Goal: Task Accomplishment & Management: Use online tool/utility

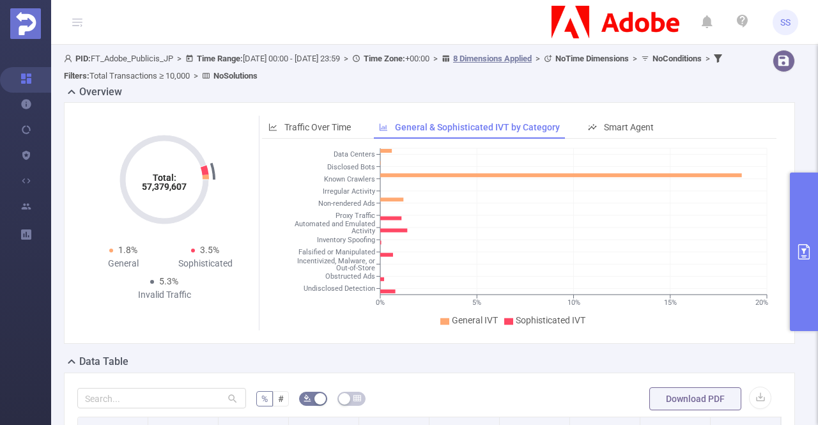
click at [810, 261] on button "primary" at bounding box center [804, 252] width 28 height 158
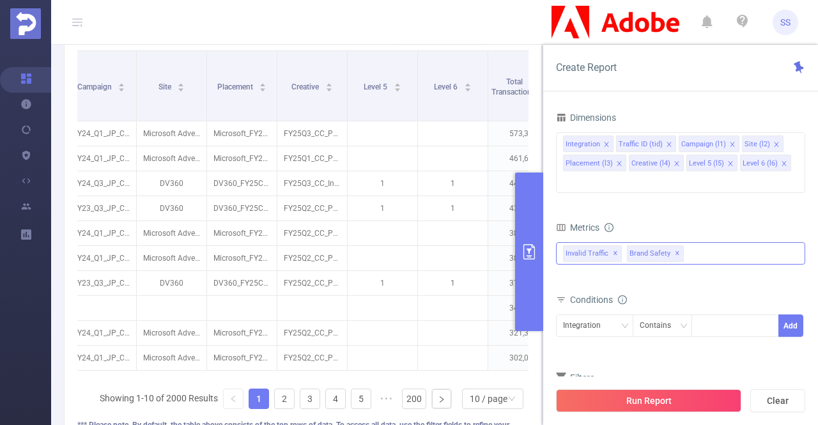
click at [610, 245] on span "Invalid Traffic ✕" at bounding box center [592, 253] width 59 height 17
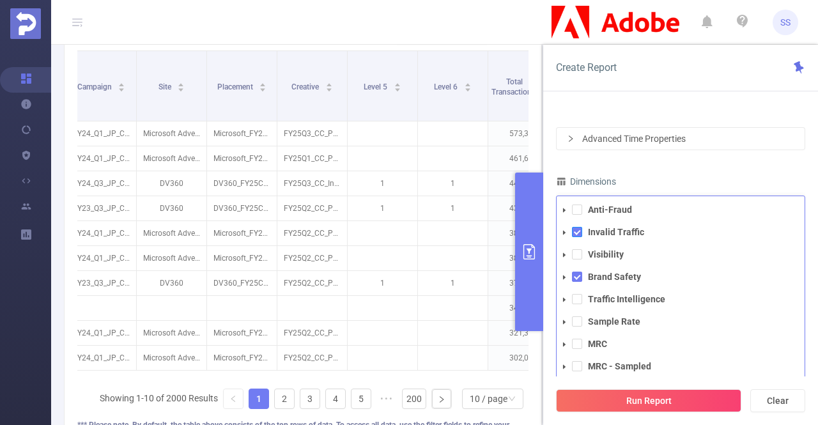
click at [580, 227] on span at bounding box center [577, 232] width 10 height 10
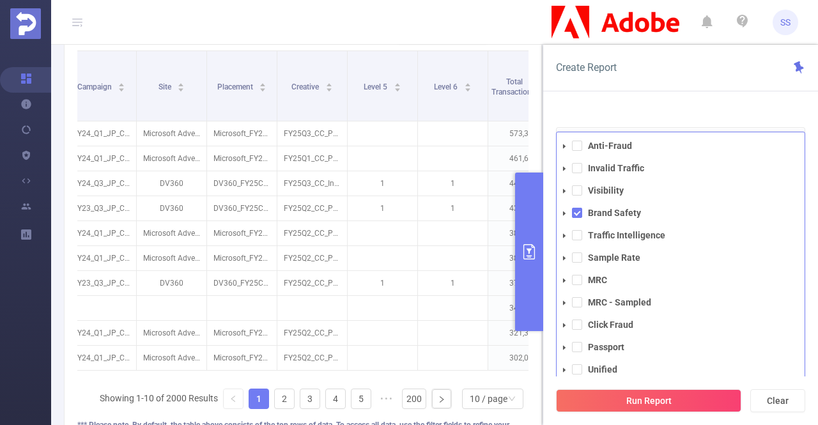
click at [748, 94] on div "Create Report PID 1000943 - FT_Adobe_Publicis_JP 1000943 - FT_Adobe_Publicis_JP…" at bounding box center [680, 235] width 275 height 380
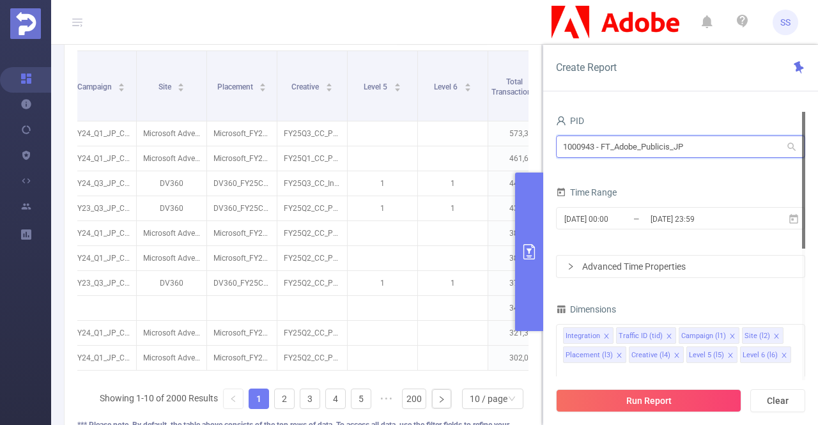
drag, startPoint x: 703, startPoint y: 150, endPoint x: 519, endPoint y: 154, distance: 184.1
click at [519, 154] on section "PID: FT_Adobe_Publicis_JP > Time Range: [DATE] 00:00 - [DATE] 23:59 > Time Zone…" at bounding box center [434, 78] width 767 height 834
type input "כ"
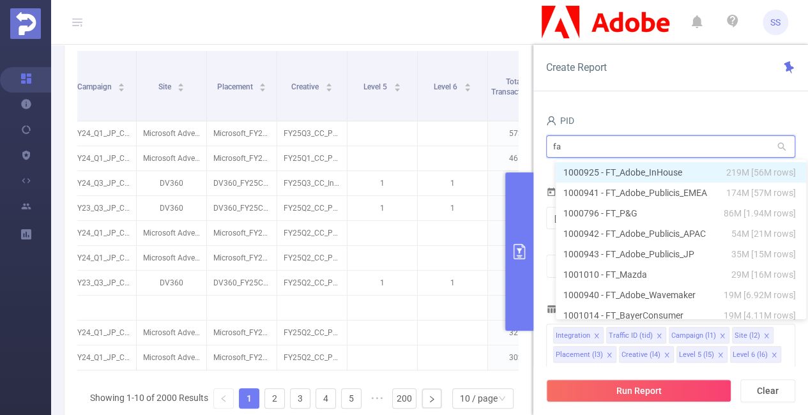
type input "fan"
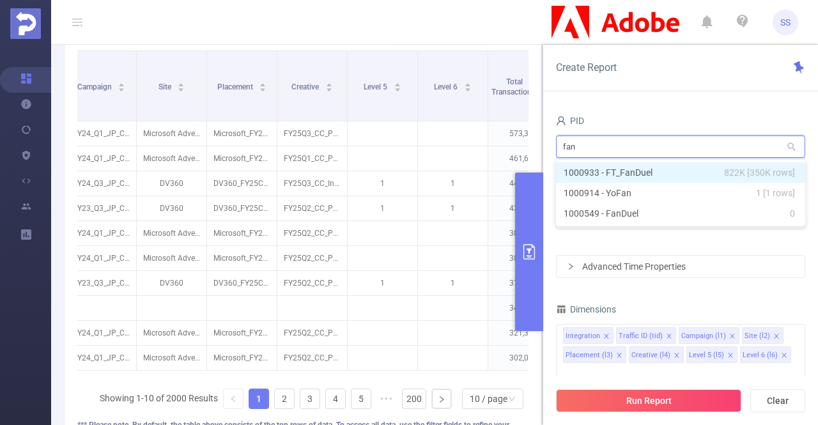
click at [594, 178] on li "1000933 - FT_FanDuel 822K [350K rows]" at bounding box center [680, 172] width 249 height 20
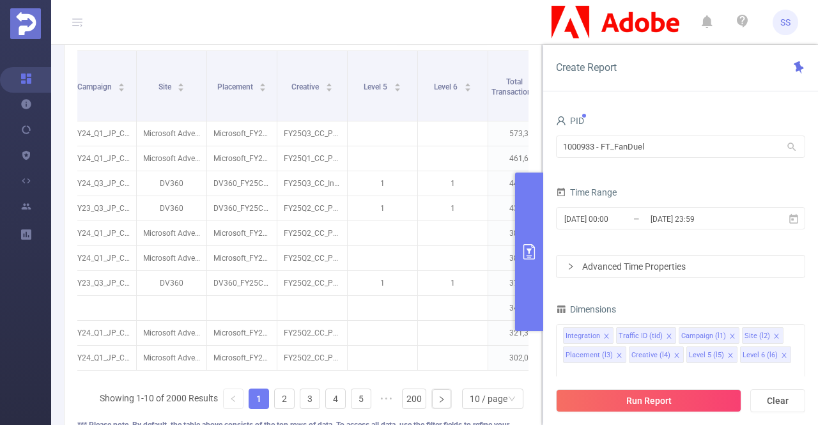
click at [662, 229] on div "[DATE] 00:00 _ [DATE] 23:59" at bounding box center [680, 219] width 249 height 30
click at [654, 217] on input "[DATE] 23:59" at bounding box center [701, 218] width 104 height 17
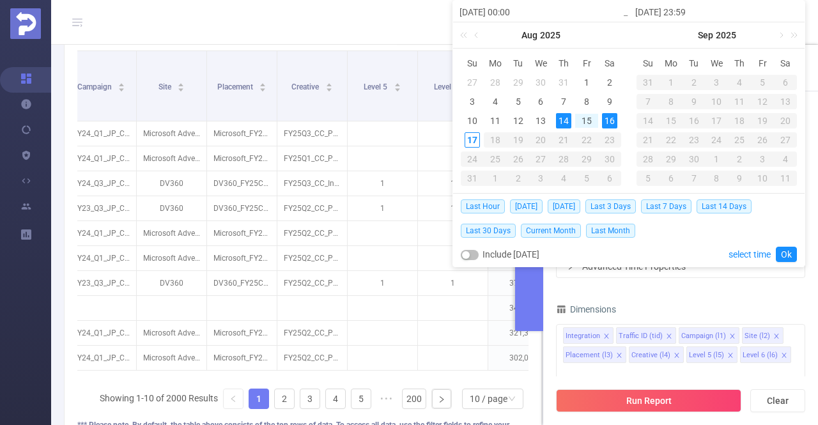
click at [491, 13] on input "[DATE] 00:00" at bounding box center [540, 11] width 163 height 15
type input "[DATE] 00:00"
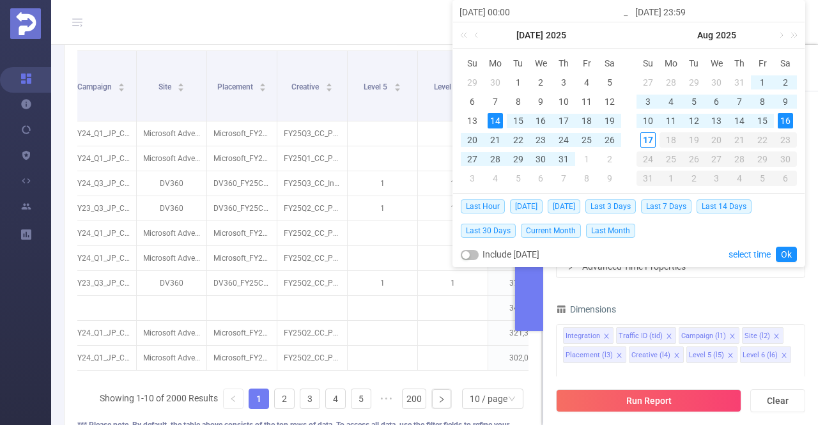
drag, startPoint x: 495, startPoint y: 13, endPoint x: 502, endPoint y: 13, distance: 7.7
click at [502, 13] on input "[DATE] 00:00" at bounding box center [540, 11] width 163 height 15
type input "2025-07-0 00:00"
type input "[DATE] 00:00"
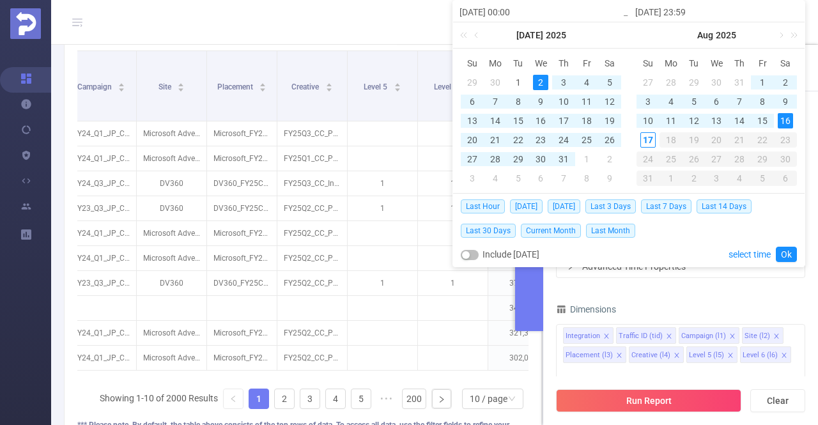
type input "[DATE] 00:00"
click at [668, 15] on input "[DATE] 23:59" at bounding box center [716, 11] width 163 height 15
type input "[DATE] 23:59"
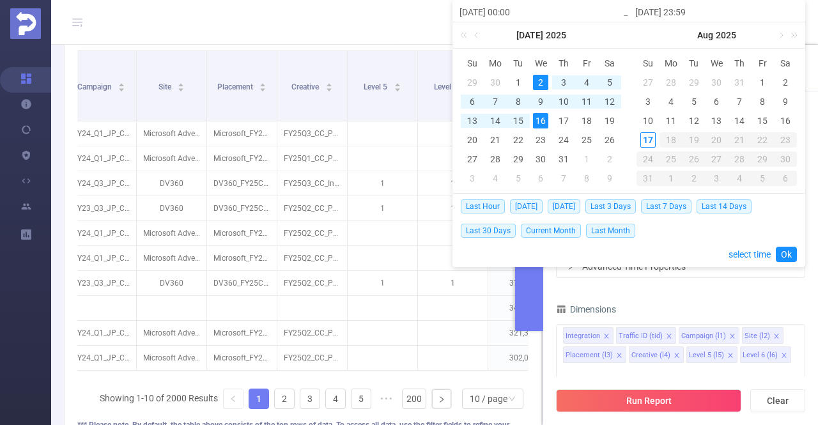
drag, startPoint x: 671, startPoint y: 12, endPoint x: 679, endPoint y: 13, distance: 8.4
click at [679, 13] on input "[DATE] 23:59" at bounding box center [716, 11] width 163 height 15
type input "[DATE] 23:59"
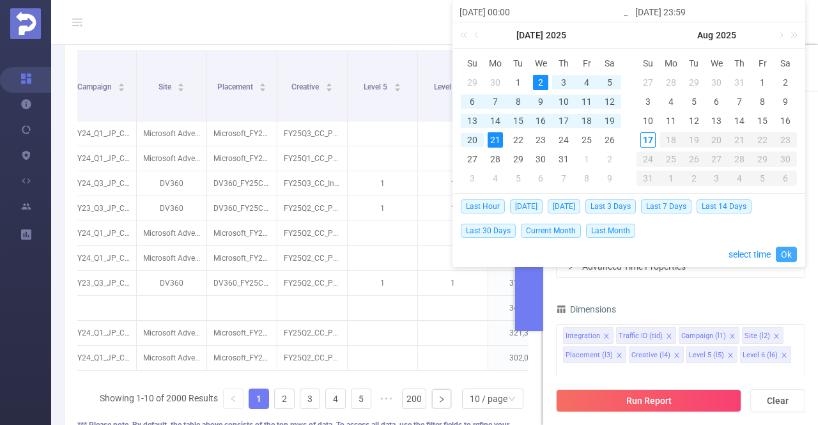
click at [794, 256] on link "Ok" at bounding box center [786, 254] width 21 height 15
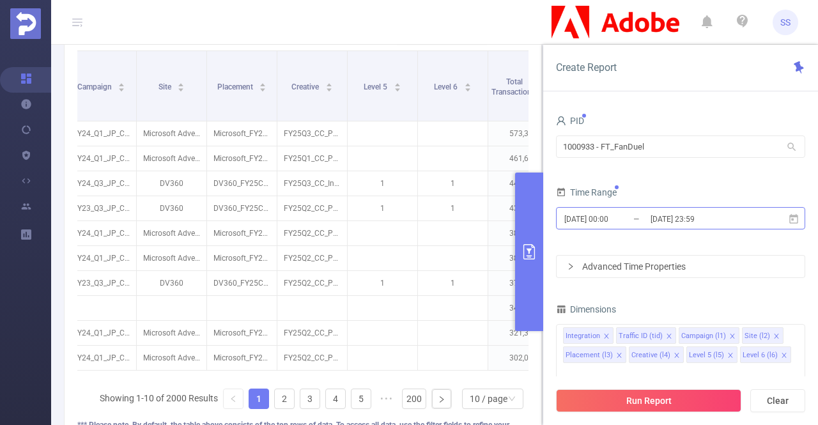
click at [669, 220] on input "[DATE] 23:59" at bounding box center [701, 218] width 104 height 17
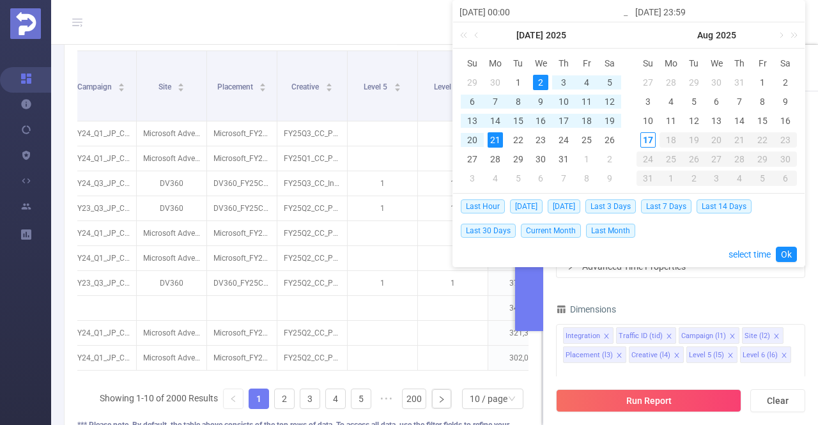
click at [666, 10] on input "[DATE] 23:59" at bounding box center [716, 11] width 163 height 15
drag, startPoint x: 668, startPoint y: 11, endPoint x: 677, endPoint y: 13, distance: 9.1
click at [677, 13] on input "[DATE] 23:59" at bounding box center [716, 11] width 163 height 15
drag, startPoint x: 672, startPoint y: 12, endPoint x: 679, endPoint y: 13, distance: 6.4
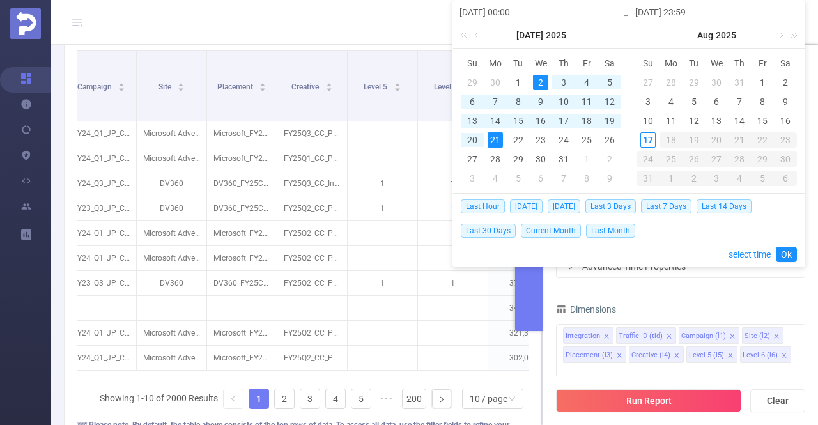
click at [679, 13] on input "[DATE] 23:59" at bounding box center [716, 11] width 163 height 15
type input "[DATE] 23:59"
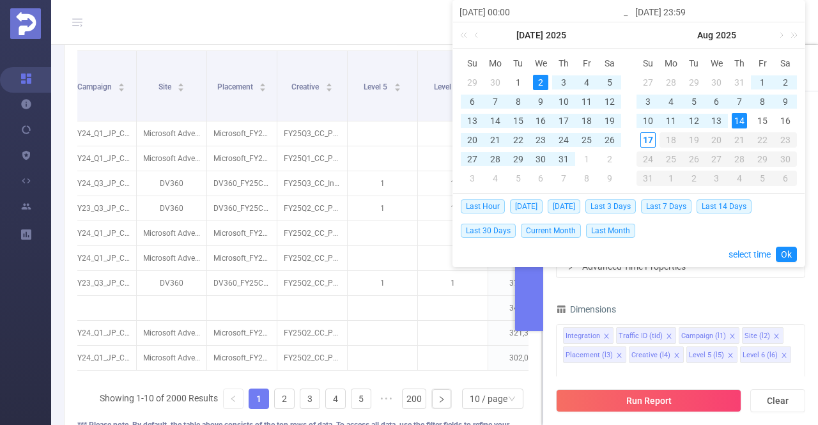
type input "[DATE] 23:59"
click at [740, 121] on div "14" at bounding box center [739, 120] width 15 height 15
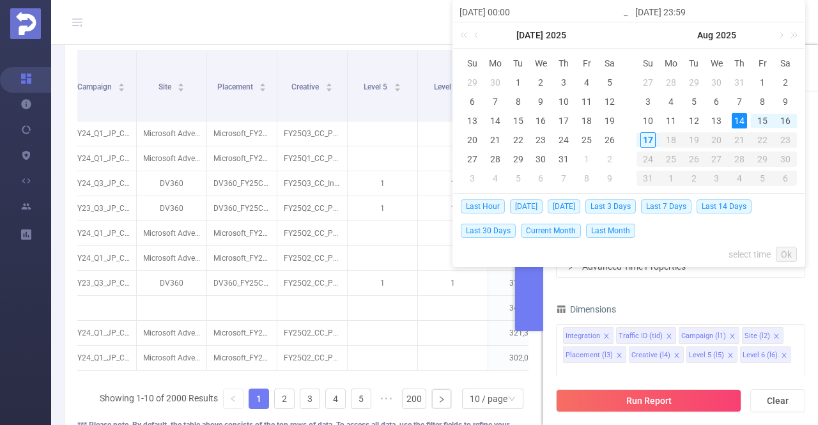
click at [788, 256] on link "Ok" at bounding box center [786, 254] width 21 height 15
click at [775, 252] on div "Last Hour [DATE] [DATE] Last 3 Days Last 7 Days Last 14 Days Last 30 Days Curre…" at bounding box center [629, 230] width 336 height 73
click at [716, 247] on div "Last Hour [DATE] [DATE] Last 3 Days Last 7 Days Last 14 Days Last 30 Days Curre…" at bounding box center [629, 230] width 336 height 73
click at [745, 295] on div "PID 1000933 - FT_FanDuel 1000933 - FT_FanDuel Time Range [DATE] 00:00 _ [DATE] …" at bounding box center [680, 378] width 249 height 533
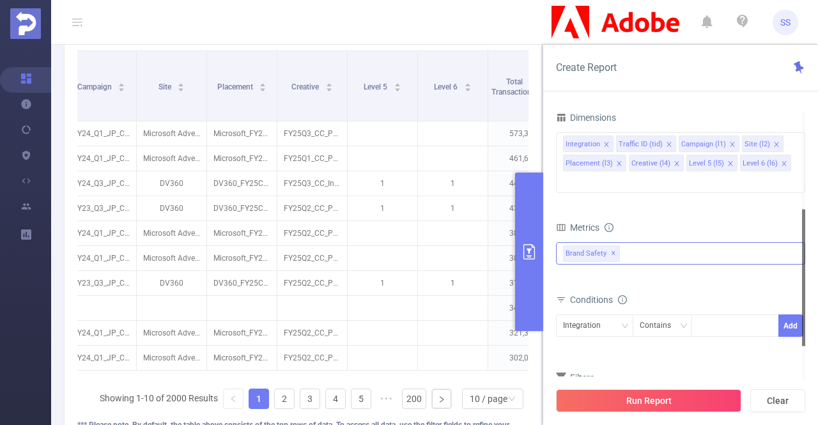
click at [654, 242] on div "Anti-Fraud Invalid Traffic Visibility Brand Safety Traffic Intelligence Sample …" at bounding box center [680, 253] width 249 height 22
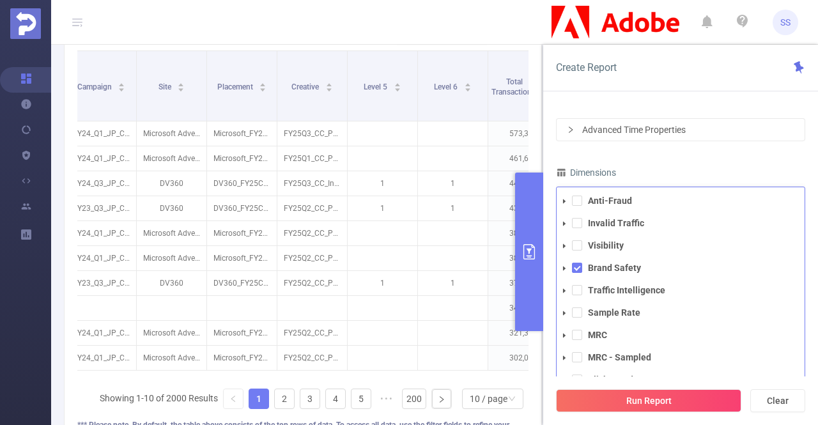
click at [565, 261] on span at bounding box center [564, 268] width 15 height 15
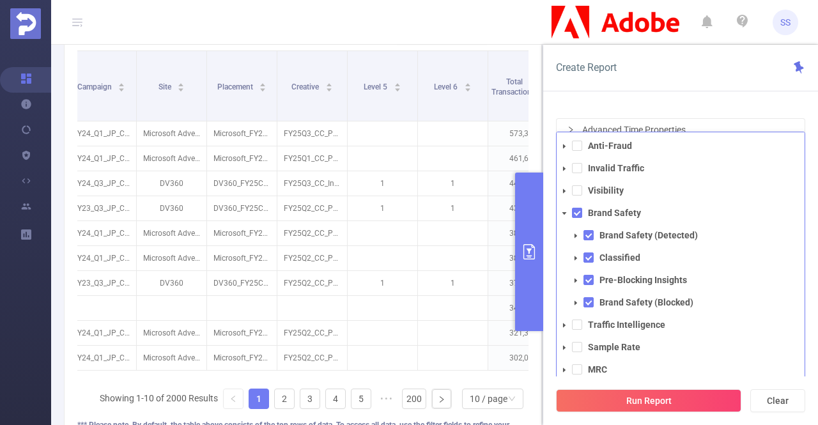
click at [687, 96] on div "Create Report PID 1000933 - FT_FanDuel 1000933 - FT_FanDuel Time Range [DATE] 0…" at bounding box center [680, 235] width 275 height 380
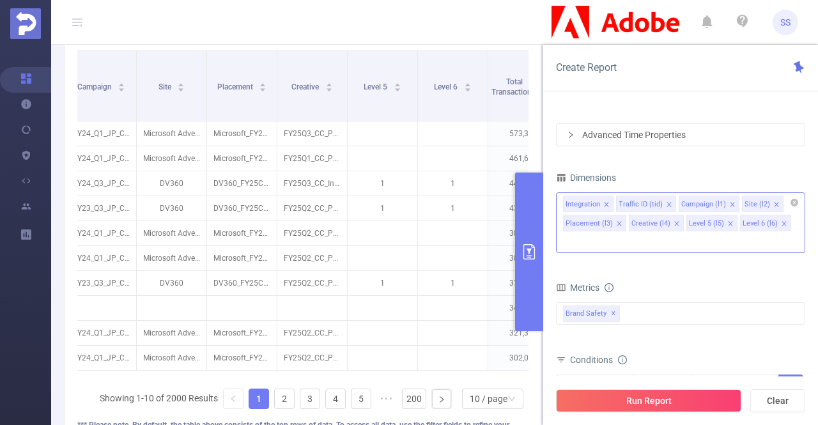
click at [569, 234] on input at bounding box center [566, 242] width 6 height 17
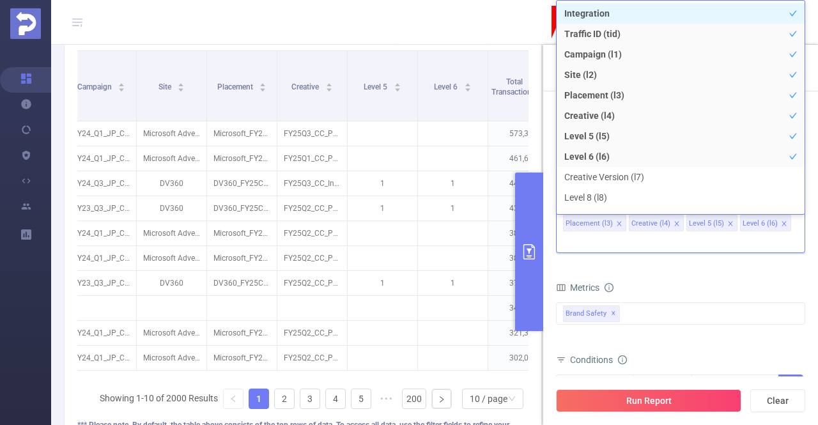
type input "b"
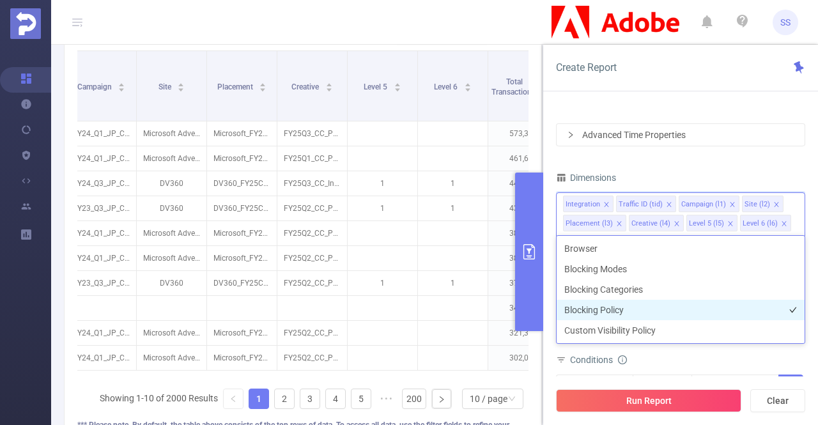
click at [659, 311] on li "Blocking Policy" at bounding box center [681, 310] width 248 height 20
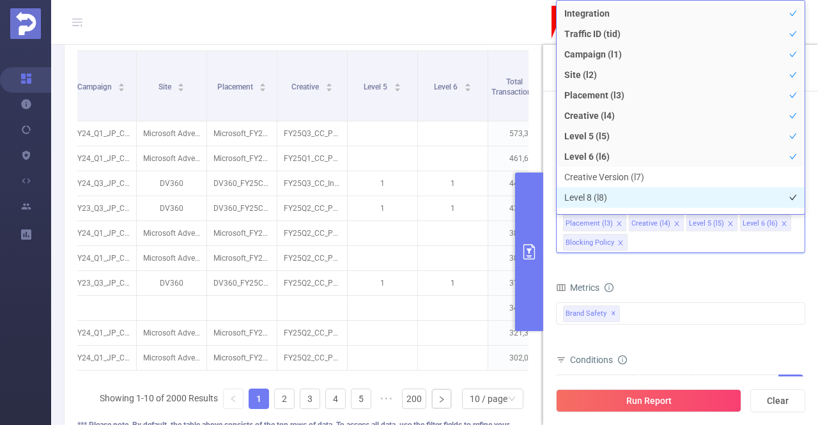
scroll to position [13, 0]
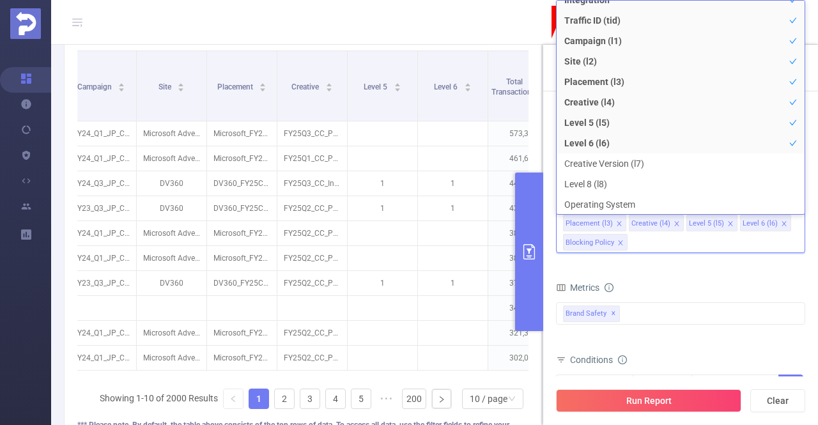
type input "b"
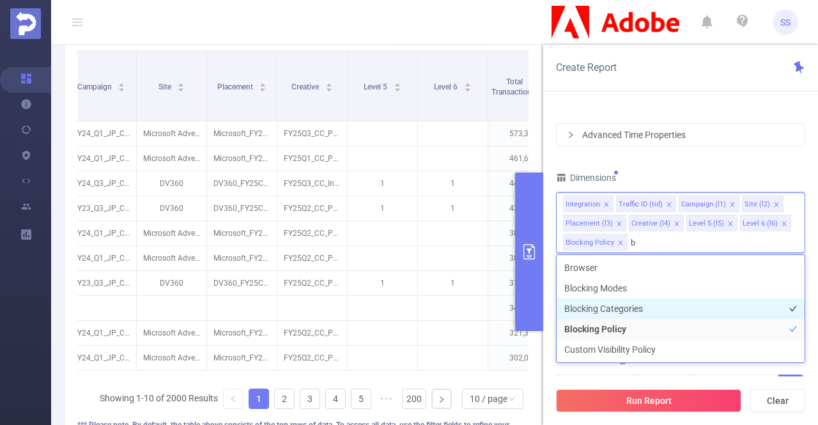
click at [650, 313] on li "Blocking Categories" at bounding box center [681, 308] width 248 height 20
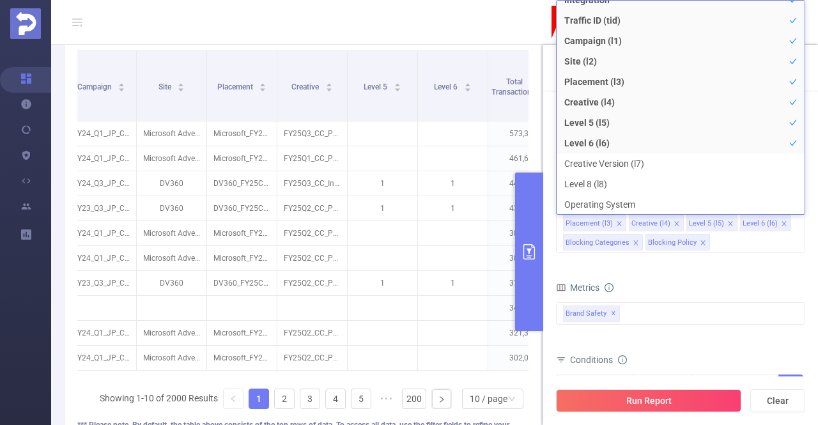
click at [728, 279] on div "Metrics" at bounding box center [680, 289] width 249 height 21
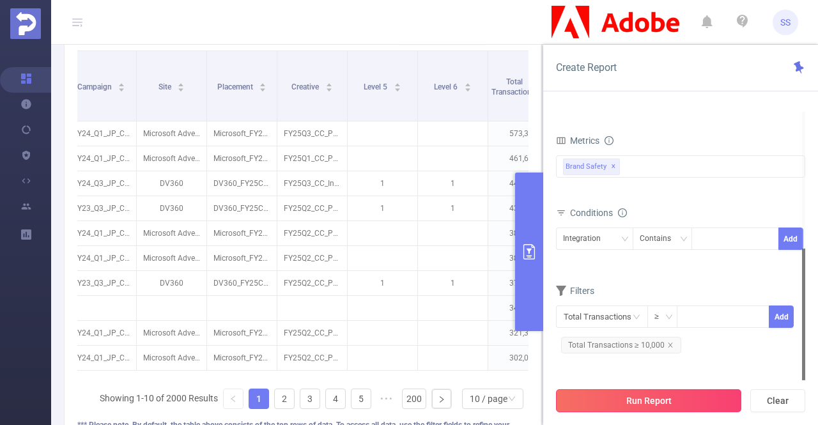
click at [647, 404] on button "Run Report" at bounding box center [648, 400] width 185 height 23
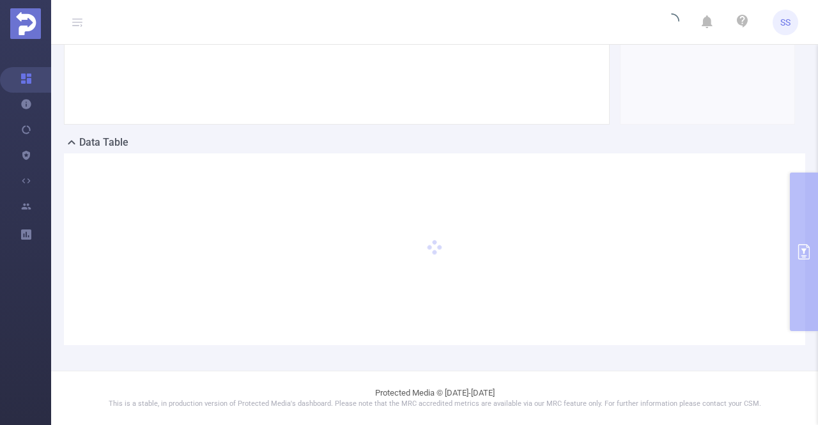
scroll to position [217, 0]
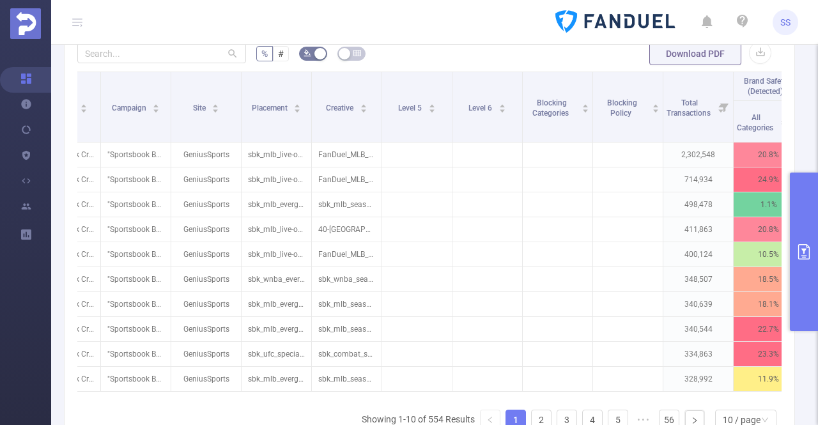
scroll to position [0, 150]
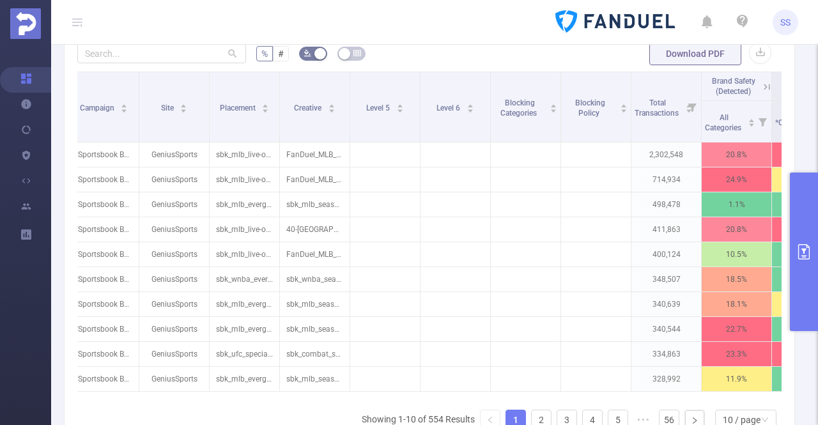
click at [807, 206] on button "primary" at bounding box center [804, 252] width 28 height 158
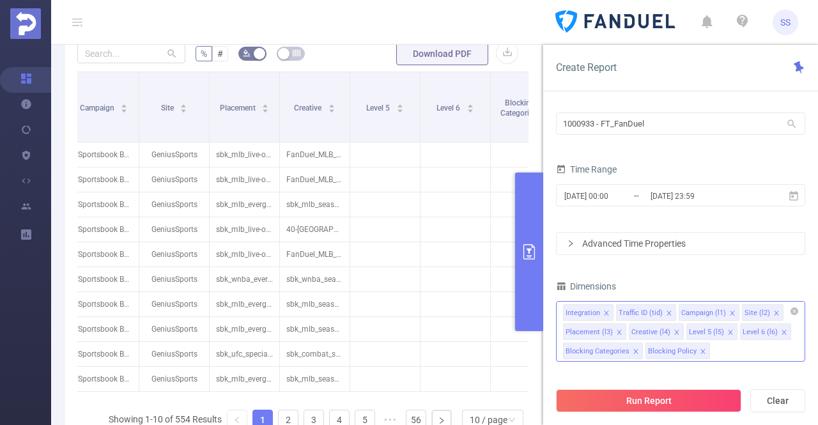
click at [781, 330] on icon "icon: close" at bounding box center [783, 332] width 4 height 4
click at [727, 332] on icon "icon: close" at bounding box center [730, 332] width 6 height 6
click at [774, 333] on div "Integration Traffic ID (tid) Campaign (l1) Site (l2) Placement (l3) Creative (l…" at bounding box center [680, 331] width 249 height 61
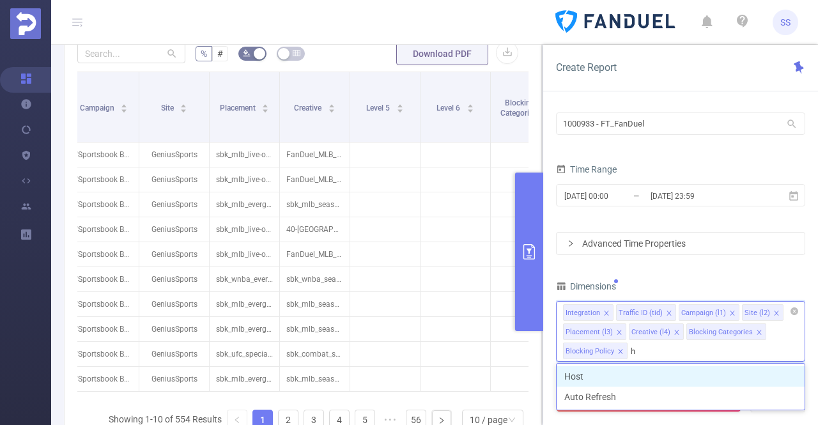
type input "ho"
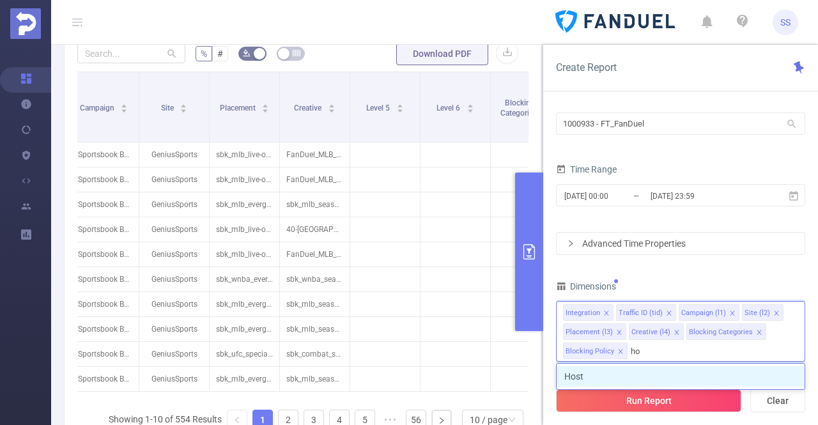
click at [623, 374] on li "Host" at bounding box center [681, 376] width 248 height 20
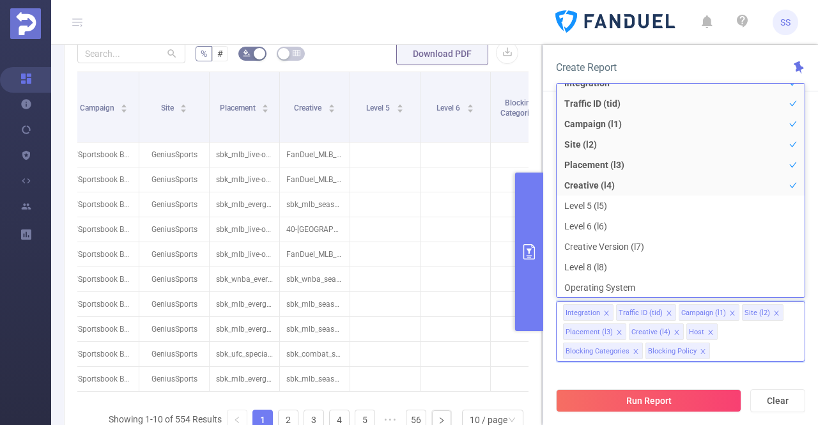
scroll to position [3, 0]
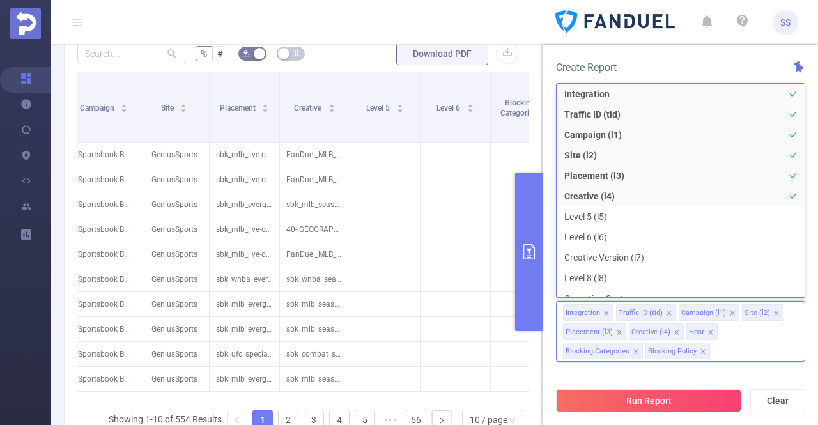
click at [509, 14] on header "SS" at bounding box center [409, 22] width 818 height 45
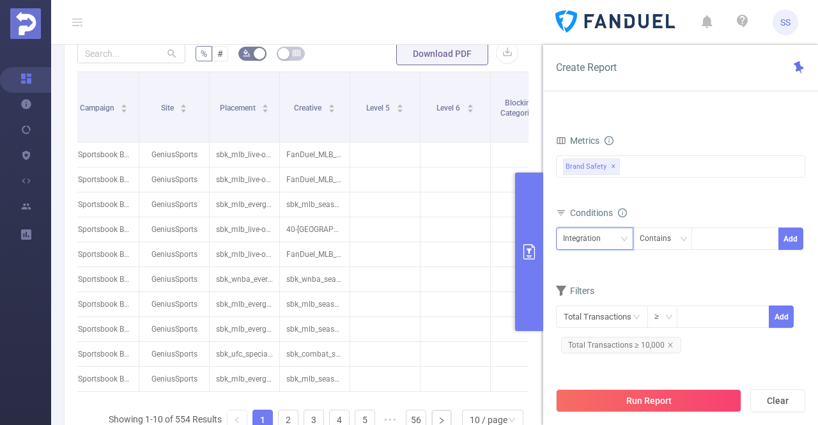
click at [594, 234] on div "Integration" at bounding box center [586, 238] width 47 height 21
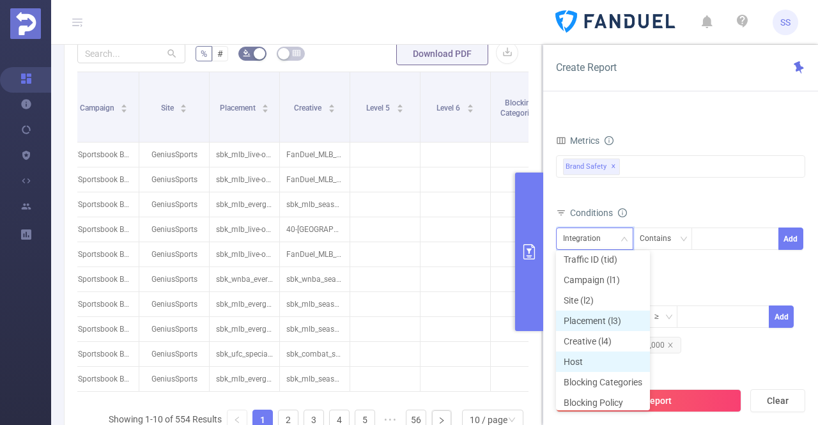
scroll to position [29, 0]
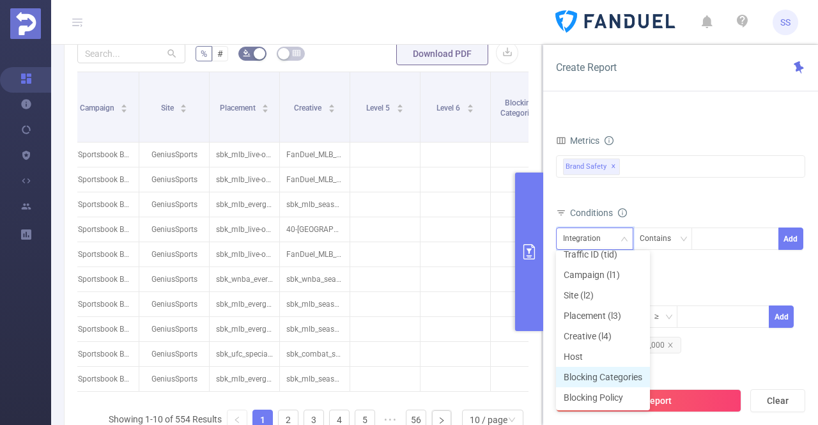
click at [625, 371] on li "Blocking Categories" at bounding box center [603, 377] width 94 height 20
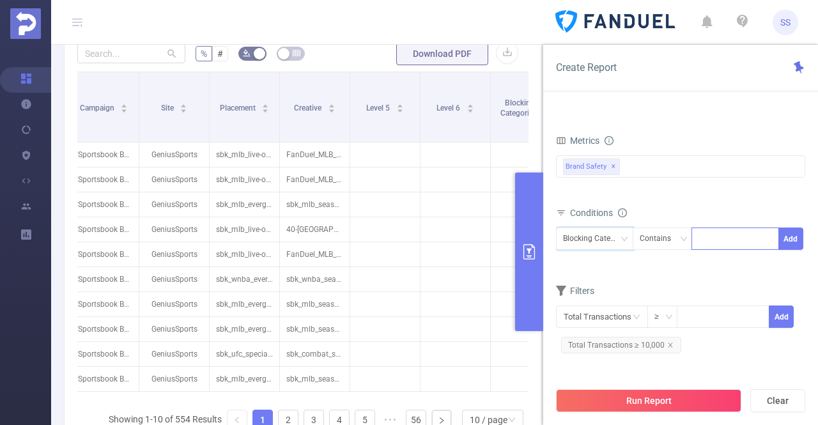
click at [722, 231] on div at bounding box center [734, 238] width 73 height 21
type input "subdivision"
click at [727, 264] on li "subdivision" at bounding box center [735, 262] width 88 height 20
click at [795, 234] on button "Add" at bounding box center [790, 238] width 25 height 22
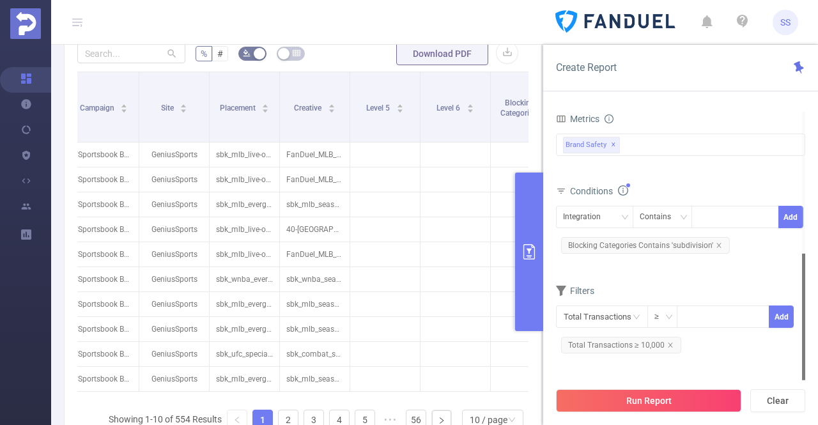
click at [669, 406] on button "Run Report" at bounding box center [648, 400] width 185 height 23
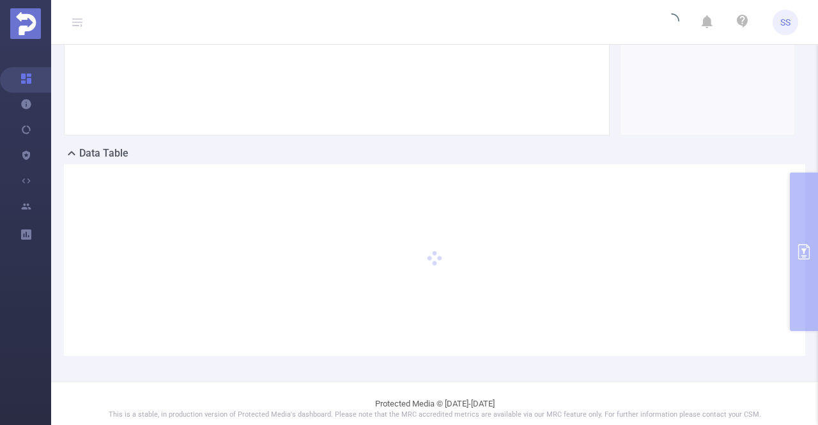
scroll to position [217, 0]
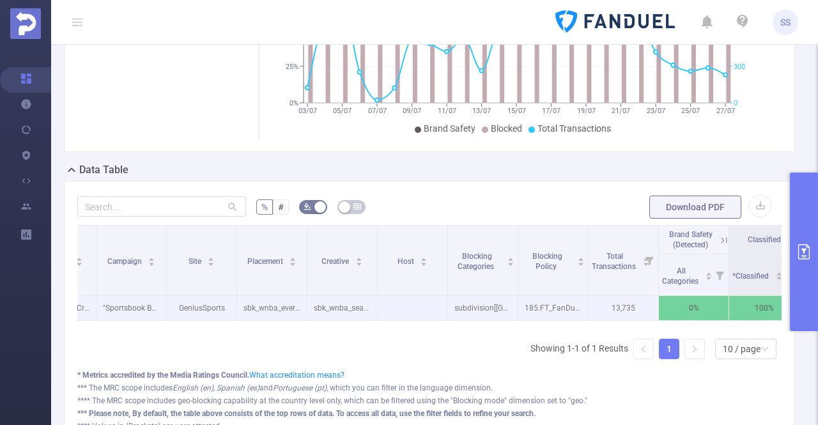
scroll to position [0, 128]
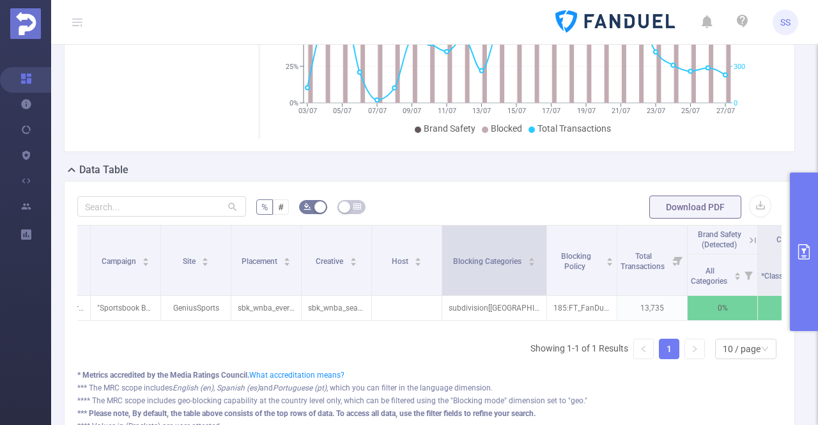
drag, startPoint x: 511, startPoint y: 246, endPoint x: 546, endPoint y: 249, distance: 34.6
click at [546, 249] on span at bounding box center [546, 261] width 6 height 70
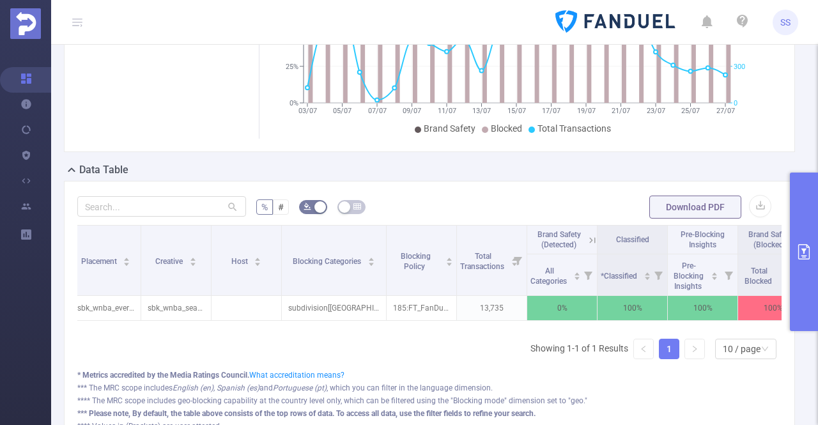
scroll to position [0, 327]
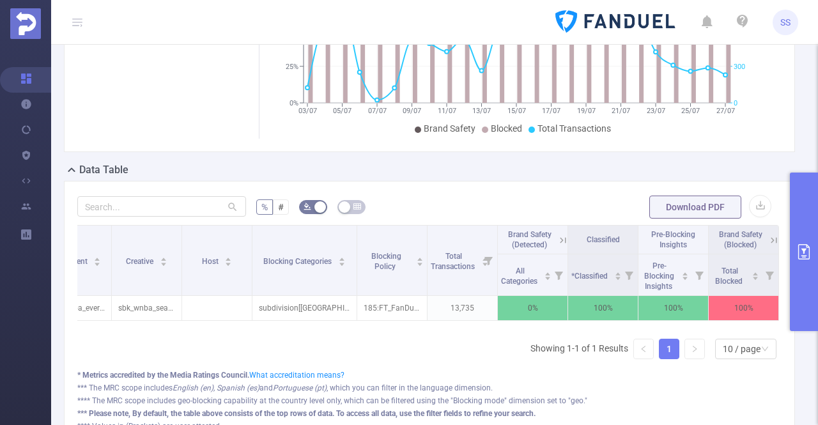
click at [560, 237] on icon at bounding box center [563, 240] width 6 height 6
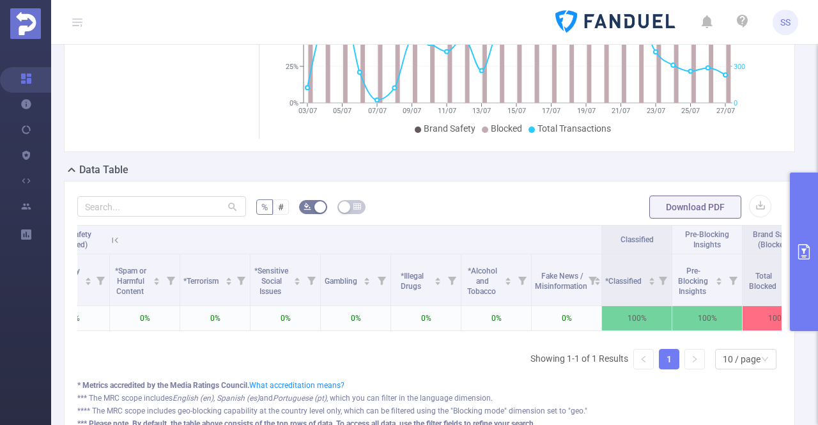
scroll to position [0, 1311]
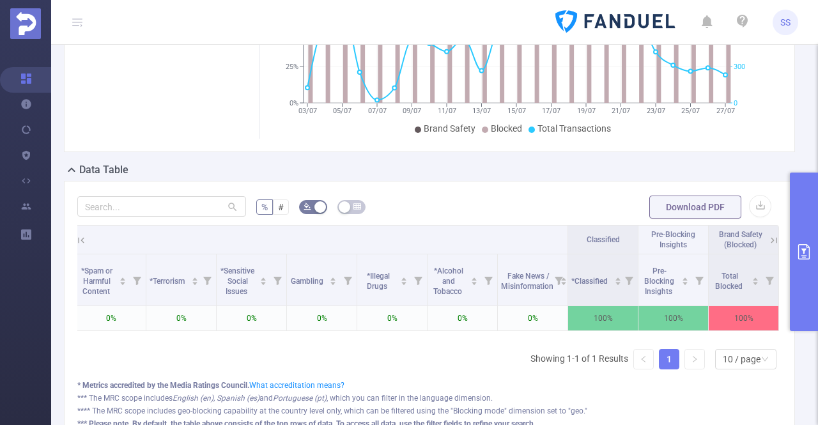
click at [768, 237] on icon at bounding box center [774, 240] width 12 height 12
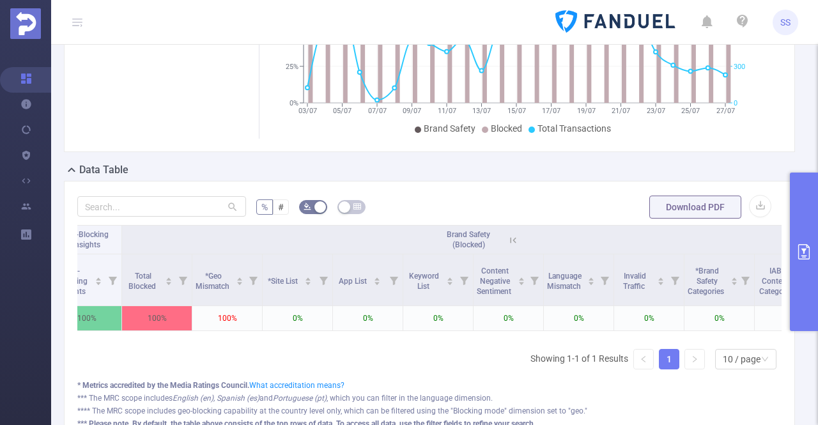
scroll to position [0, 1944]
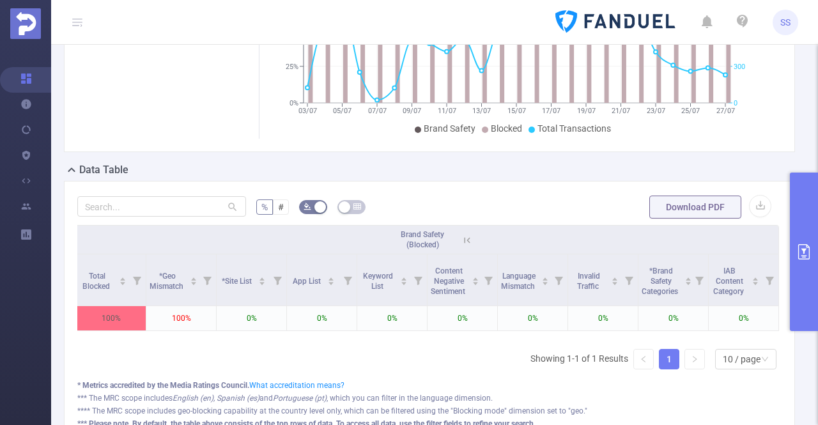
click at [461, 239] on icon at bounding box center [467, 240] width 12 height 12
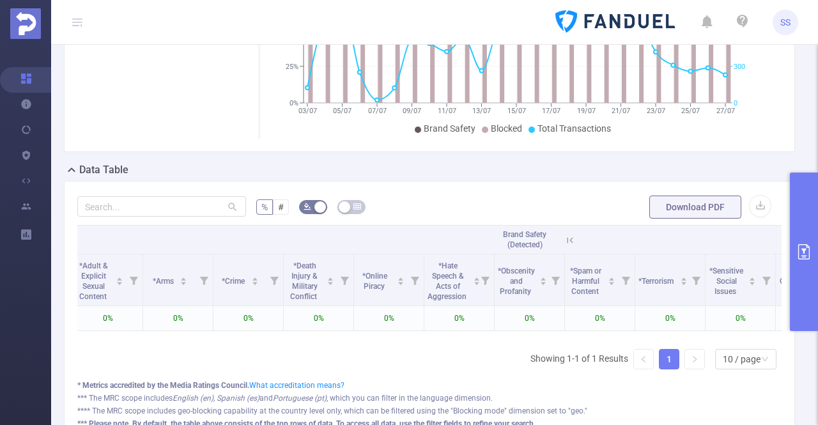
click at [567, 242] on icon at bounding box center [570, 240] width 12 height 12
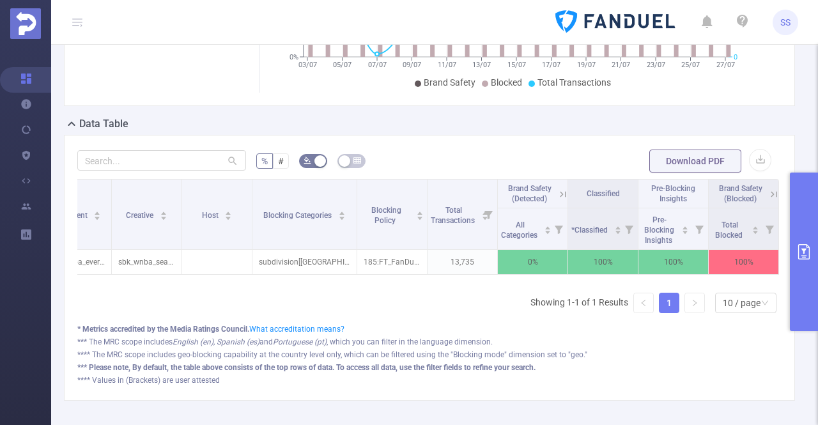
scroll to position [256, 0]
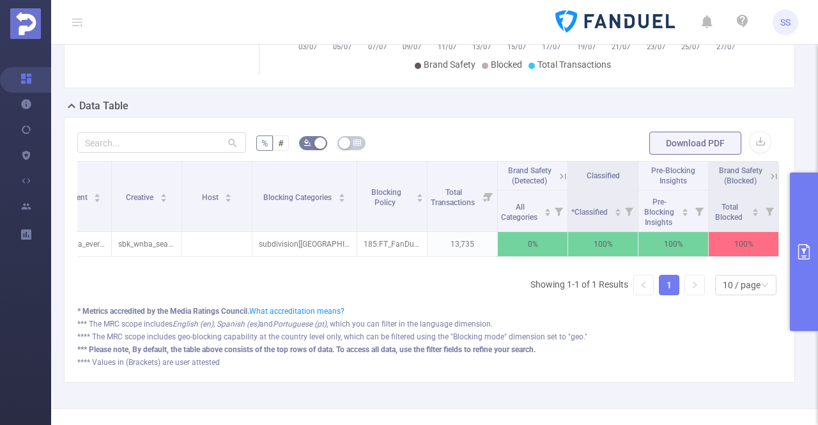
click at [810, 218] on button "primary" at bounding box center [804, 252] width 28 height 158
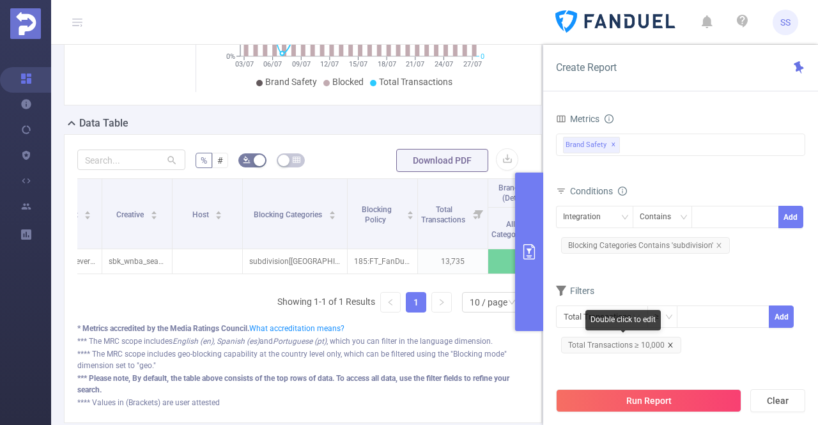
click at [667, 342] on icon "icon: close" at bounding box center [670, 345] width 6 height 6
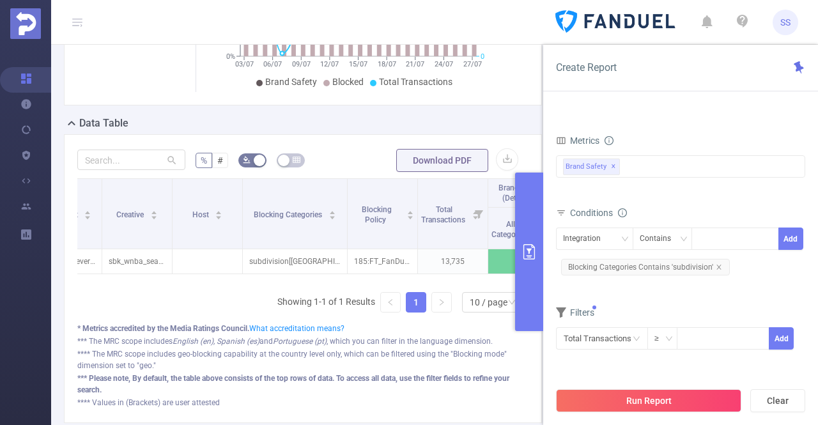
click at [642, 394] on button "Run Report" at bounding box center [648, 400] width 185 height 23
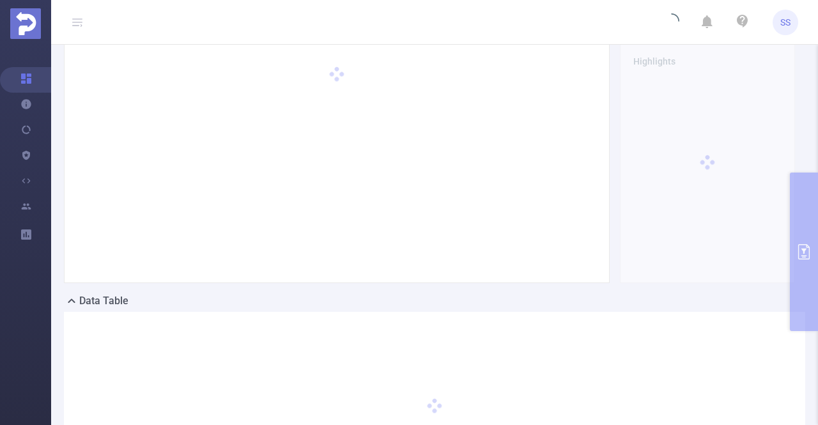
scroll to position [0, 0]
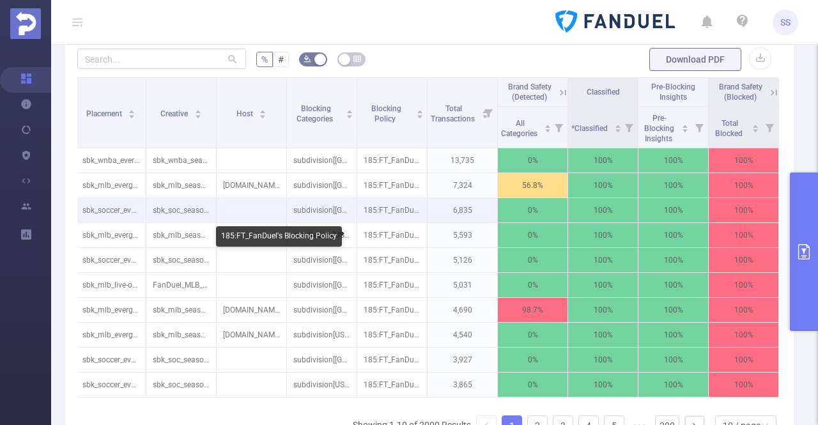
scroll to position [319, 0]
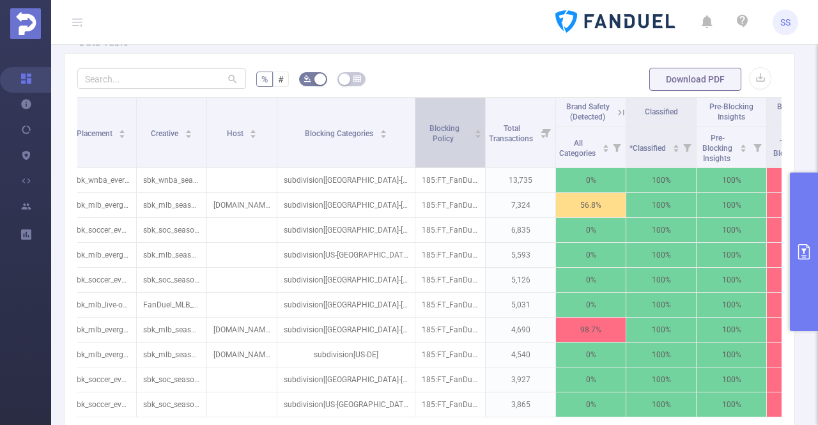
drag, startPoint x: 345, startPoint y: 134, endPoint x: 413, endPoint y: 139, distance: 67.9
click at [413, 139] on span at bounding box center [414, 133] width 6 height 70
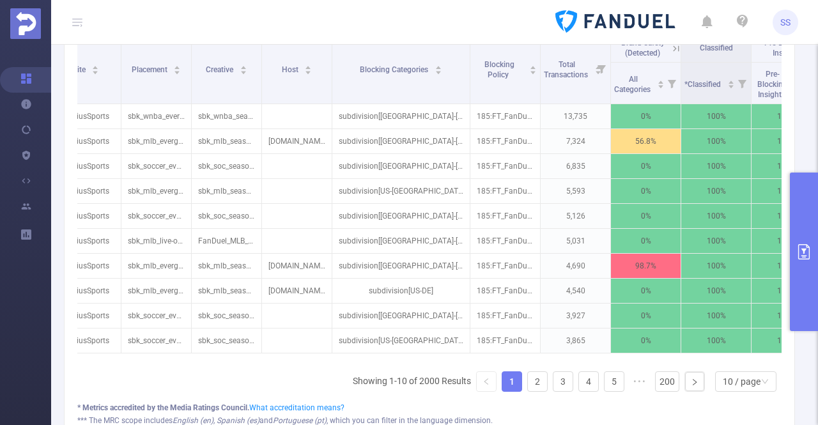
scroll to position [0, 236]
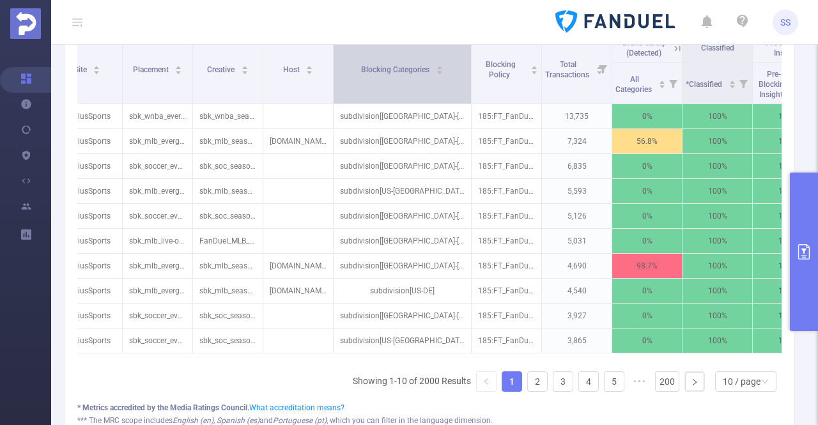
drag, startPoint x: 328, startPoint y: 72, endPoint x: 359, endPoint y: 75, distance: 30.8
click at [359, 63] on tr "Integration Traffic ID Campaign Site Placement Creative Host Blocking Categorie…" at bounding box center [368, 48] width 1052 height 29
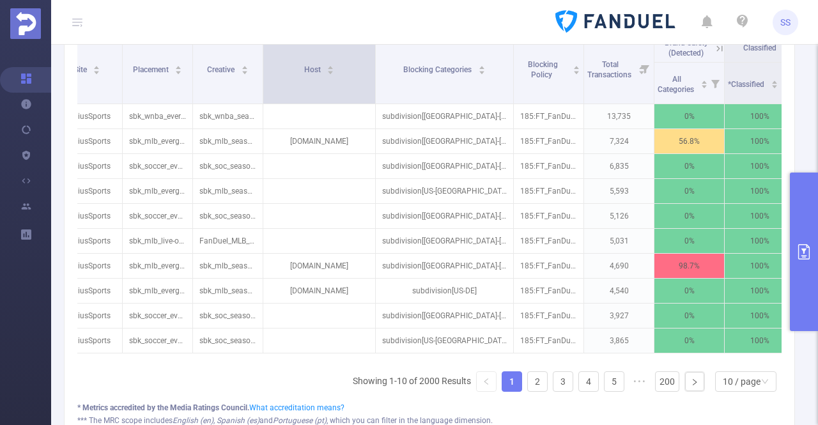
drag, startPoint x: 331, startPoint y: 79, endPoint x: 376, endPoint y: 85, distance: 45.2
click at [376, 85] on span at bounding box center [375, 69] width 6 height 70
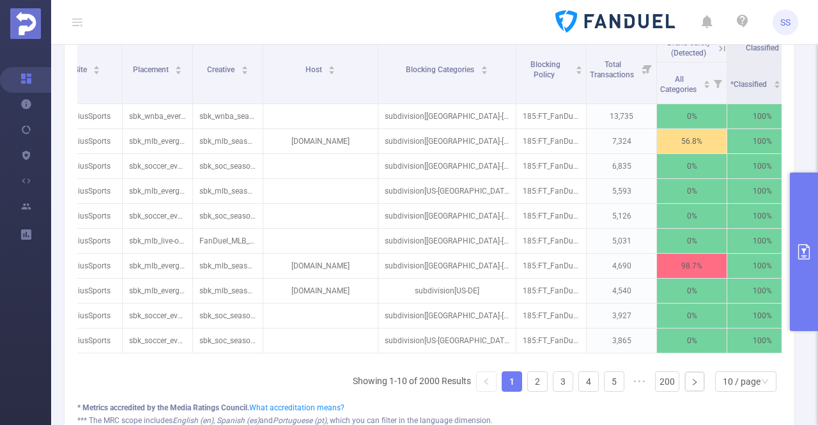
scroll to position [0, 405]
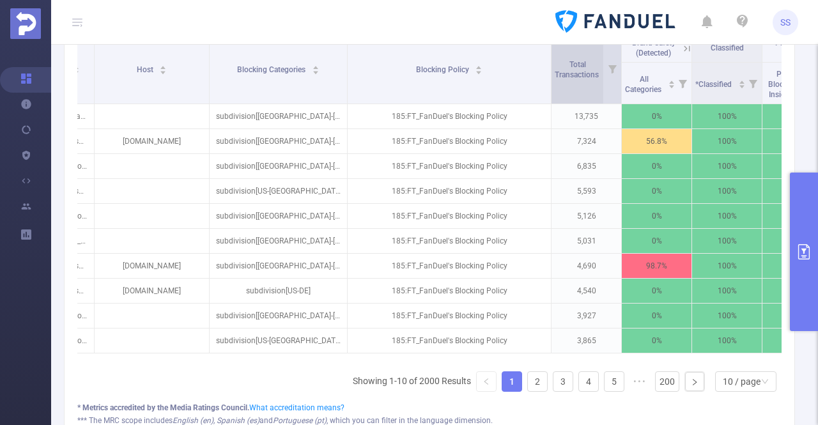
drag, startPoint x: 417, startPoint y: 66, endPoint x: 550, endPoint y: 94, distance: 136.5
click at [550, 94] on span at bounding box center [551, 69] width 6 height 70
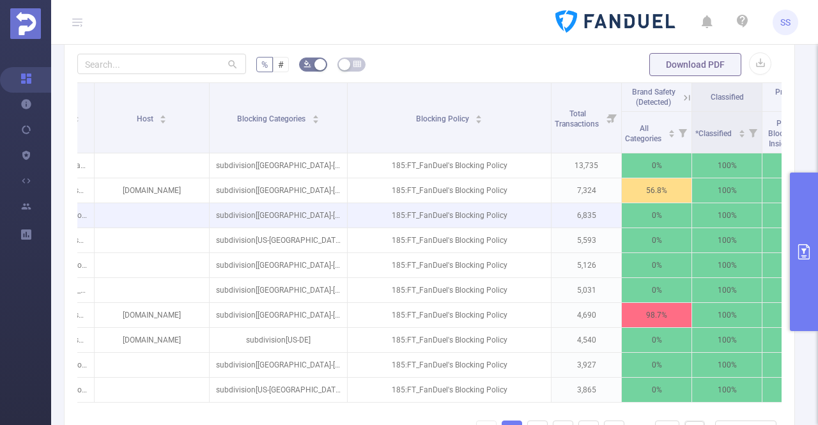
scroll to position [331, 0]
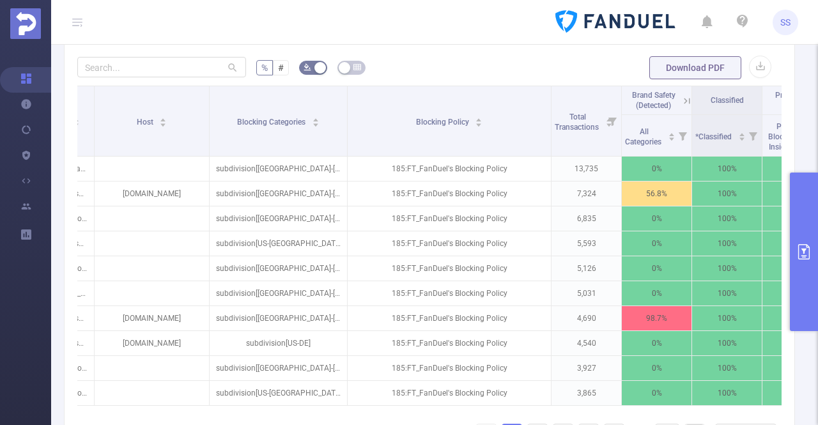
click at [795, 247] on button "primary" at bounding box center [804, 252] width 28 height 158
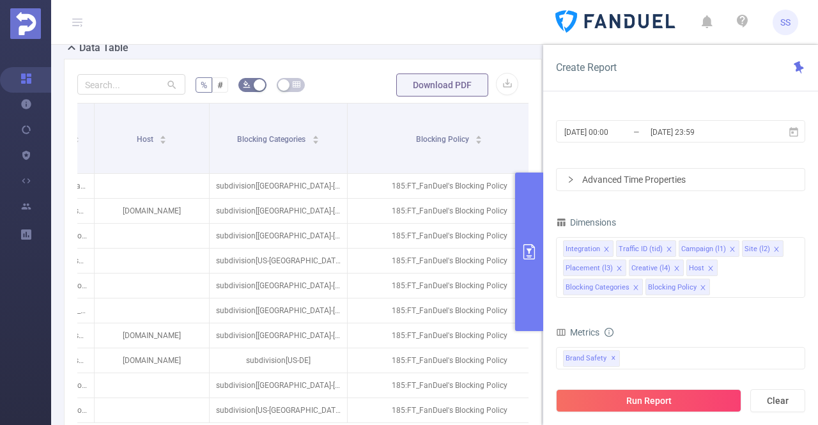
click at [700, 288] on icon "icon: close" at bounding box center [703, 287] width 6 height 6
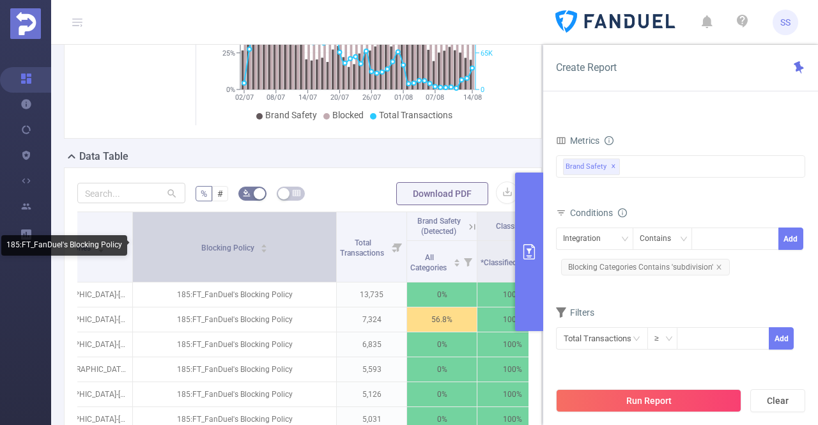
scroll to position [203, 0]
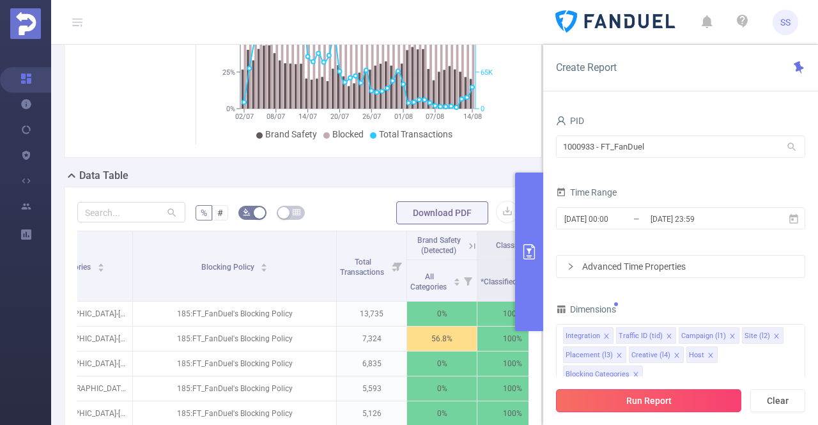
click at [665, 407] on button "Run Report" at bounding box center [648, 400] width 185 height 23
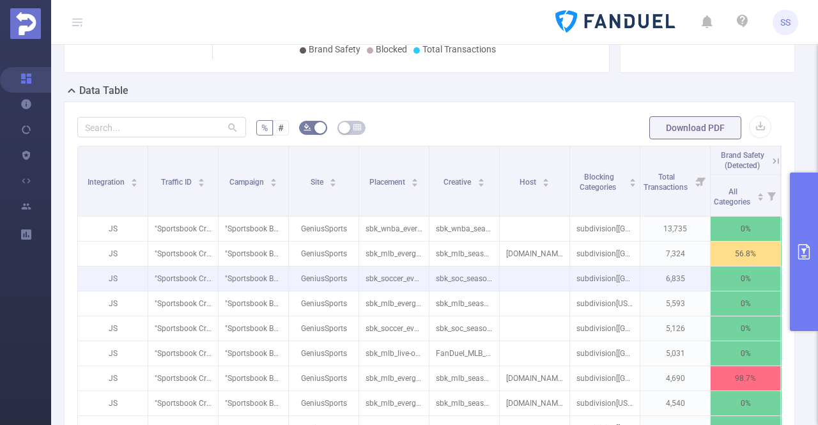
scroll to position [331, 0]
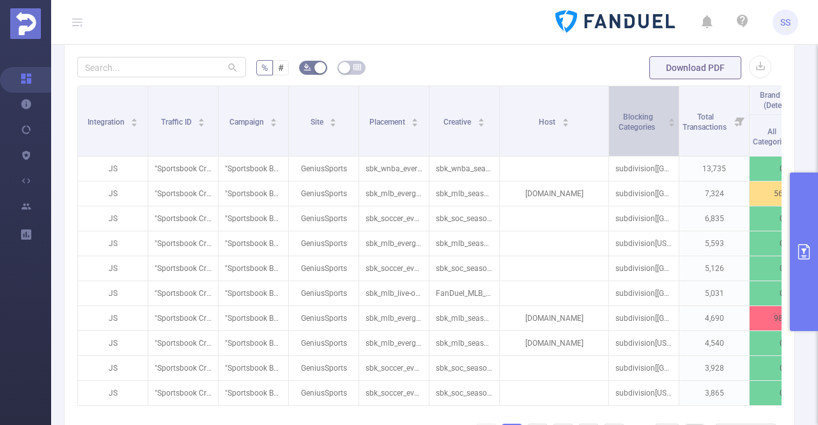
drag, startPoint x: 569, startPoint y: 137, endPoint x: 608, endPoint y: 139, distance: 39.0
click at [608, 139] on span at bounding box center [608, 121] width 6 height 70
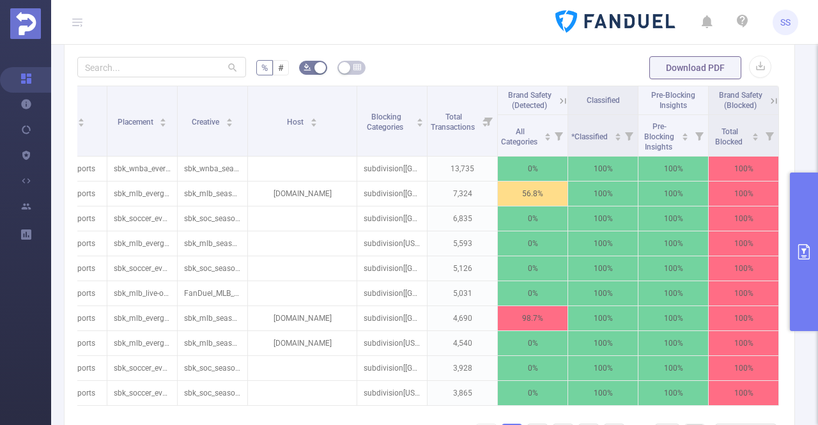
click at [553, 99] on icon at bounding box center [560, 100] width 15 height 13
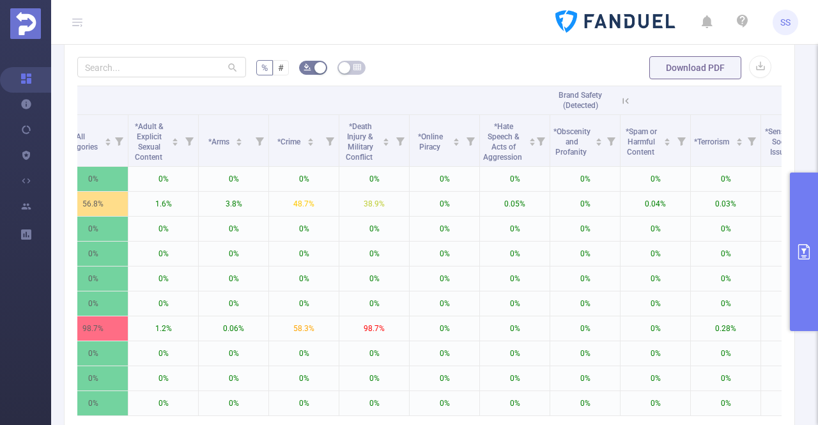
click at [630, 95] on icon at bounding box center [626, 101] width 12 height 12
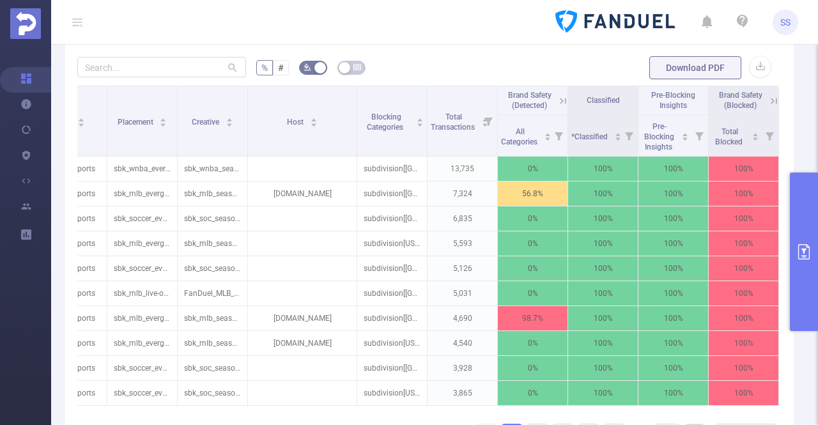
click at [768, 99] on icon at bounding box center [774, 101] width 12 height 12
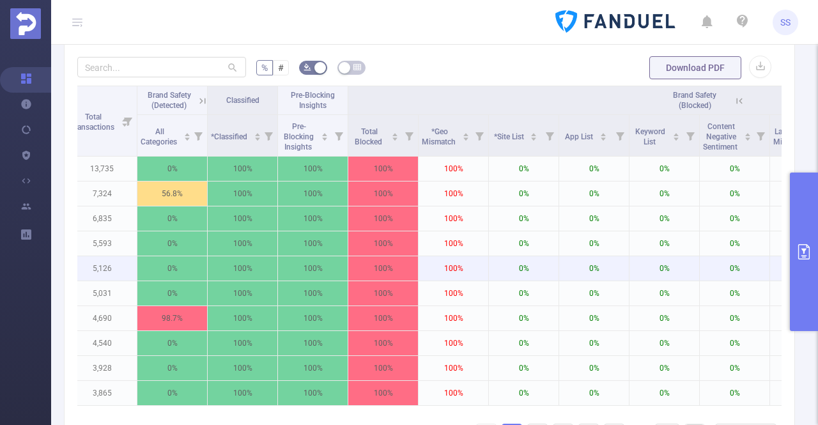
scroll to position [0, 613]
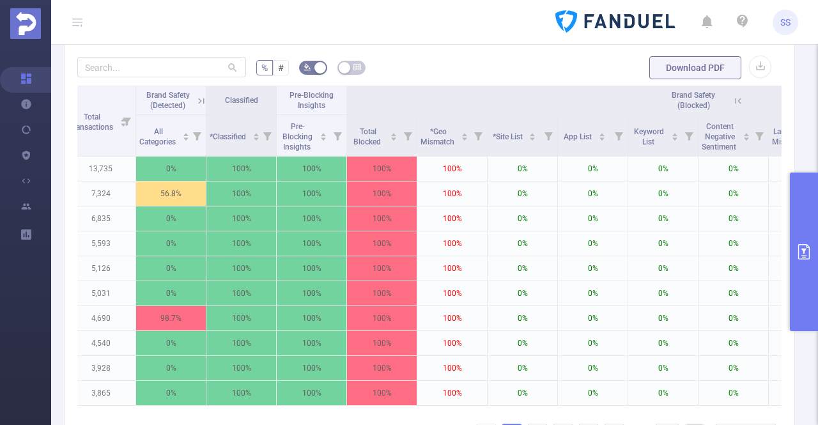
click at [739, 97] on icon at bounding box center [738, 101] width 12 height 12
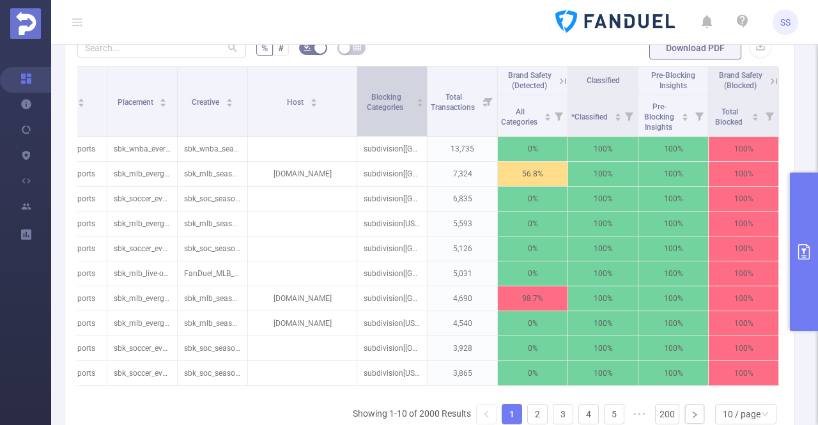
scroll to position [331, 0]
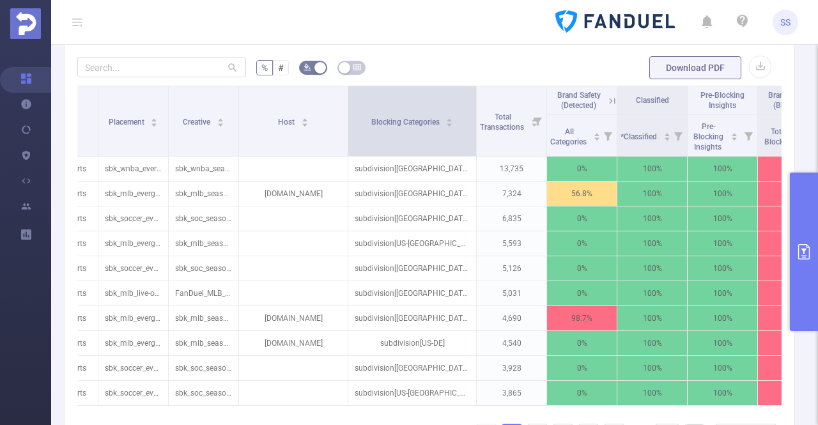
drag, startPoint x: 417, startPoint y: 123, endPoint x: 475, endPoint y: 134, distance: 59.0
click at [475, 134] on span at bounding box center [476, 121] width 6 height 70
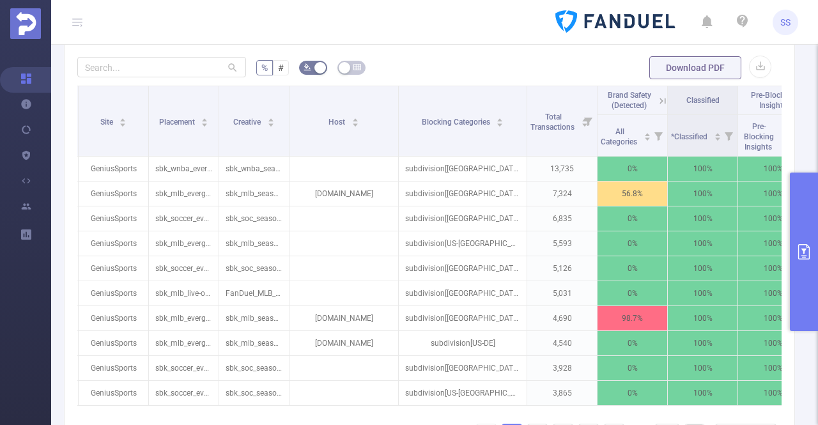
scroll to position [0, 0]
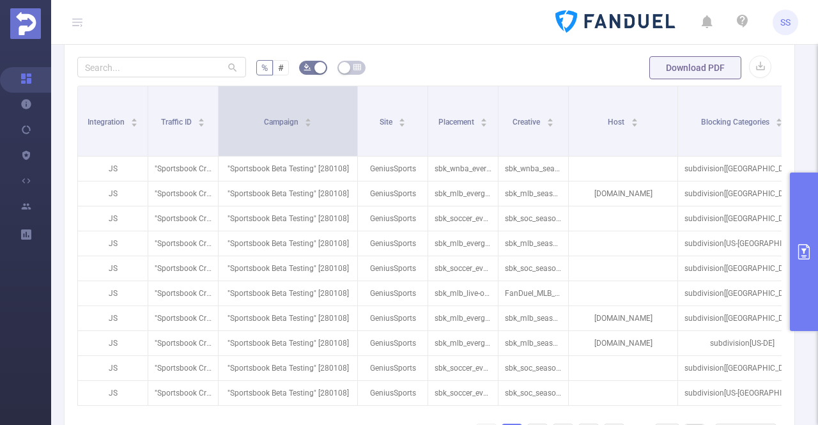
drag, startPoint x: 288, startPoint y: 133, endPoint x: 357, endPoint y: 148, distance: 70.6
click at [357, 148] on span at bounding box center [357, 121] width 6 height 70
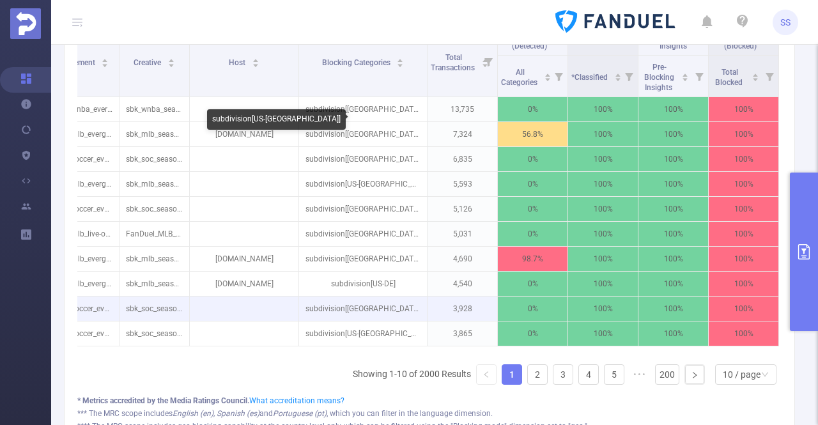
scroll to position [459, 0]
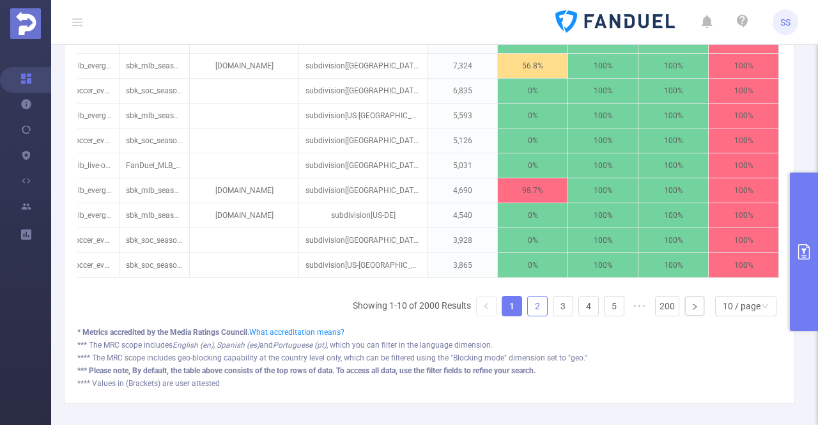
click at [533, 314] on link "2" at bounding box center [537, 305] width 19 height 19
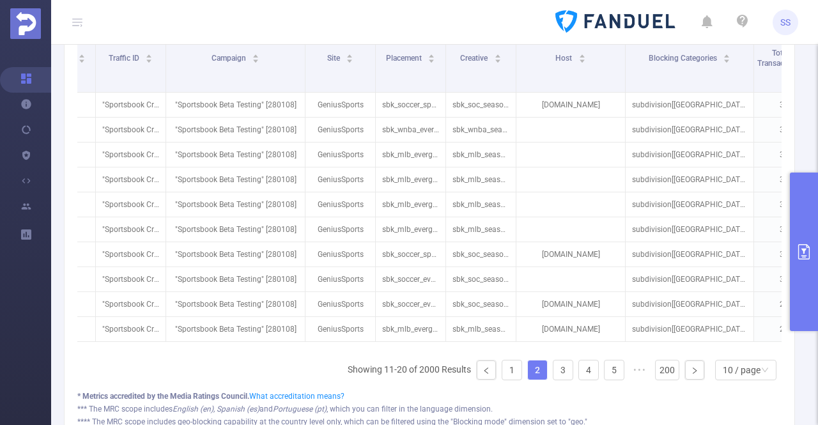
scroll to position [0, 0]
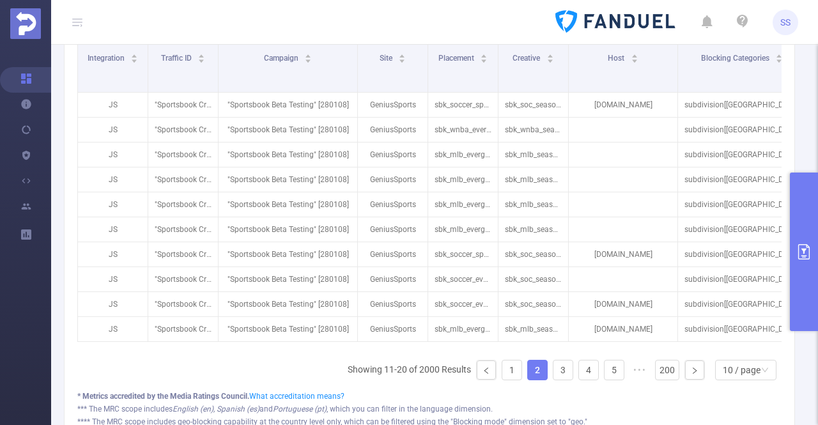
click at [809, 265] on button "primary" at bounding box center [804, 252] width 28 height 158
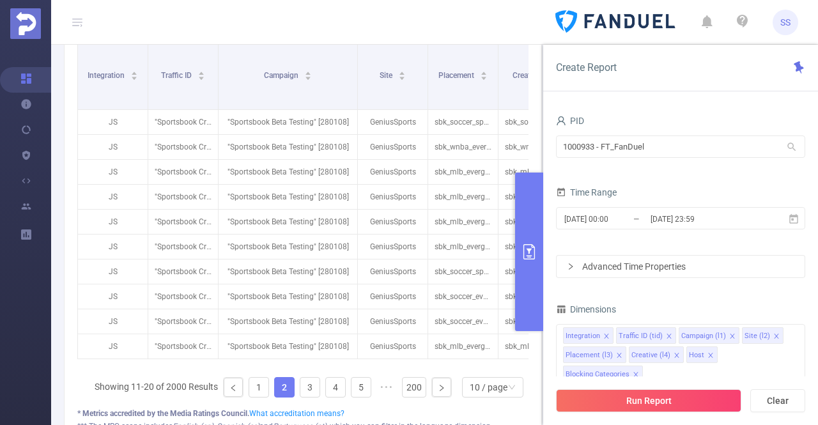
click at [618, 355] on icon "icon: close" at bounding box center [619, 355] width 6 height 6
click at [610, 355] on icon "icon: close" at bounding box center [611, 355] width 6 height 6
click at [662, 332] on li "Traffic ID (tid)" at bounding box center [646, 335] width 60 height 17
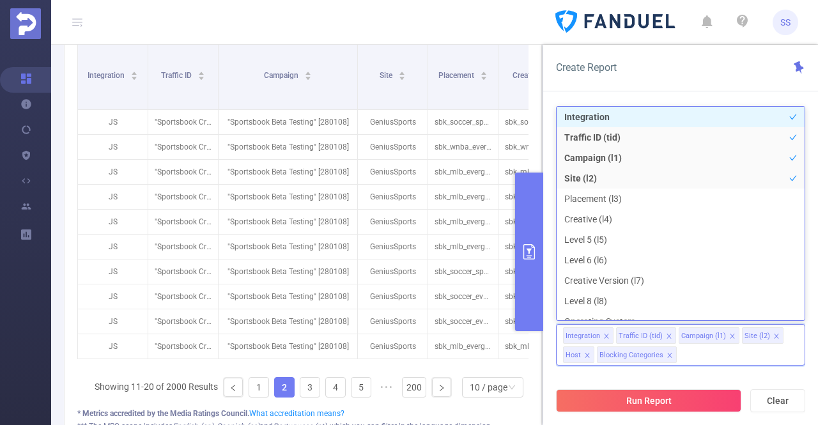
click at [668, 335] on icon "icon: close" at bounding box center [669, 336] width 6 height 6
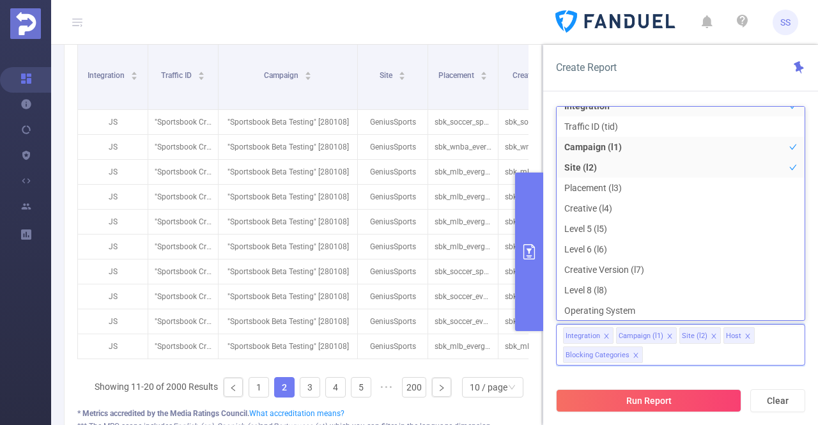
scroll to position [3, 0]
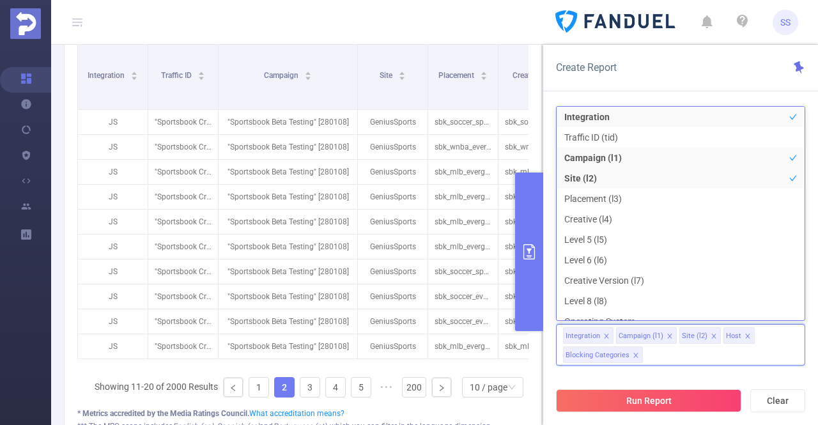
click at [736, 81] on div "Create Report" at bounding box center [680, 68] width 275 height 47
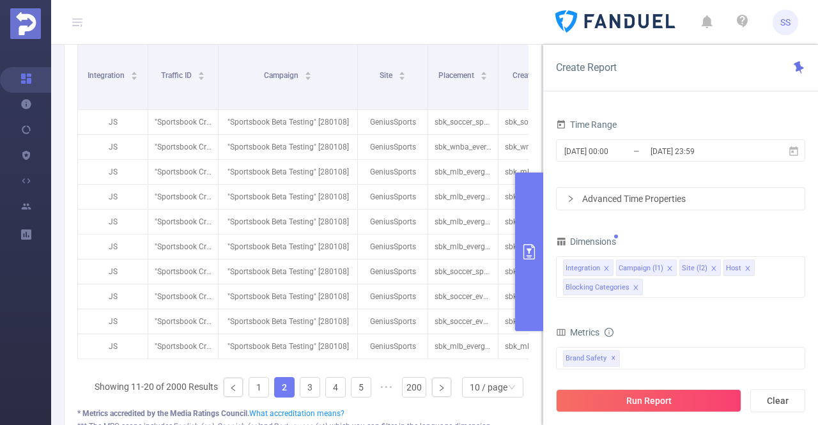
click at [685, 195] on div "Advanced Time Properties" at bounding box center [681, 199] width 248 height 22
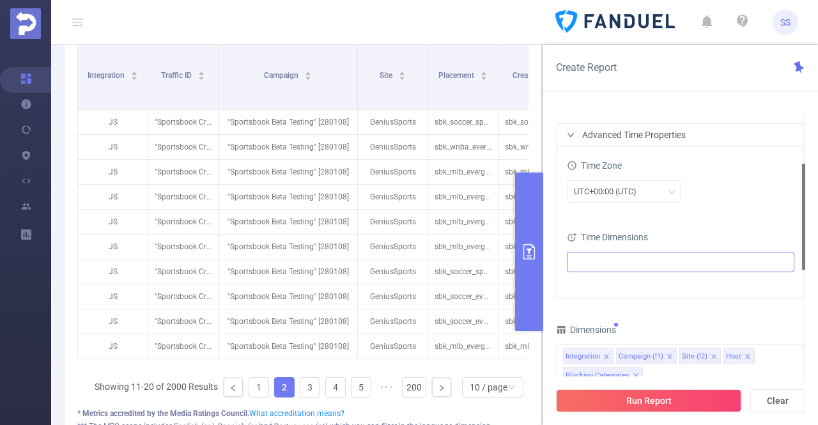
click at [606, 266] on ul at bounding box center [676, 261] width 210 height 19
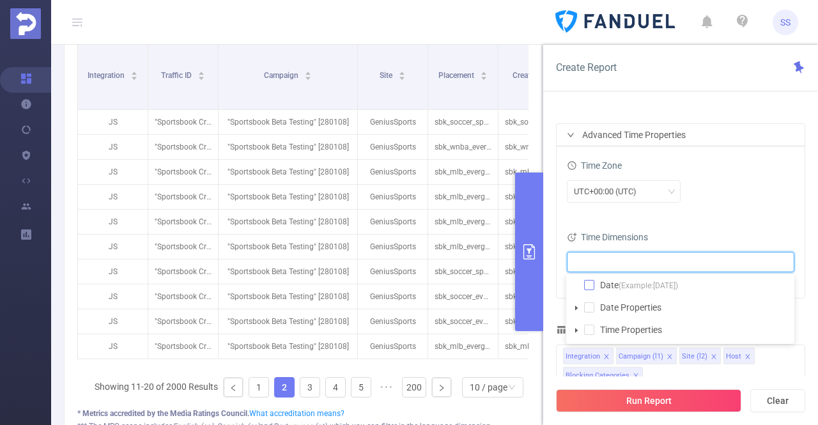
click at [593, 282] on span at bounding box center [589, 285] width 10 height 10
click at [720, 191] on div "UTC+00:00 (UTC)" at bounding box center [680, 191] width 227 height 22
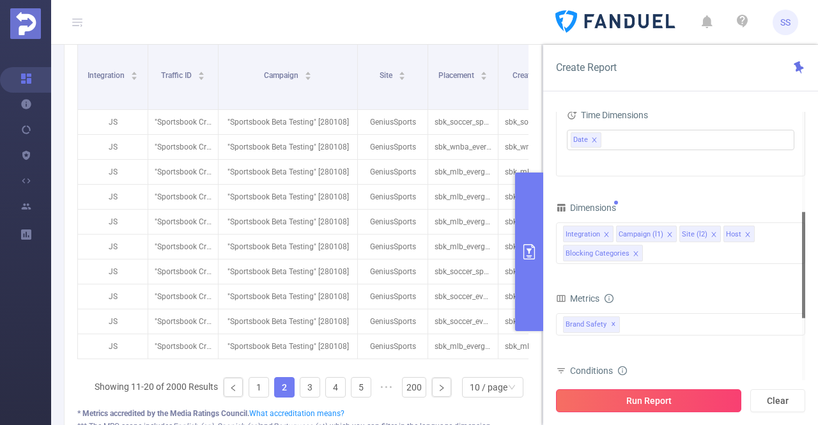
click at [658, 402] on button "Run Report" at bounding box center [648, 400] width 185 height 23
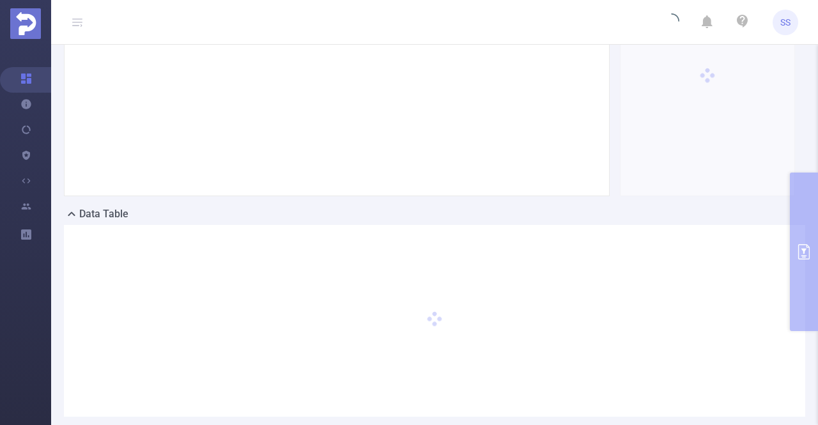
scroll to position [128, 0]
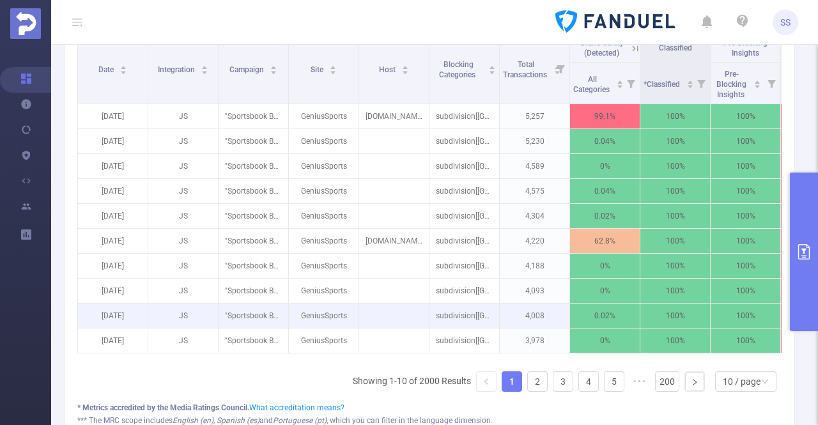
scroll to position [319, 0]
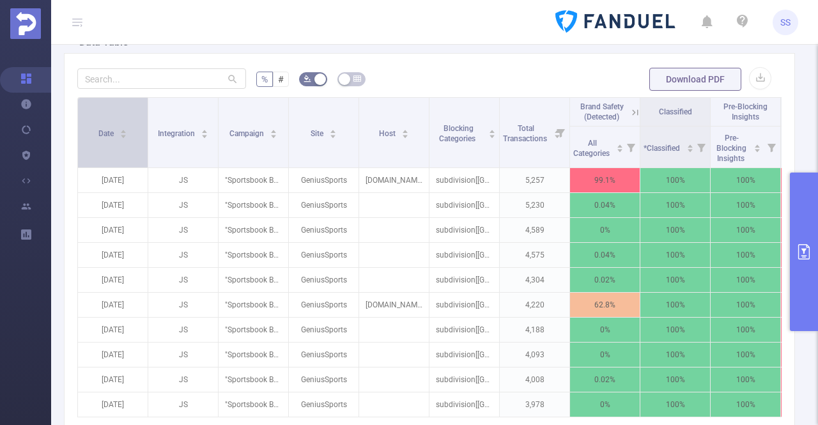
click at [116, 136] on div "Date" at bounding box center [112, 132] width 29 height 13
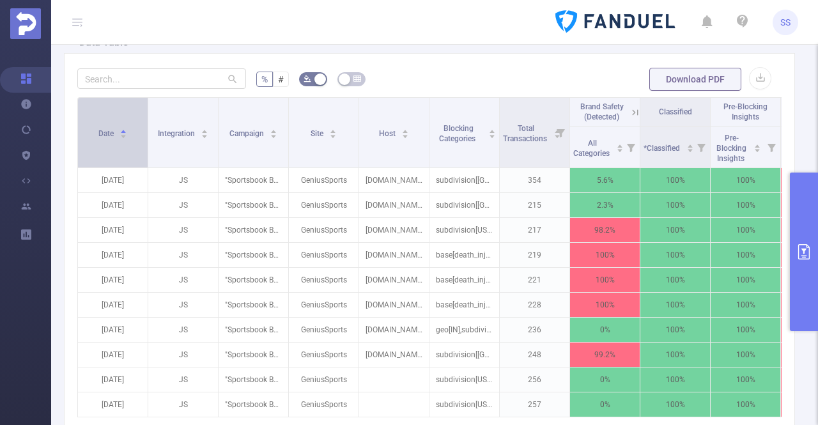
click at [112, 134] on span "Date" at bounding box center [106, 133] width 17 height 9
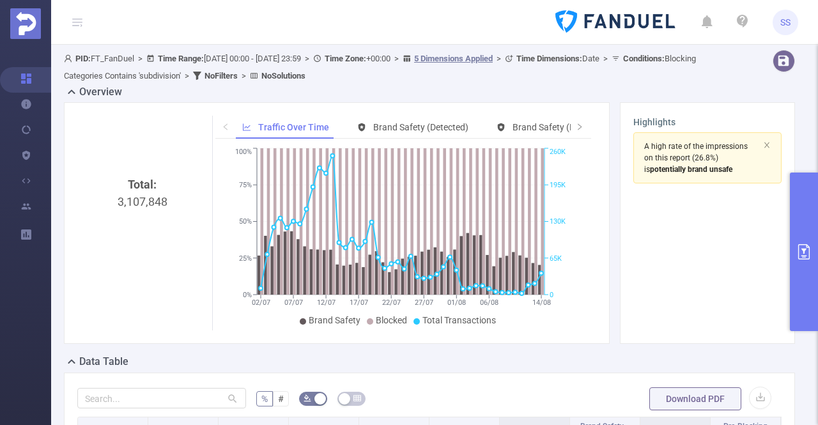
scroll to position [128, 0]
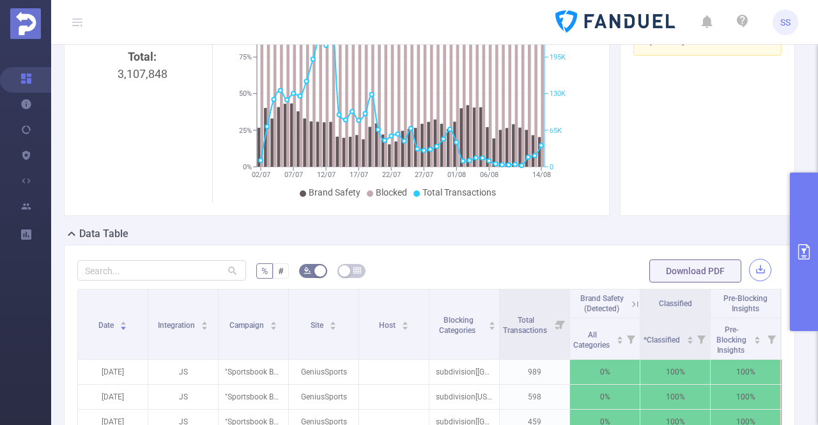
click at [753, 268] on button "button" at bounding box center [760, 270] width 22 height 22
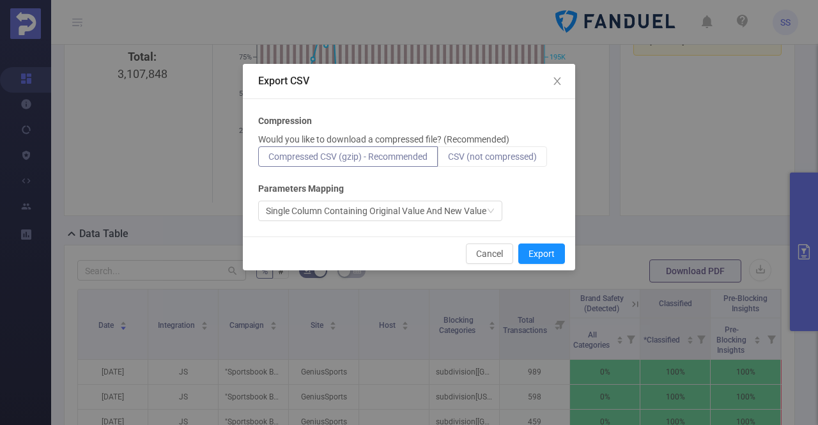
click at [461, 153] on span "CSV (not compressed)" at bounding box center [492, 156] width 89 height 10
click at [448, 160] on input "CSV (not compressed)" at bounding box center [448, 160] width 0 height 0
click at [550, 252] on button "Export" at bounding box center [541, 253] width 47 height 20
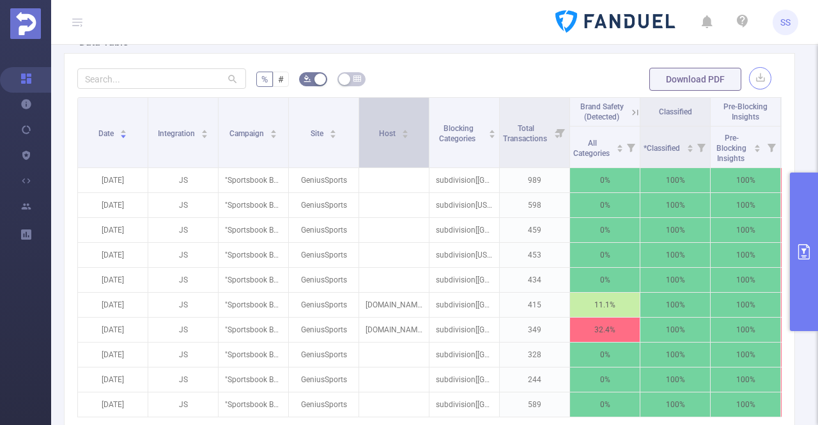
scroll to position [383, 0]
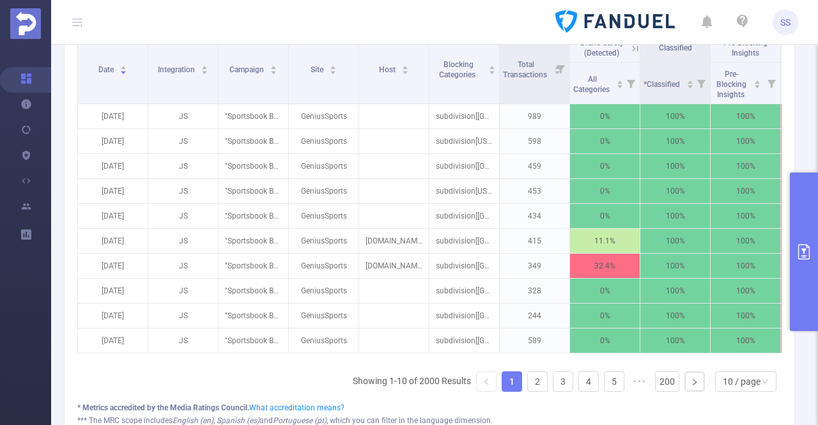
click at [807, 233] on button "primary" at bounding box center [804, 252] width 28 height 158
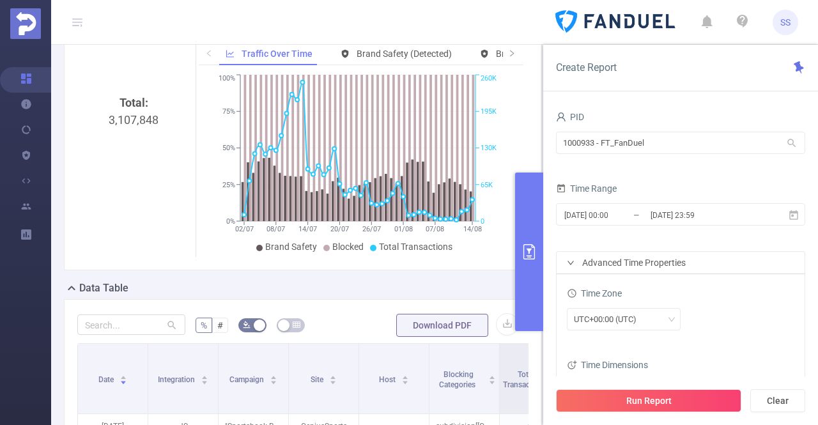
scroll to position [0, 0]
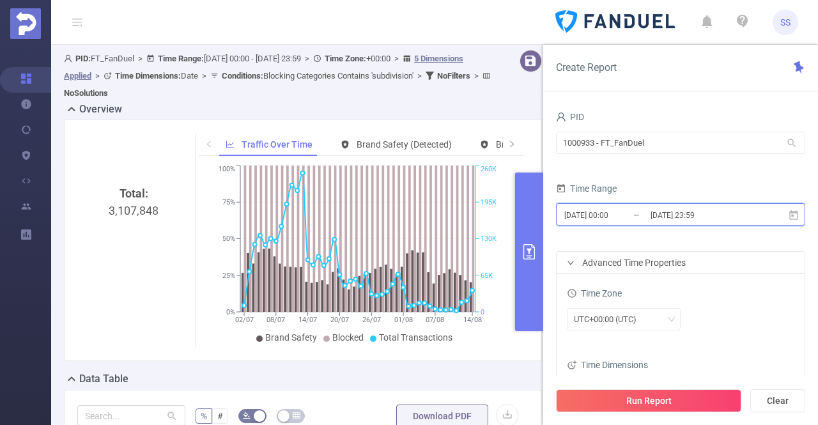
click at [762, 218] on span "[DATE] 00:00 _ [DATE] 23:59" at bounding box center [680, 214] width 249 height 22
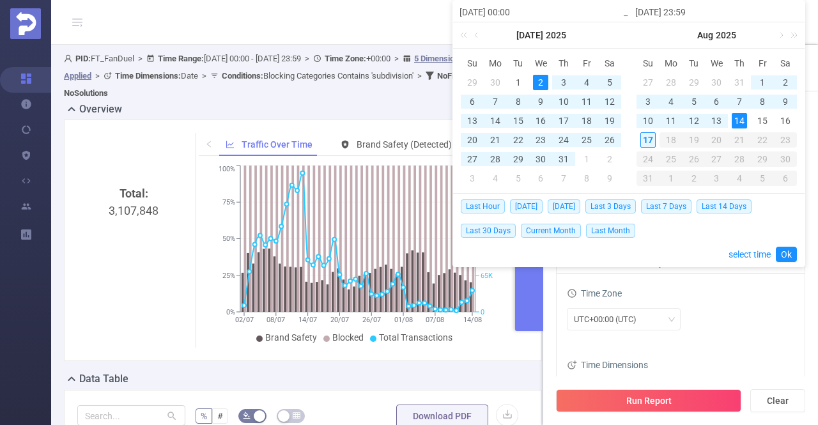
click at [650, 144] on div "17" at bounding box center [647, 139] width 15 height 15
click at [542, 81] on div "2" at bounding box center [540, 82] width 15 height 15
type input "[DATE] 23:59"
click at [650, 140] on div "17" at bounding box center [647, 139] width 15 height 15
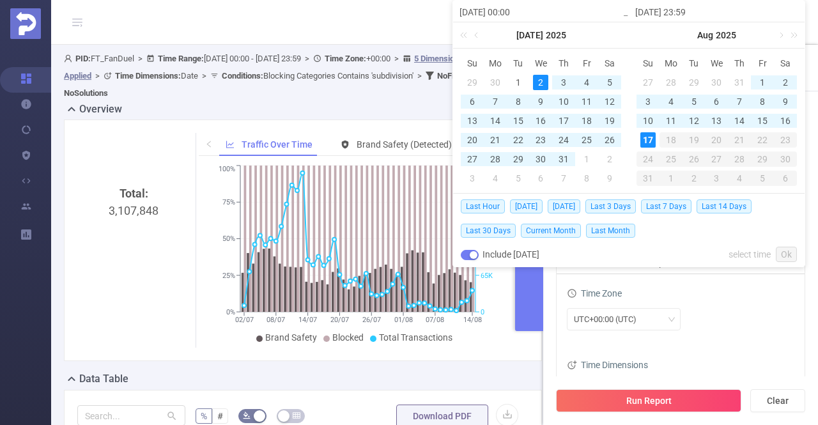
click at [544, 82] on div "2" at bounding box center [540, 82] width 15 height 15
click at [791, 250] on link "Ok" at bounding box center [786, 254] width 21 height 15
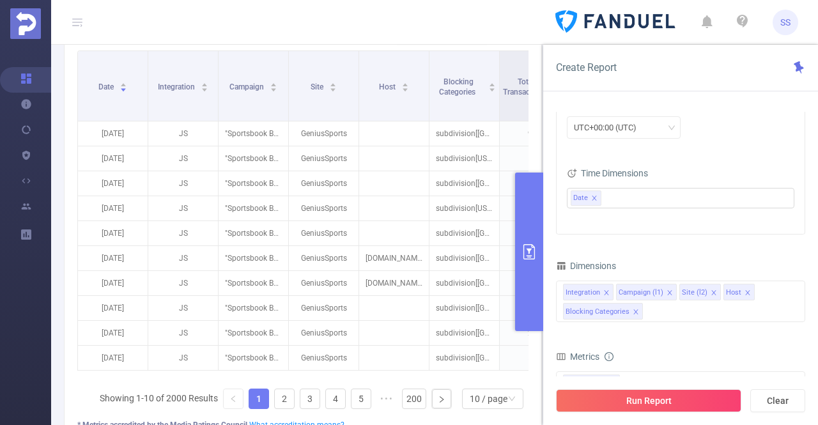
scroll to position [319, 0]
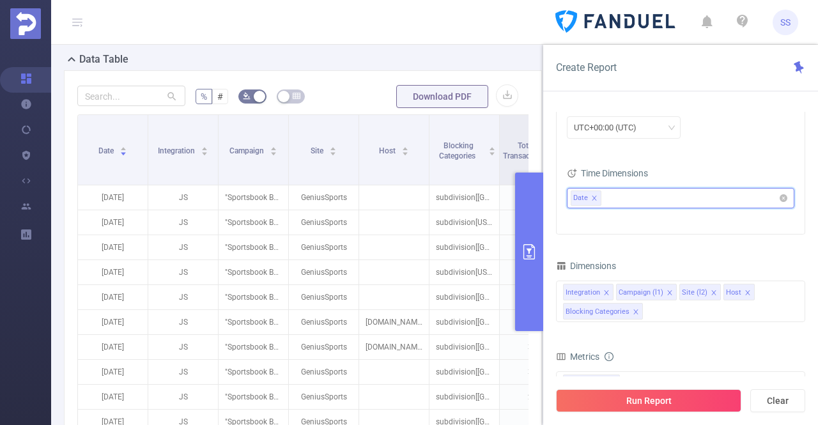
click at [592, 195] on icon "icon: close" at bounding box center [594, 198] width 6 height 6
click at [634, 310] on icon "icon: close" at bounding box center [635, 311] width 4 height 4
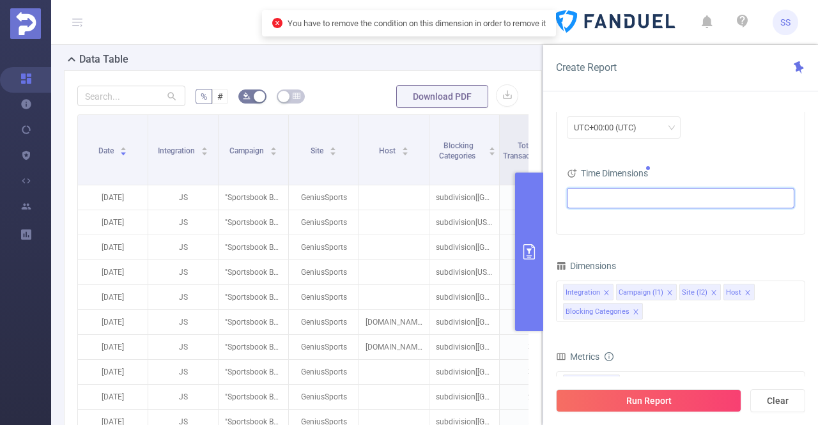
click at [635, 311] on icon "icon: close" at bounding box center [636, 312] width 6 height 6
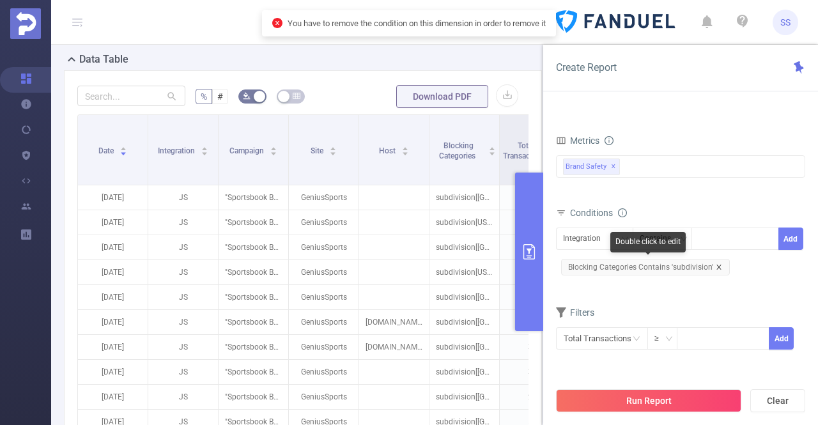
click at [718, 265] on icon "icon: close" at bounding box center [719, 267] width 6 height 6
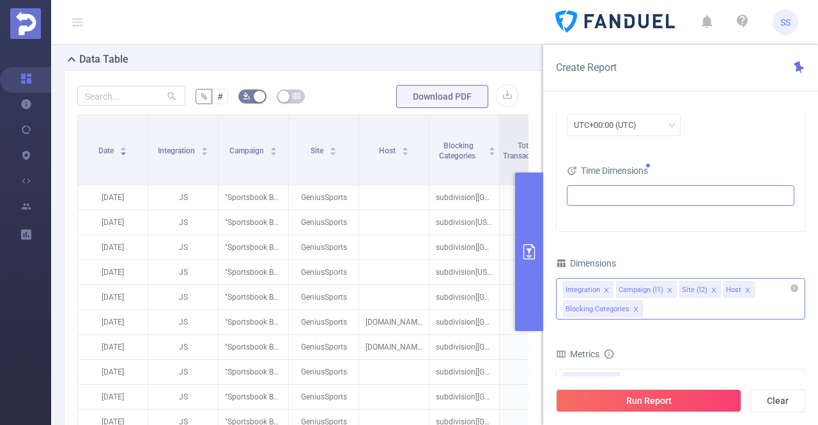
click at [634, 310] on icon "icon: close" at bounding box center [636, 309] width 6 height 6
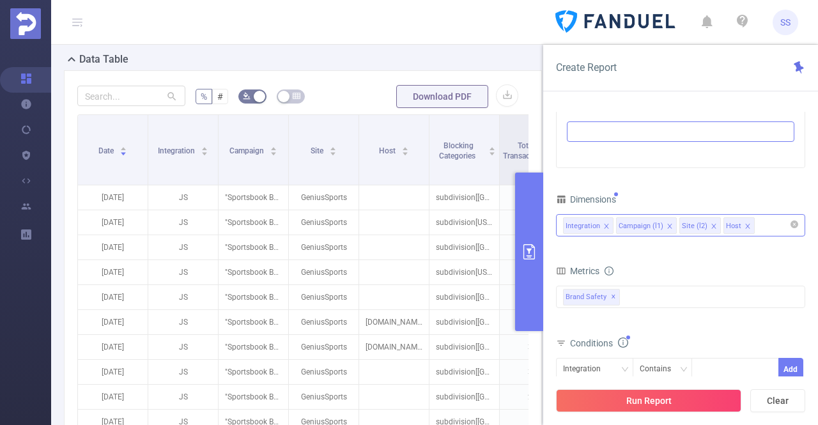
click at [668, 227] on icon "icon: close" at bounding box center [669, 226] width 6 height 6
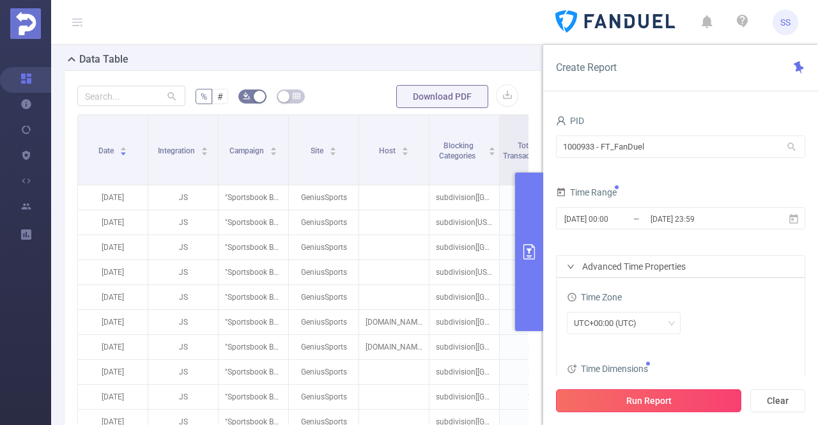
click at [631, 399] on button "Run Report" at bounding box center [648, 400] width 185 height 23
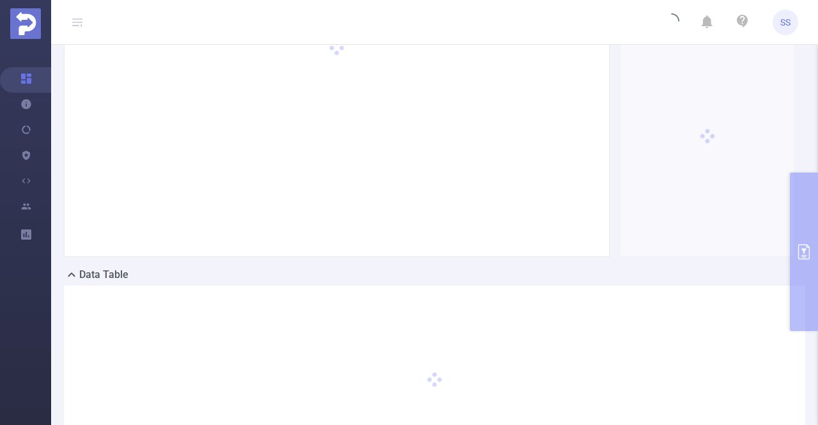
scroll to position [0, 0]
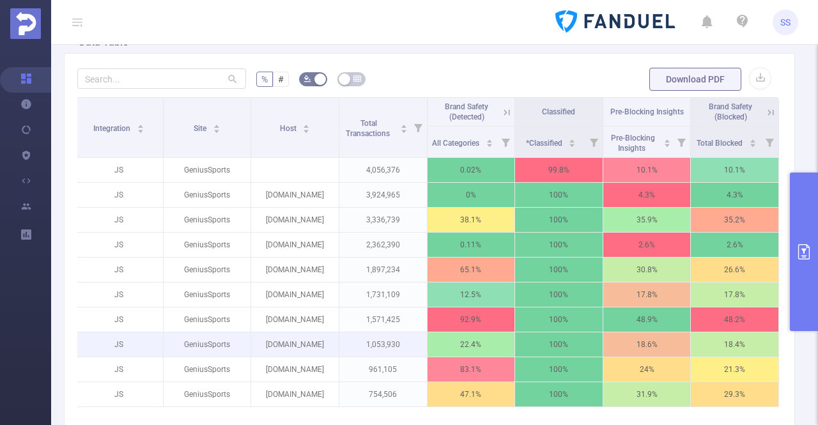
scroll to position [383, 0]
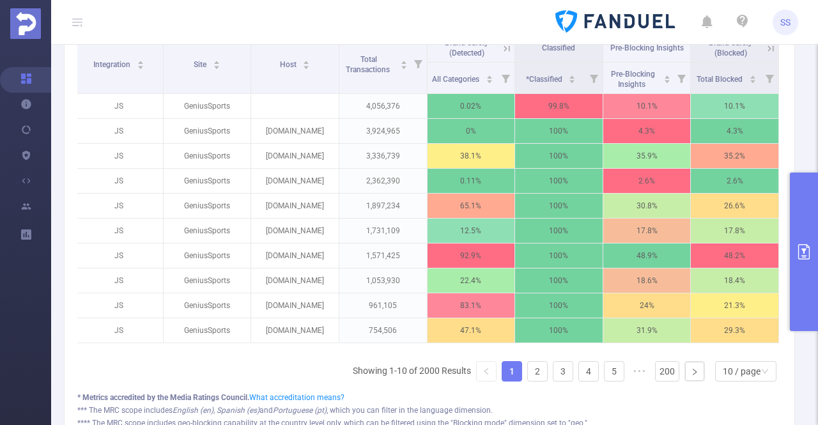
click at [812, 181] on button "primary" at bounding box center [804, 252] width 28 height 158
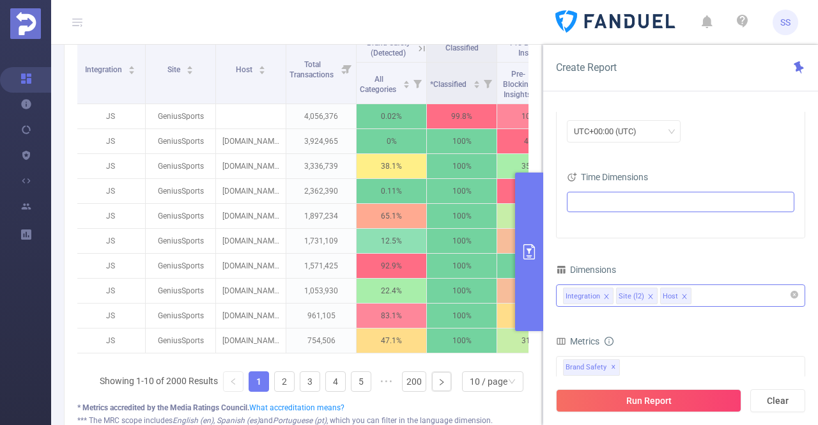
click at [613, 295] on div "Integration Site (l2) Host" at bounding box center [680, 295] width 235 height 21
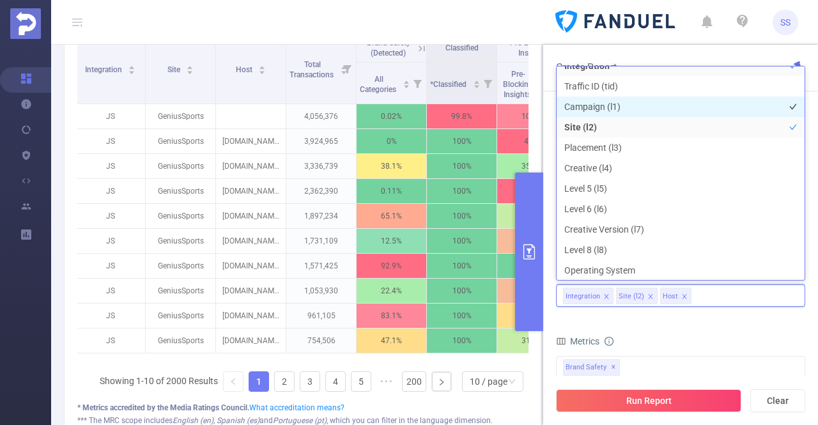
click at [621, 107] on li "Campaign (l1)" at bounding box center [681, 106] width 248 height 20
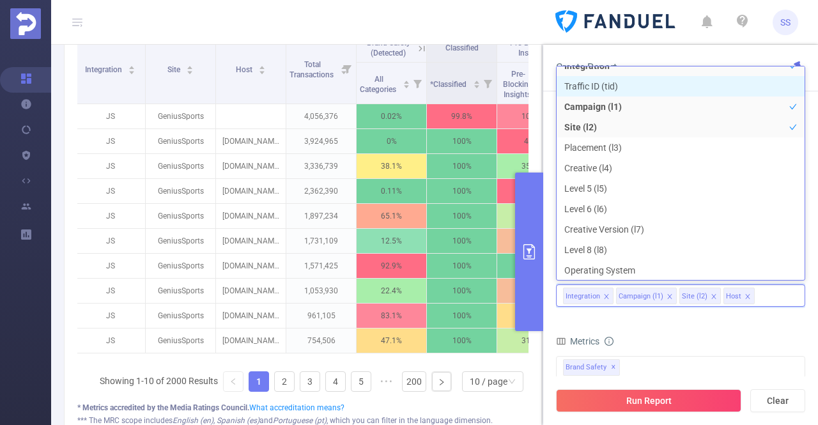
scroll to position [3, 0]
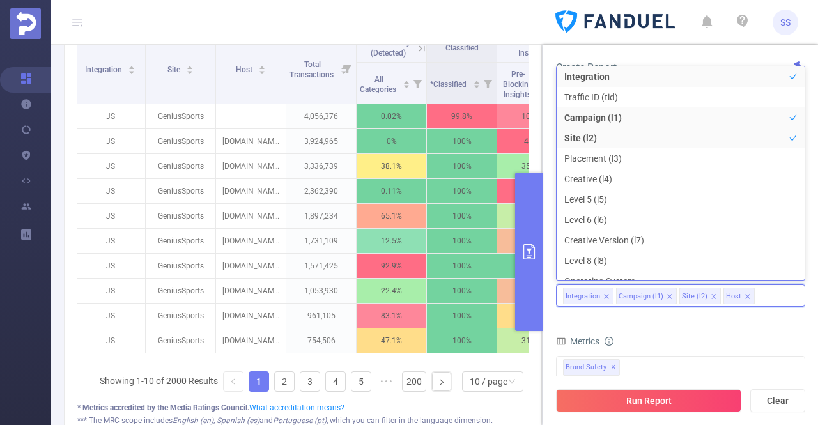
click at [634, 49] on div "Create Report" at bounding box center [680, 68] width 275 height 47
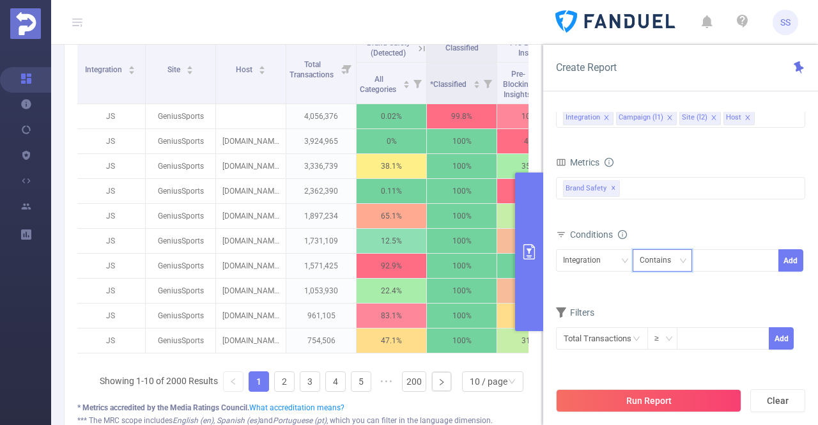
click at [658, 252] on div "Contains" at bounding box center [660, 260] width 40 height 21
click at [652, 305] on li "Is" at bounding box center [674, 305] width 85 height 20
click at [714, 261] on div at bounding box center [734, 260] width 73 height 21
type input "JS"
click at [711, 284] on li "JS" at bounding box center [735, 284] width 88 height 20
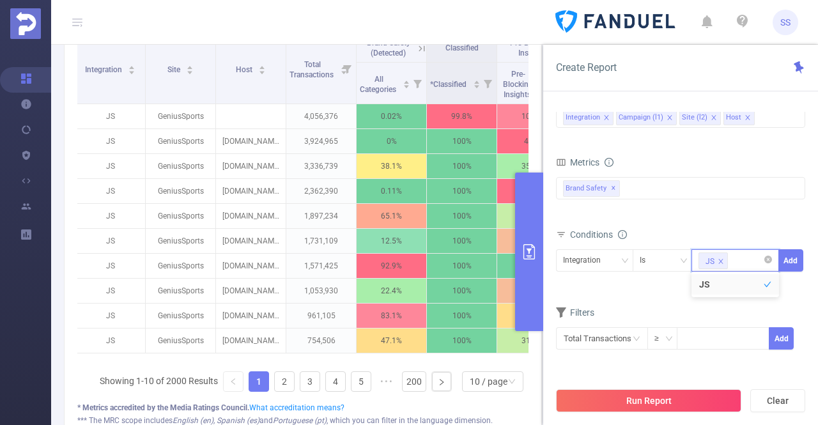
click at [773, 261] on div "JS" at bounding box center [735, 260] width 88 height 22
click at [787, 263] on button "Add" at bounding box center [790, 260] width 25 height 22
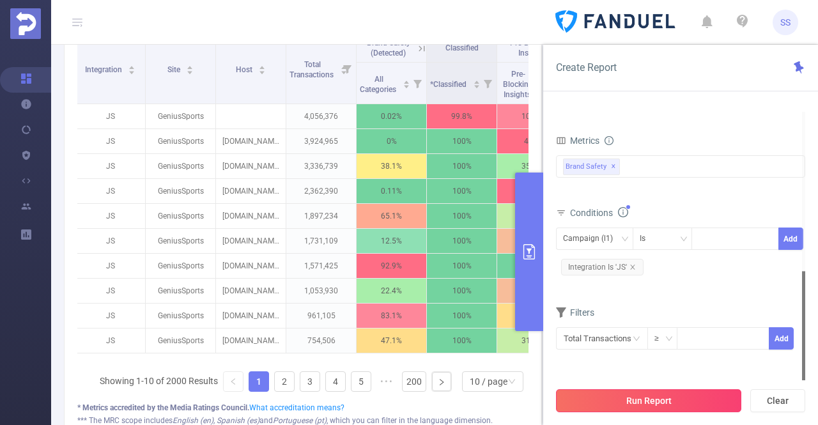
click at [661, 398] on button "Run Report" at bounding box center [648, 400] width 185 height 23
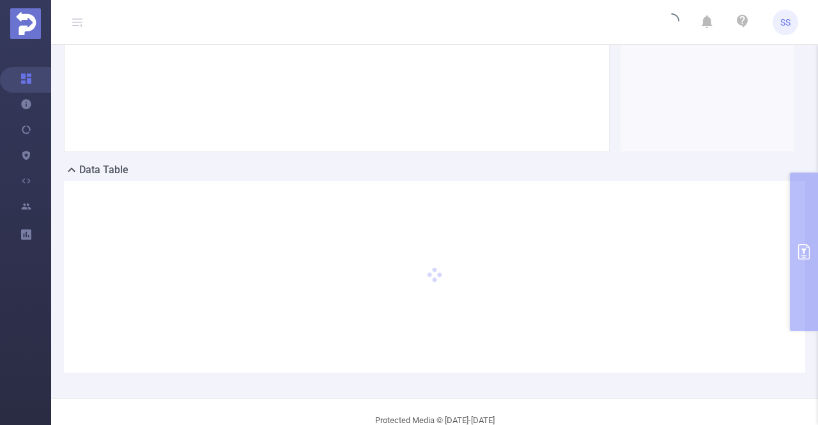
scroll to position [217, 0]
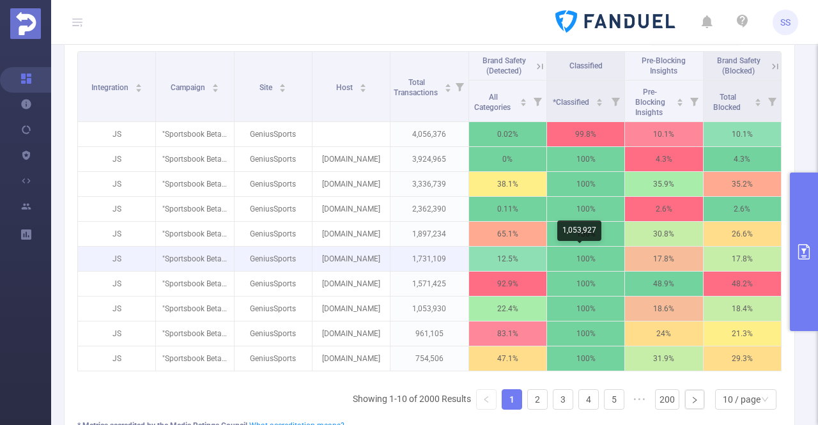
scroll to position [345, 0]
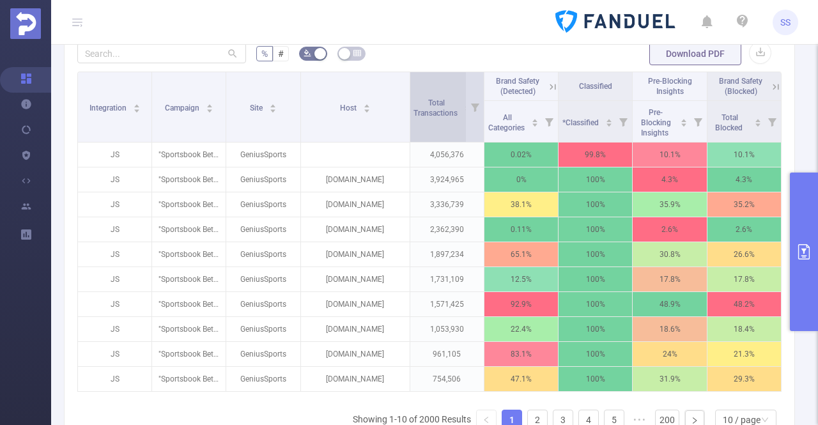
drag, startPoint x: 394, startPoint y: 122, endPoint x: 406, endPoint y: 125, distance: 13.0
click at [406, 101] on tr "Integration Campaign Site Host Total Transactions Brand Safety (Detected) Class…" at bounding box center [429, 86] width 703 height 29
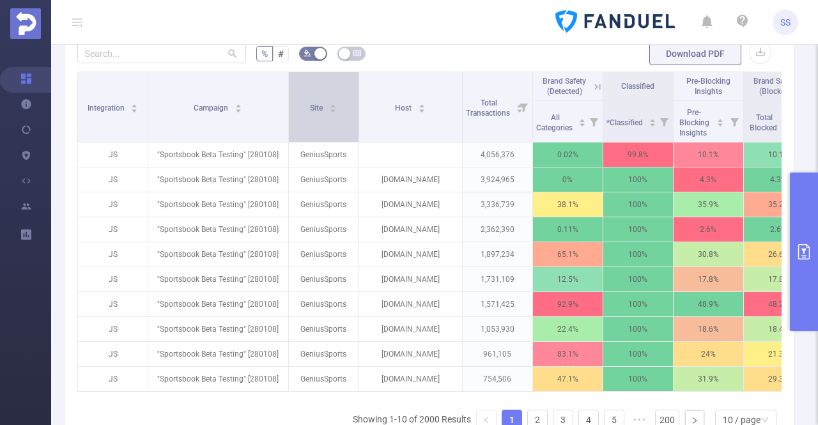
drag, startPoint x: 223, startPoint y: 119, endPoint x: 290, endPoint y: 129, distance: 67.8
click at [290, 101] on tr "Integration Campaign Site Host Total Transactions Brand Safety (Detected) Class…" at bounding box center [446, 86] width 736 height 29
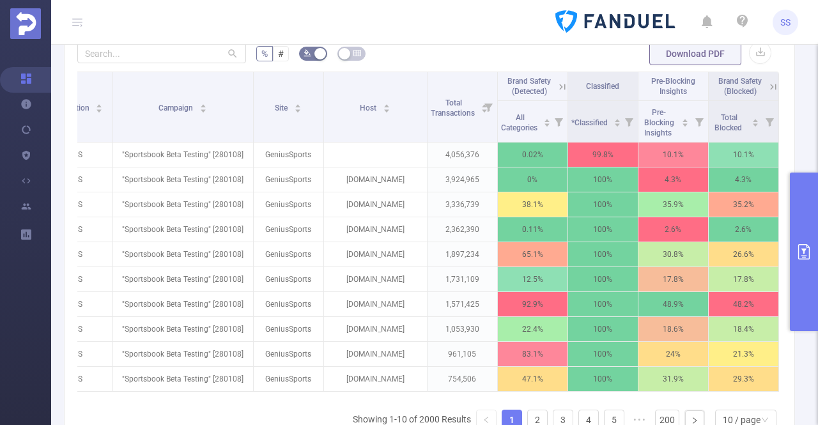
click at [813, 246] on button "primary" at bounding box center [804, 252] width 28 height 158
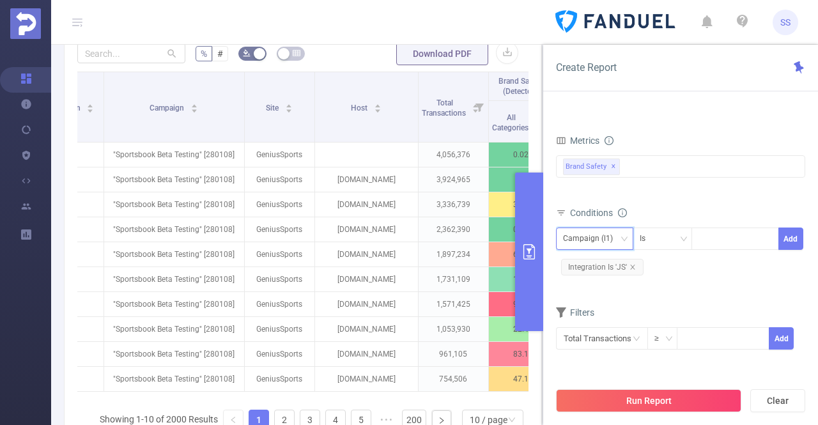
click at [592, 232] on div "Campaign (l1)" at bounding box center [592, 238] width 59 height 21
click at [587, 323] on li "Host" at bounding box center [594, 324] width 77 height 20
click at [659, 229] on div "Is" at bounding box center [663, 238] width 46 height 21
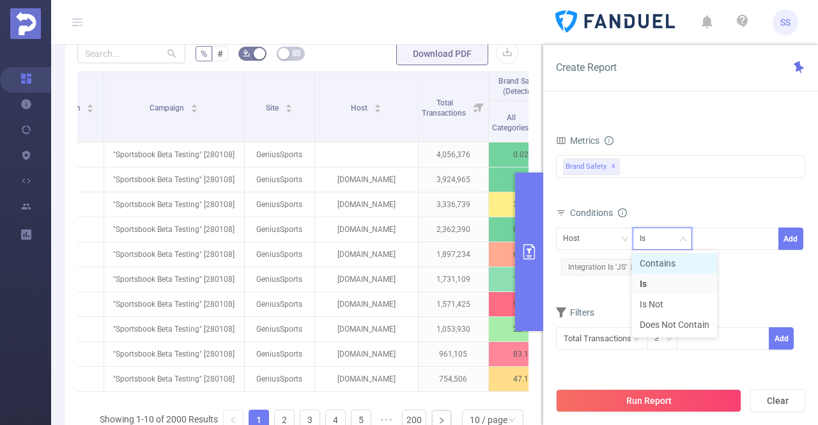
click at [668, 266] on li "Contains" at bounding box center [674, 263] width 85 height 20
click at [745, 236] on div at bounding box center [734, 238] width 73 height 21
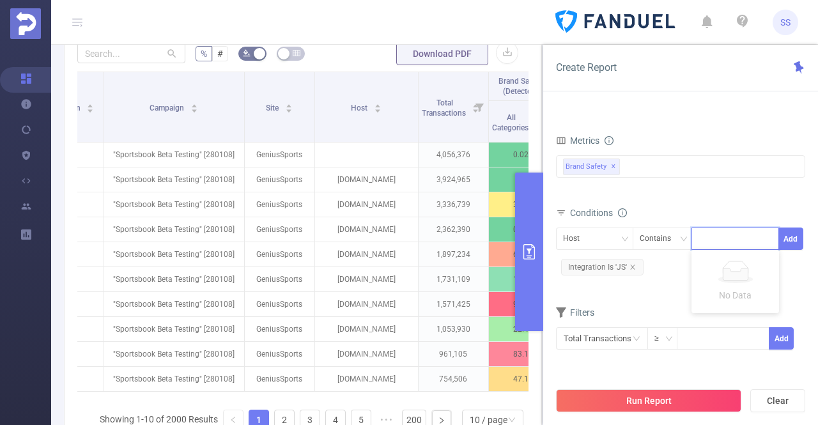
type input "."
click at [738, 270] on li "." at bounding box center [735, 262] width 88 height 20
click at [794, 244] on button "Add" at bounding box center [790, 238] width 25 height 22
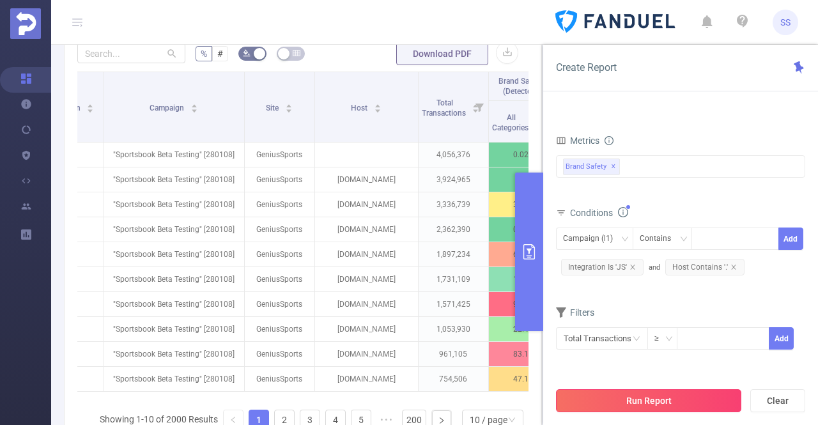
click at [668, 404] on button "Run Report" at bounding box center [648, 400] width 185 height 23
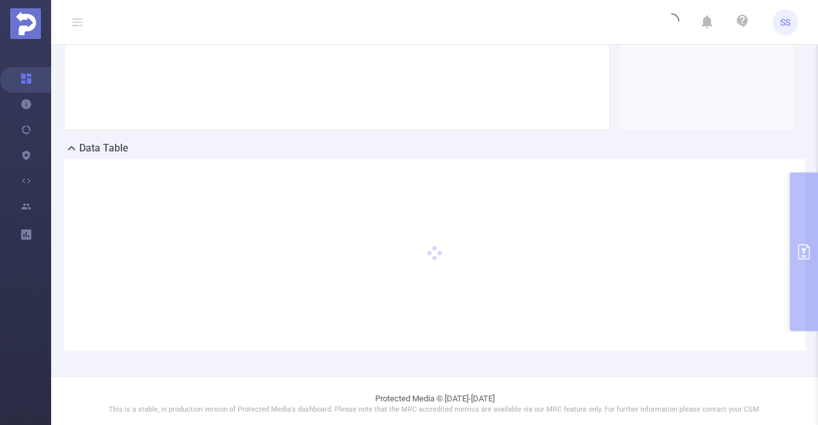
scroll to position [217, 0]
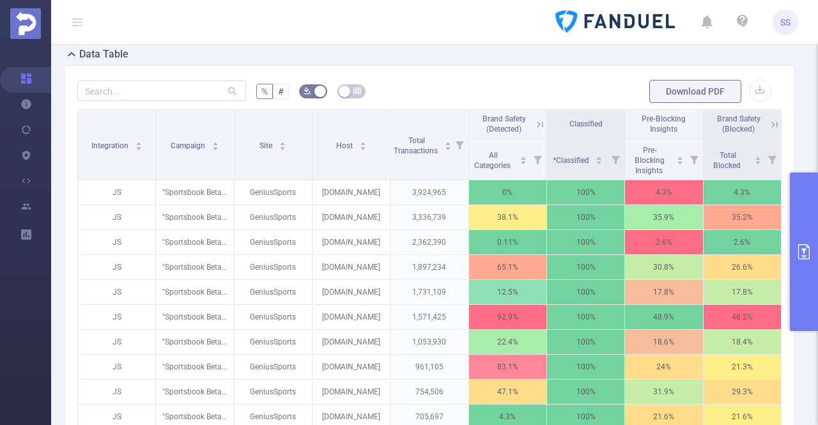
scroll to position [345, 0]
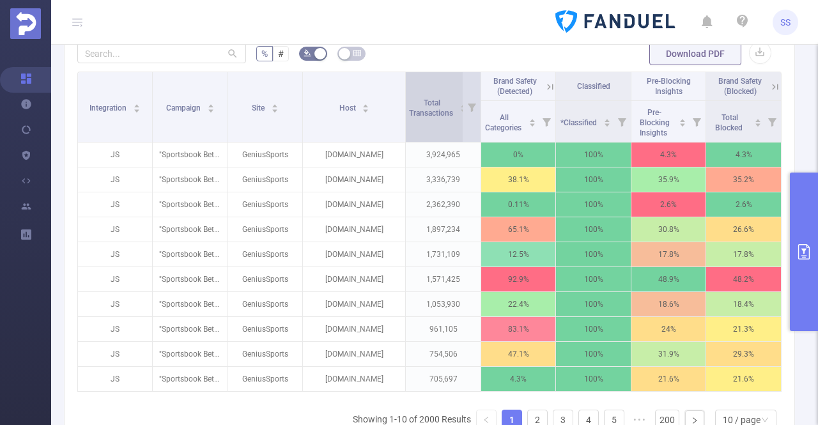
drag, startPoint x: 383, startPoint y: 103, endPoint x: 401, endPoint y: 104, distance: 17.3
click at [402, 104] on span at bounding box center [405, 107] width 6 height 70
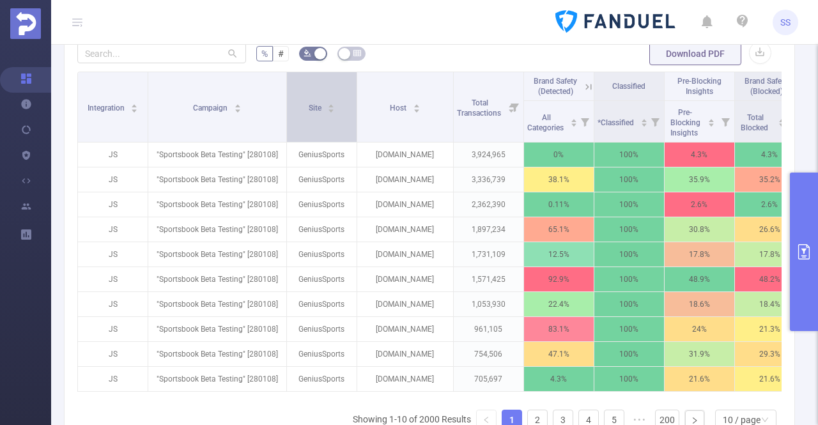
drag, startPoint x: 224, startPoint y: 112, endPoint x: 289, endPoint y: 112, distance: 64.5
click at [289, 101] on tr "Integration Campaign Site Host Total Transactions Brand Safety (Detected) Class…" at bounding box center [441, 86] width 727 height 29
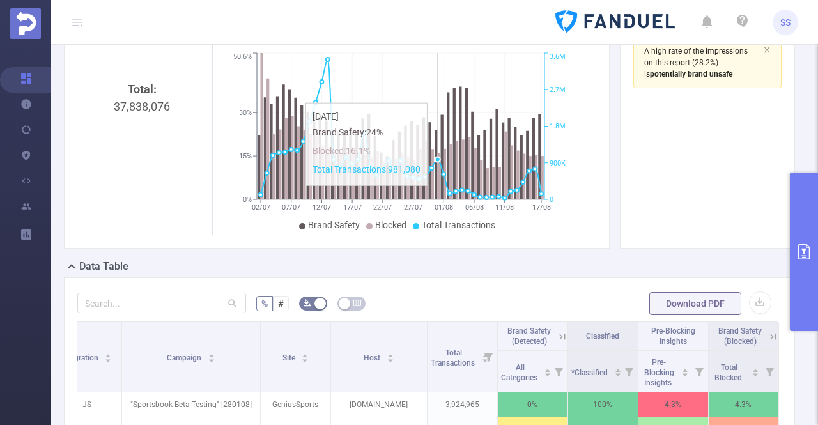
scroll to position [26, 0]
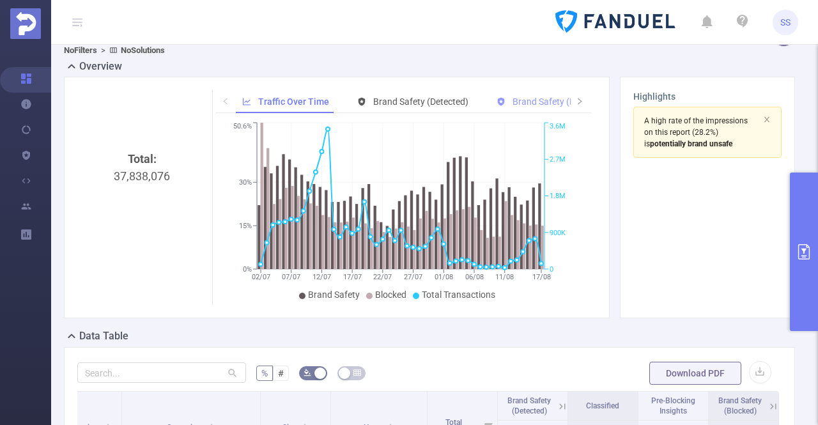
click at [542, 98] on span "Brand Safety (Blocked)" at bounding box center [557, 101] width 91 height 10
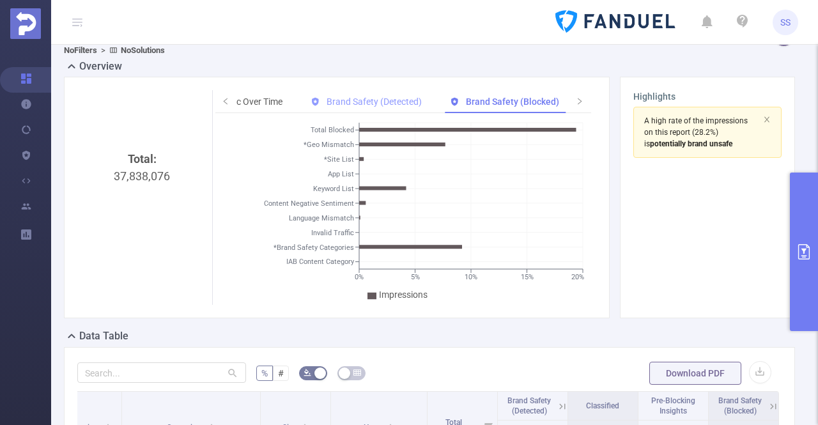
click at [388, 93] on div "Brand Safety (Detected)" at bounding box center [366, 102] width 124 height 24
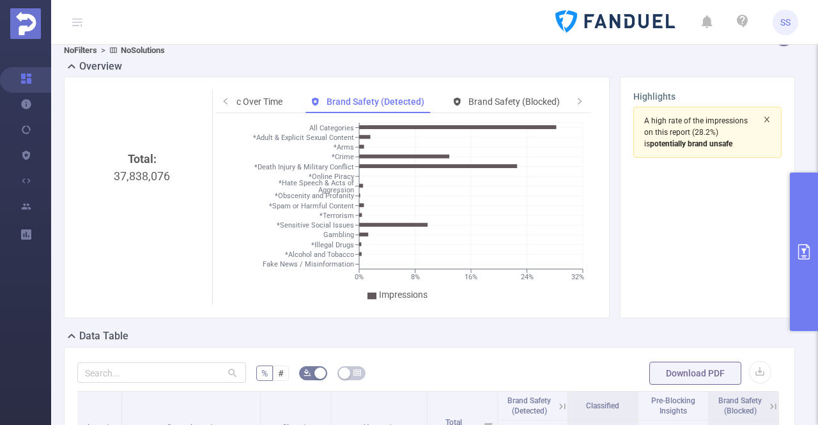
click at [763, 117] on icon "icon: close" at bounding box center [767, 120] width 8 height 8
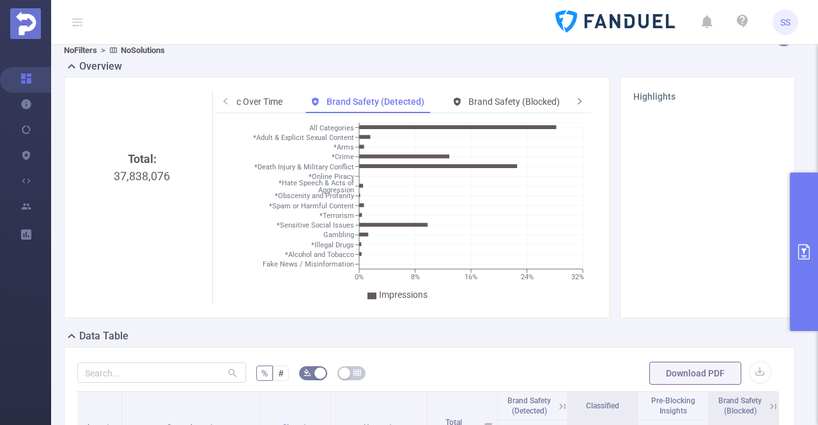
click at [576, 100] on icon "icon: right" at bounding box center [580, 101] width 8 height 8
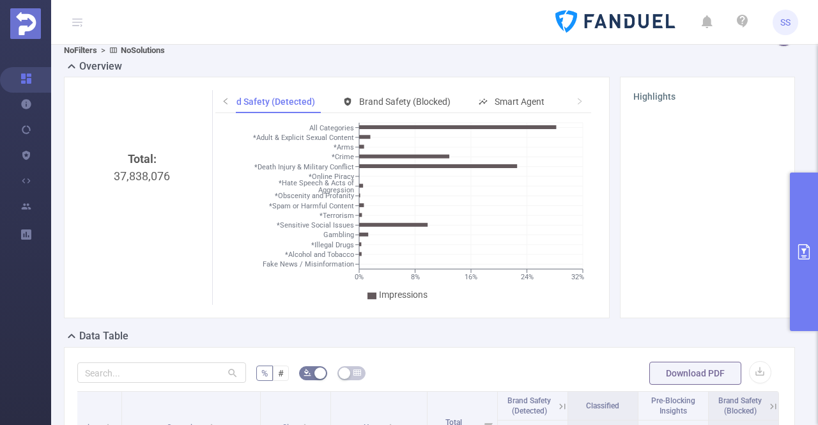
click at [576, 102] on icon "icon: right" at bounding box center [580, 101] width 8 height 8
click at [222, 98] on icon "icon: left" at bounding box center [226, 101] width 8 height 8
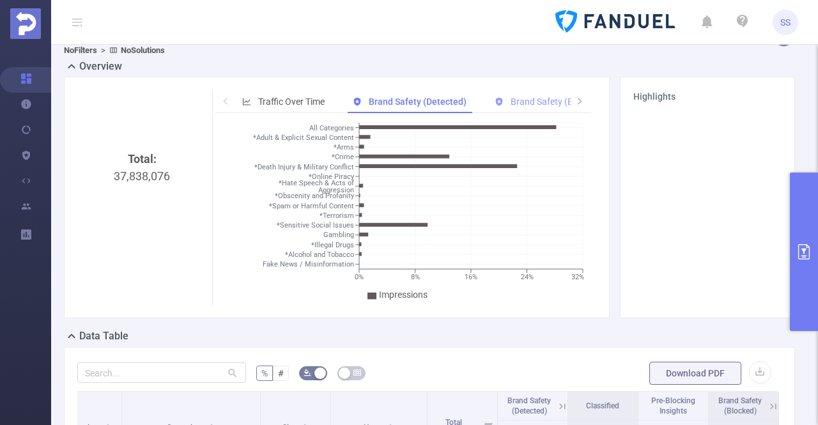
click at [539, 100] on span "Brand Safety (Blocked)" at bounding box center [556, 101] width 91 height 10
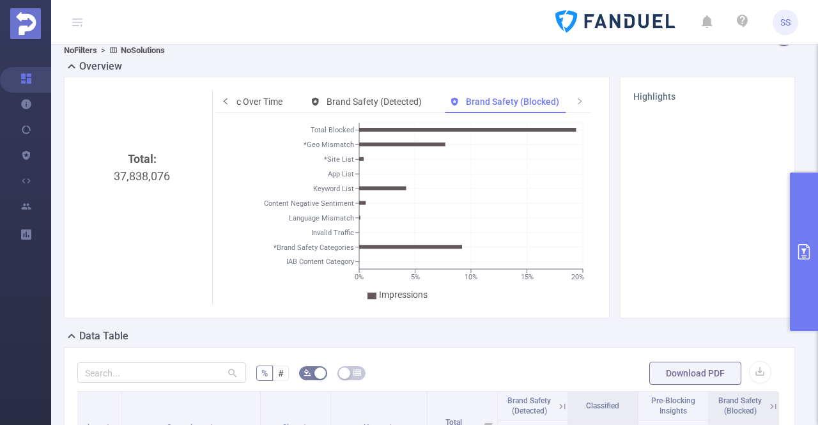
click at [216, 101] on span at bounding box center [225, 101] width 20 height 23
click at [576, 100] on icon "icon: right" at bounding box center [580, 101] width 8 height 8
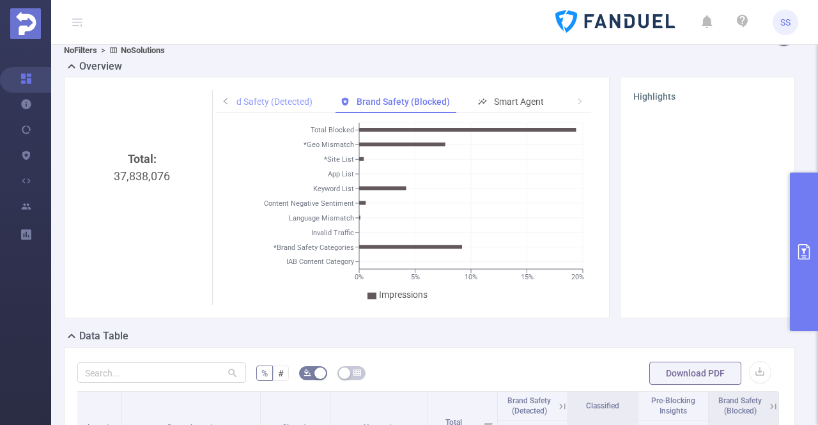
click at [289, 100] on span "Brand Safety (Detected)" at bounding box center [264, 101] width 95 height 10
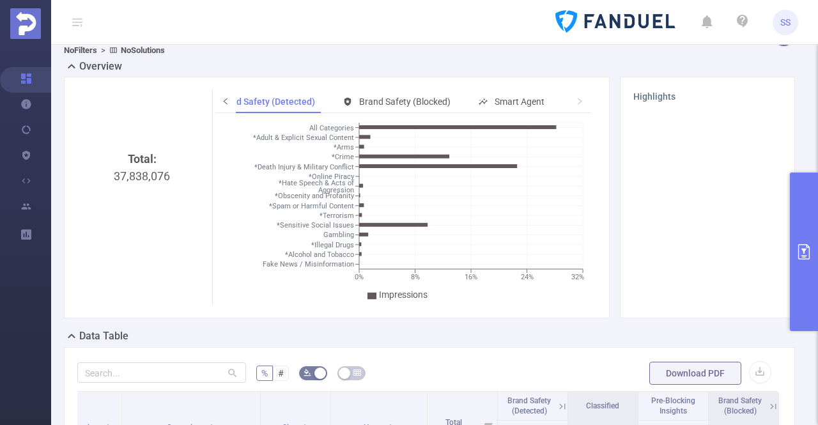
click at [222, 102] on icon "icon: left" at bounding box center [226, 101] width 8 height 8
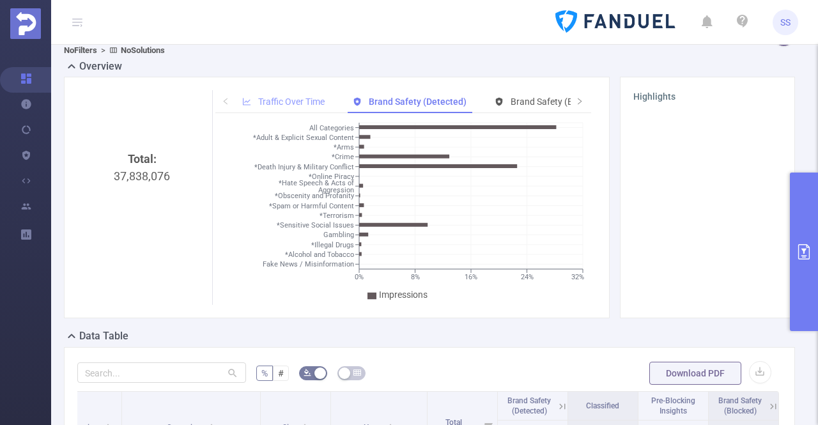
click at [273, 103] on span "Traffic Over Time" at bounding box center [291, 101] width 66 height 10
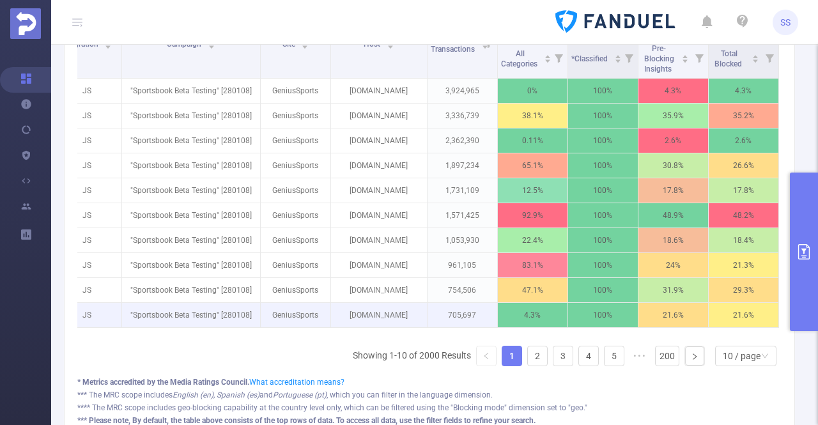
scroll to position [345, 0]
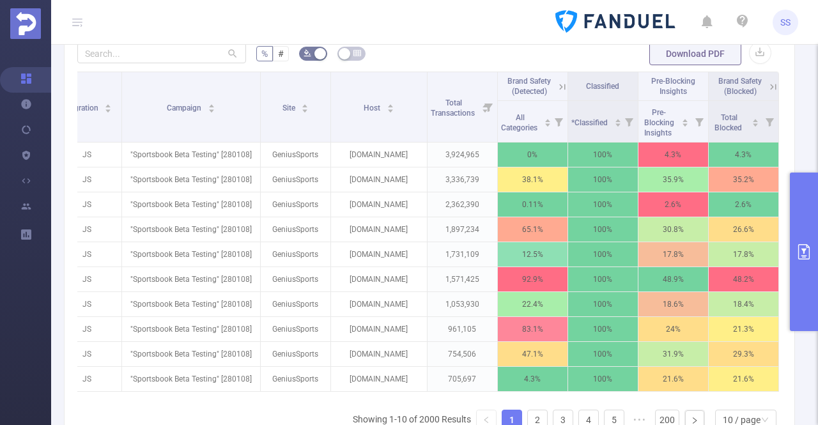
click at [799, 213] on button "primary" at bounding box center [804, 252] width 28 height 158
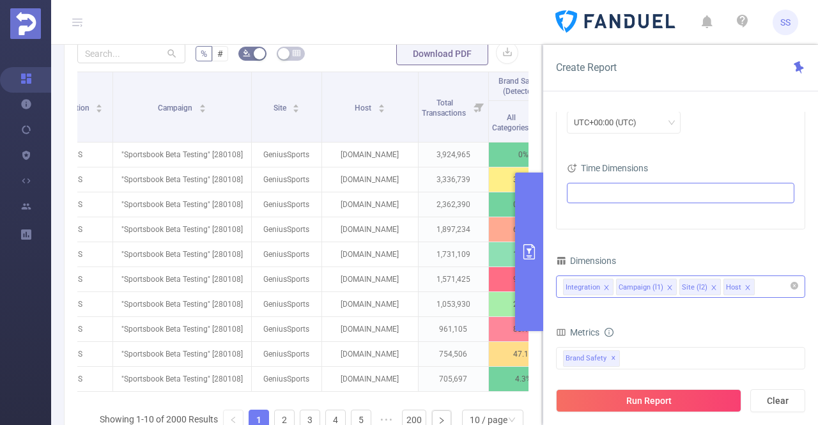
click at [771, 281] on div "Integration Campaign (l1) Site (l2) Host" at bounding box center [680, 286] width 235 height 21
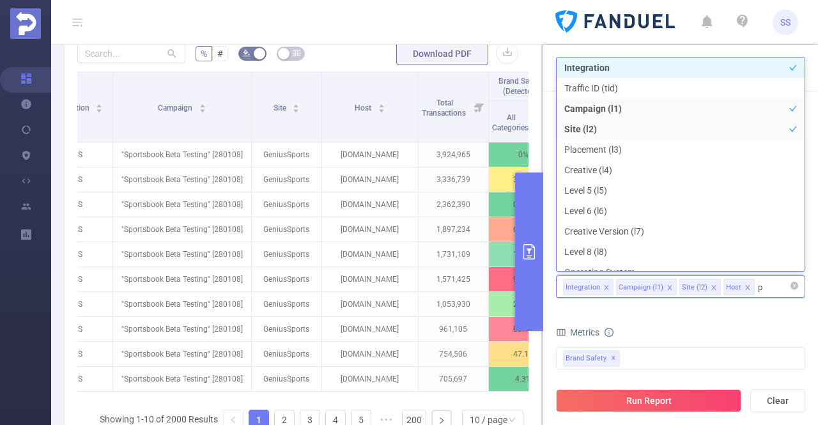
type input "po"
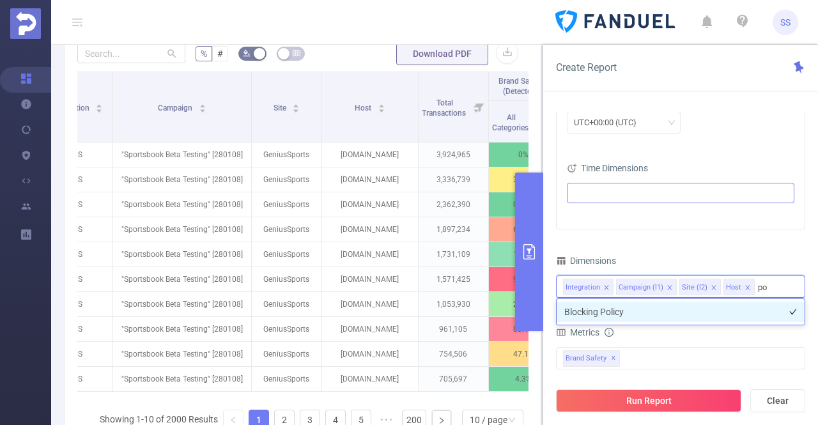
click at [741, 308] on li "Blocking Policy" at bounding box center [681, 312] width 248 height 20
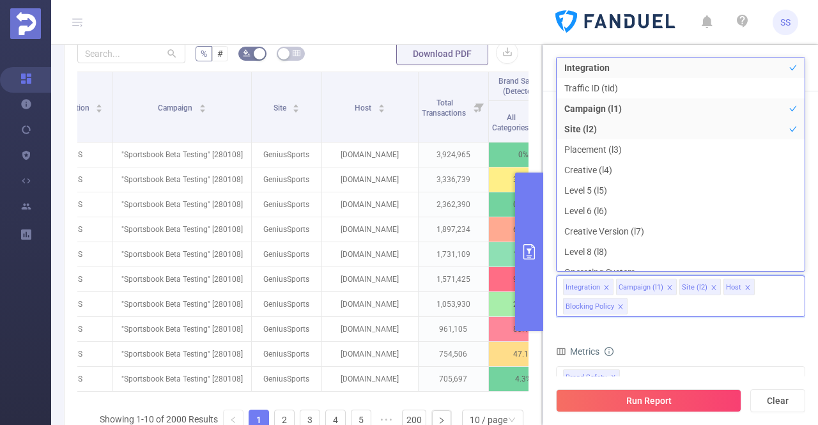
click at [705, 330] on form "Dimensions Integration Campaign (l1) Site (l2) Host Blocking Policy Metrics Tot…" at bounding box center [680, 414] width 249 height 325
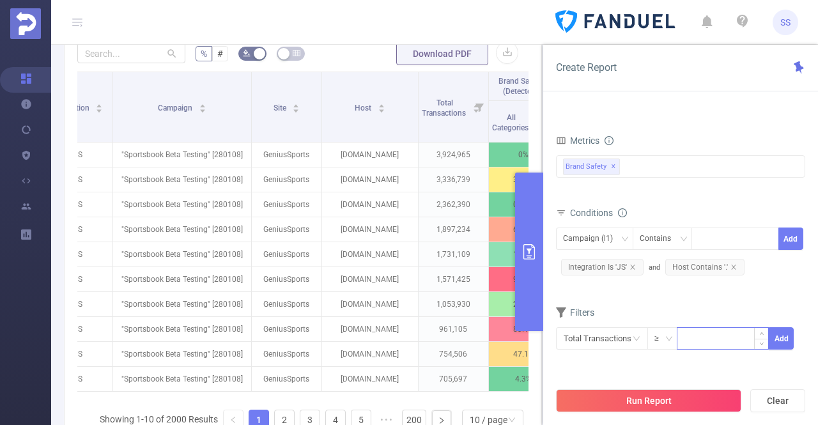
click at [688, 338] on input at bounding box center [722, 337] width 91 height 19
type input "5,000"
click at [788, 337] on button "Add" at bounding box center [781, 338] width 25 height 22
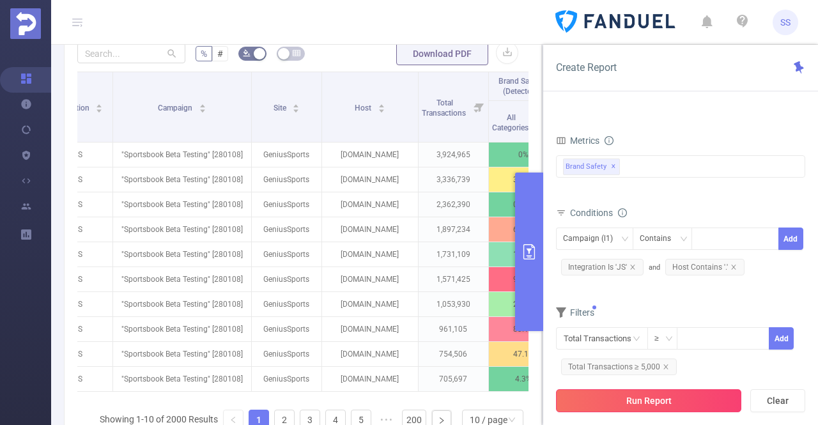
click at [645, 390] on button "Run Report" at bounding box center [648, 400] width 185 height 23
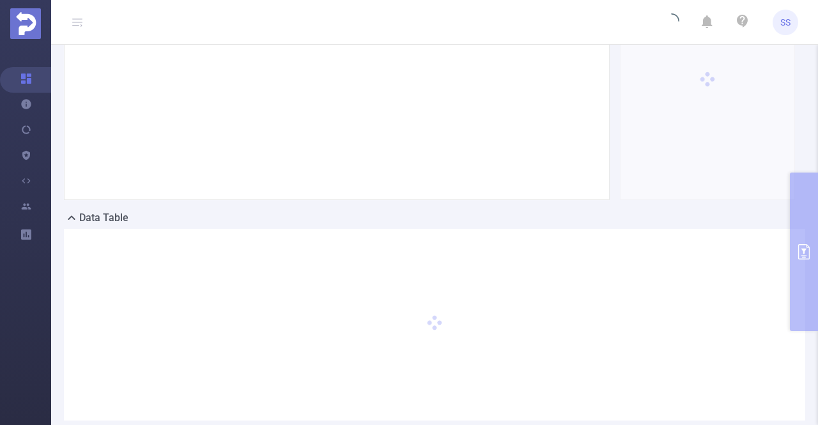
scroll to position [26, 0]
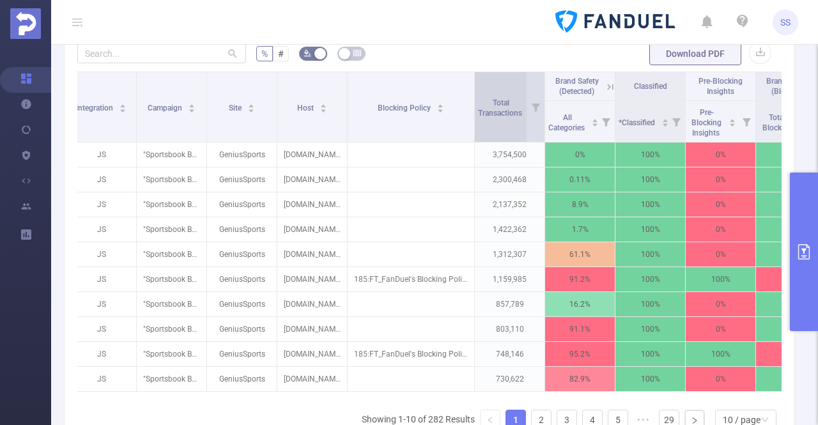
scroll to position [0, 10]
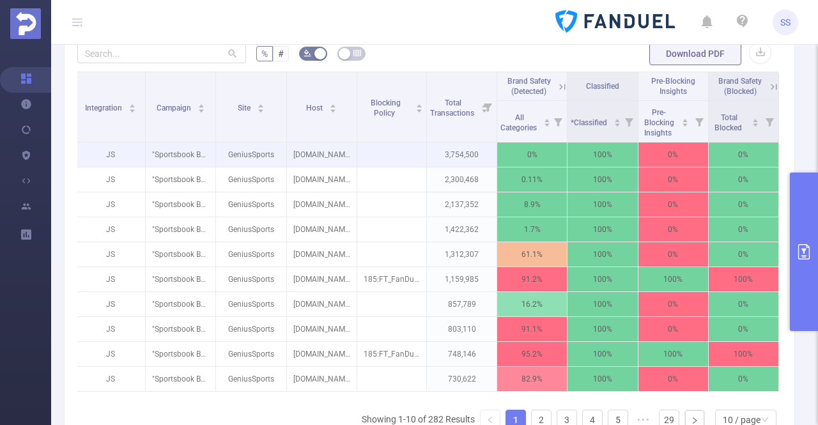
drag, startPoint x: 417, startPoint y: 107, endPoint x: 384, endPoint y: 152, distance: 55.3
click at [384, 152] on table "Integration Campaign Site Host Blocking Policy Total Transactions Brand Safety …" at bounding box center [427, 232] width 704 height 320
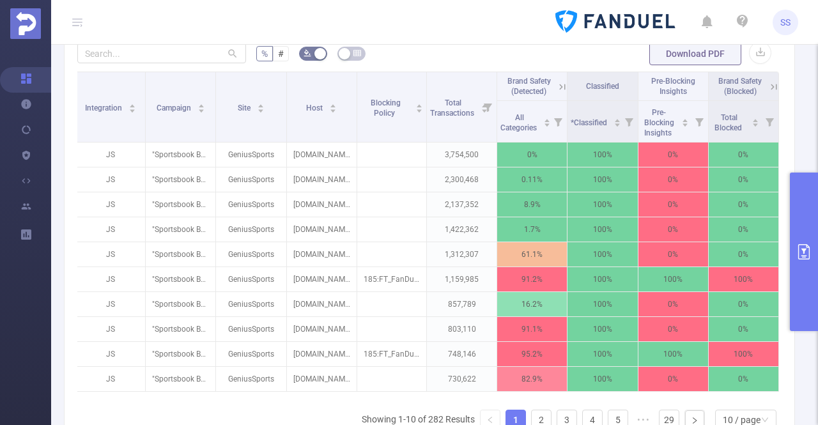
click at [799, 235] on button "primary" at bounding box center [804, 252] width 28 height 158
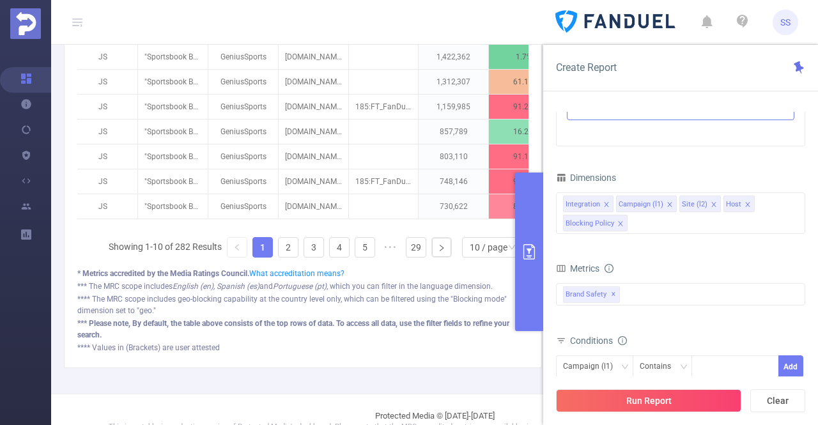
click at [619, 221] on icon "icon: close" at bounding box center [620, 223] width 4 height 4
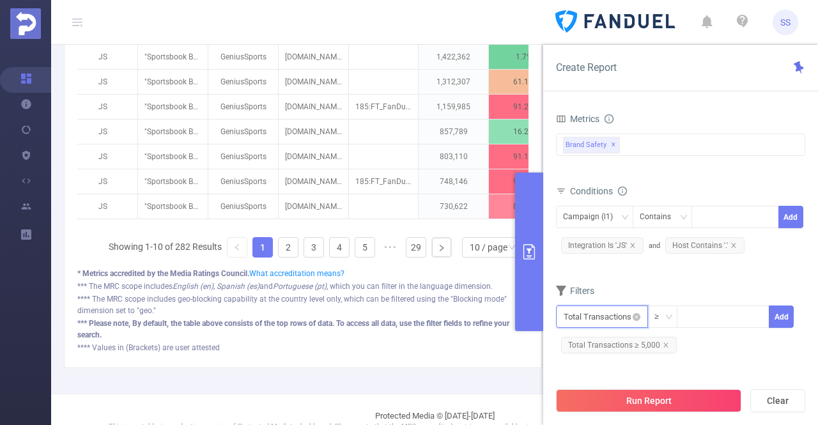
click at [599, 317] on input "text" at bounding box center [602, 316] width 92 height 22
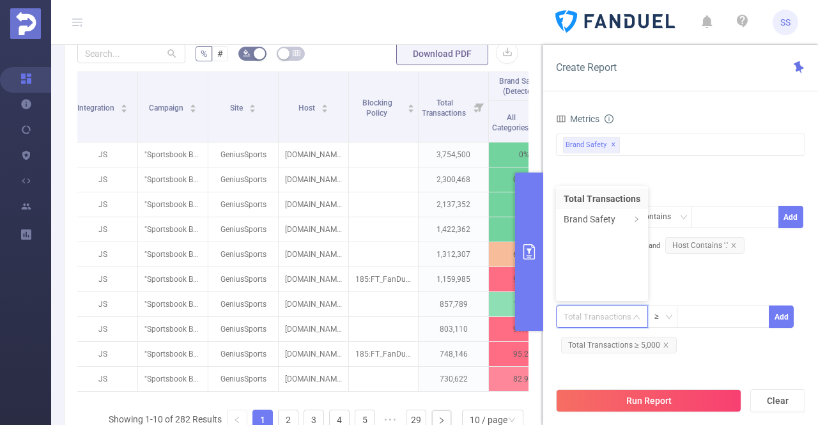
scroll to position [518, 0]
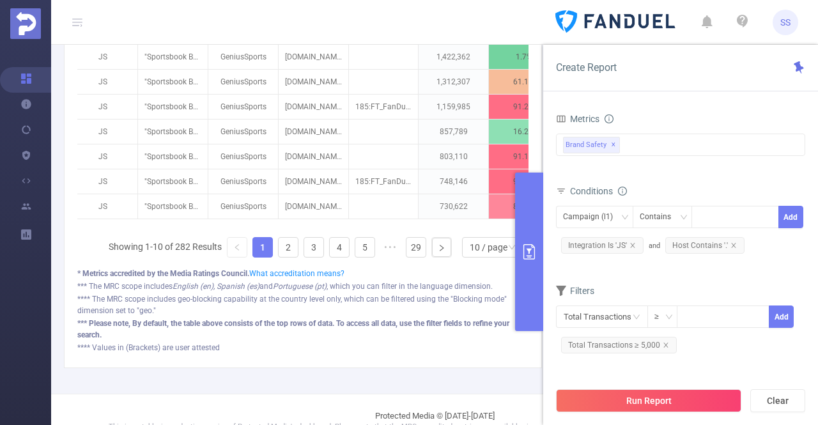
click at [704, 278] on form "Dimensions Integration Campaign (l1) Site (l2) Host Metrics Total General IVT D…" at bounding box center [680, 202] width 249 height 328
click at [588, 314] on input "text" at bounding box center [602, 316] width 92 height 22
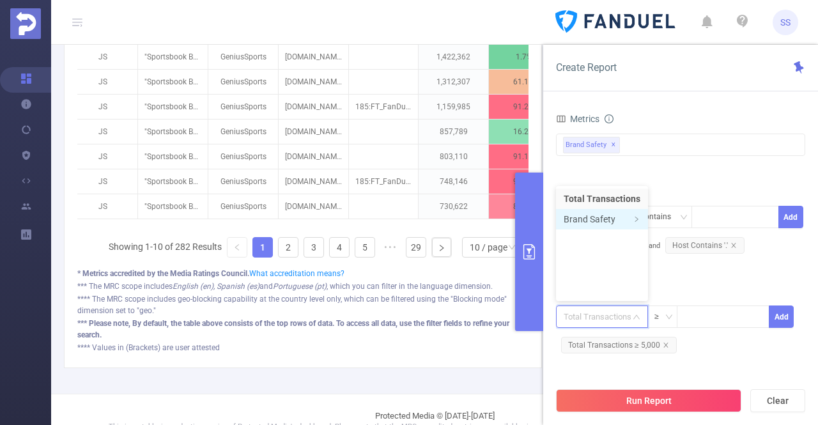
click at [620, 217] on li "Brand Safety" at bounding box center [602, 219] width 92 height 20
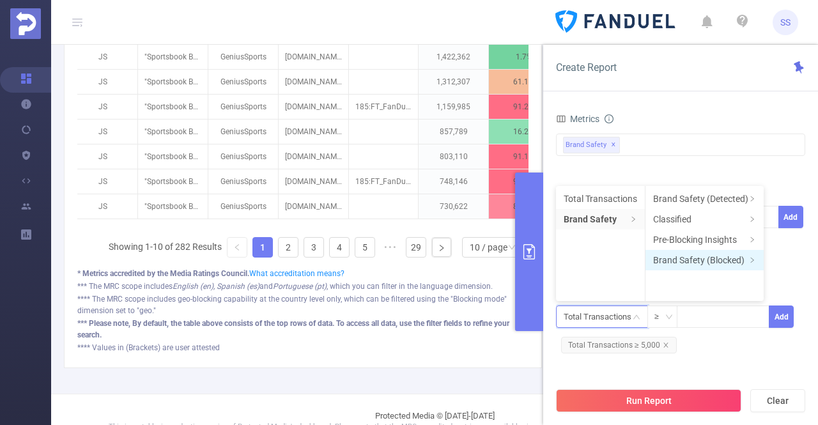
click at [716, 261] on li "Brand Safety (Blocked)" at bounding box center [704, 260] width 118 height 20
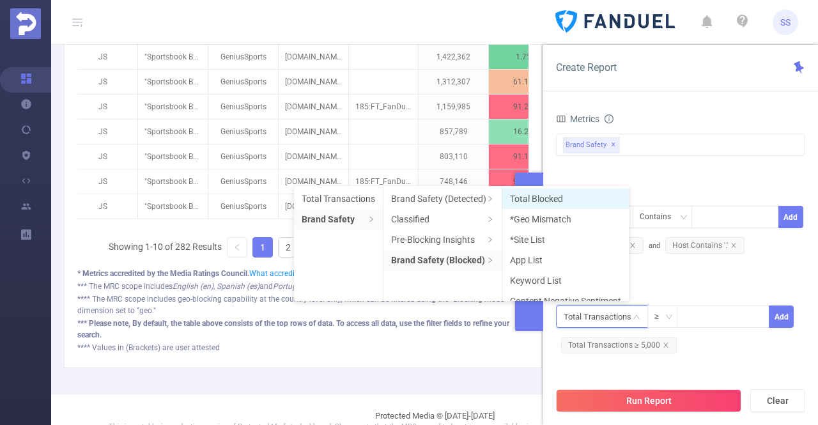
click at [568, 200] on li "Total Blocked" at bounding box center [565, 198] width 127 height 20
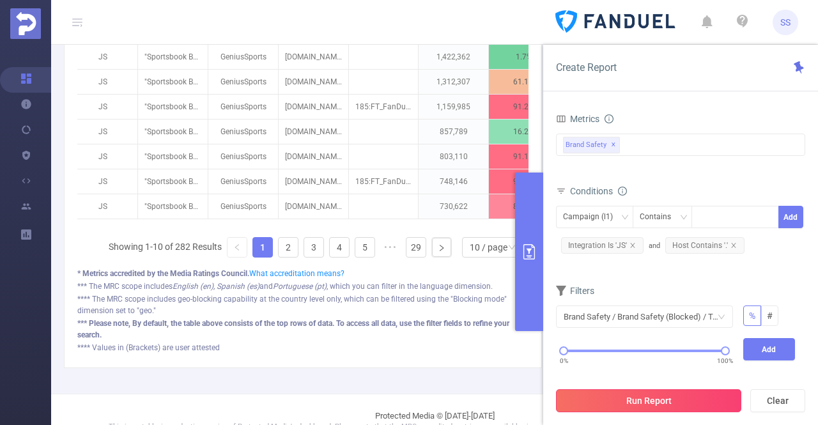
click at [622, 403] on button "Run Report" at bounding box center [648, 400] width 185 height 23
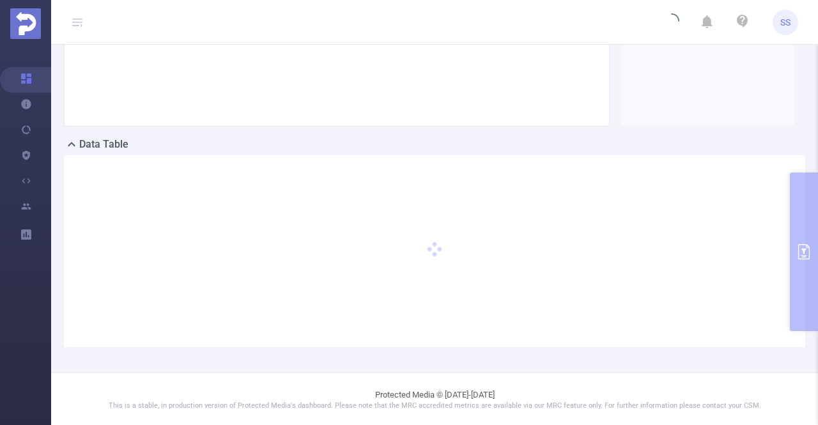
scroll to position [89, 0]
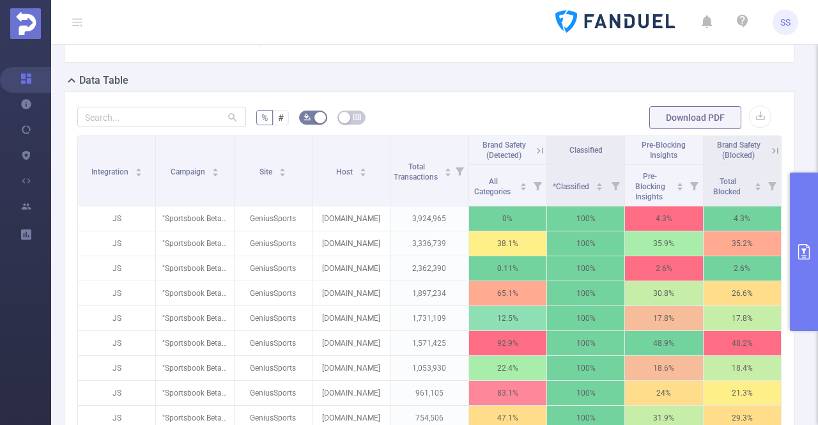
scroll to position [345, 0]
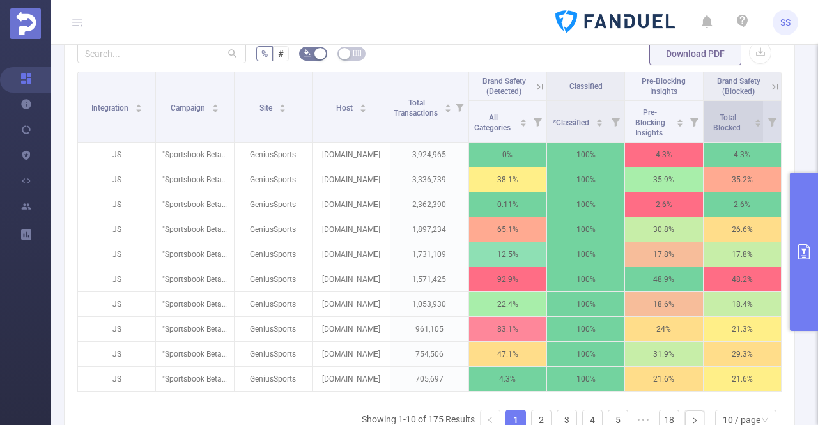
click at [755, 121] on icon "icon: caret-down" at bounding box center [758, 124] width 7 height 7
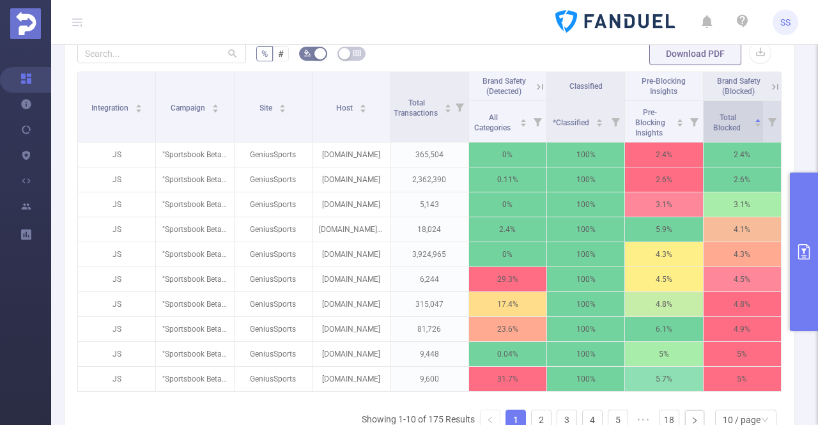
click at [755, 121] on icon "icon: caret-down" at bounding box center [758, 124] width 7 height 7
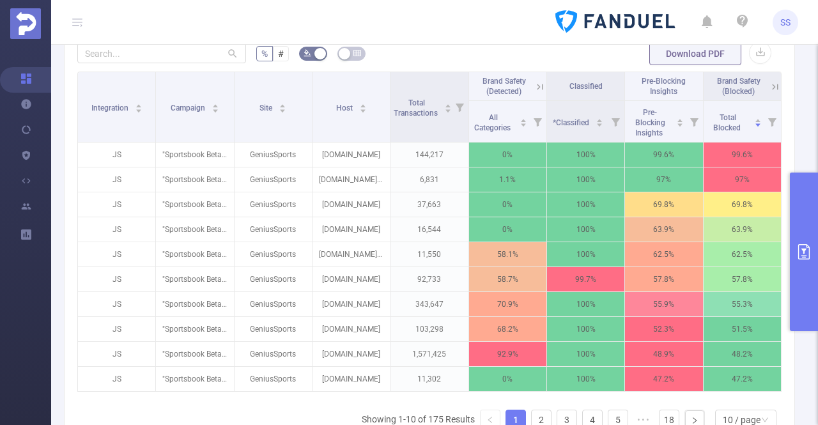
scroll to position [0, 3]
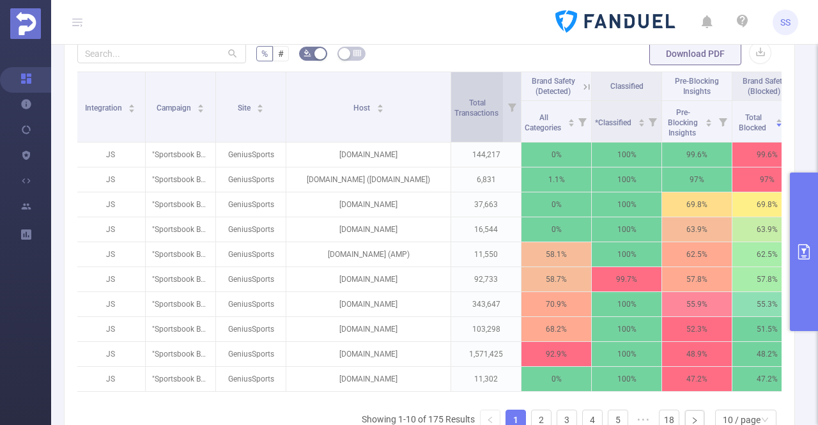
drag, startPoint x: 382, startPoint y: 112, endPoint x: 456, endPoint y: 126, distance: 75.3
click at [456, 101] on tr "Integration Campaign Site Host Total Transactions Brand Safety (Detected) Class…" at bounding box center [438, 86] width 727 height 29
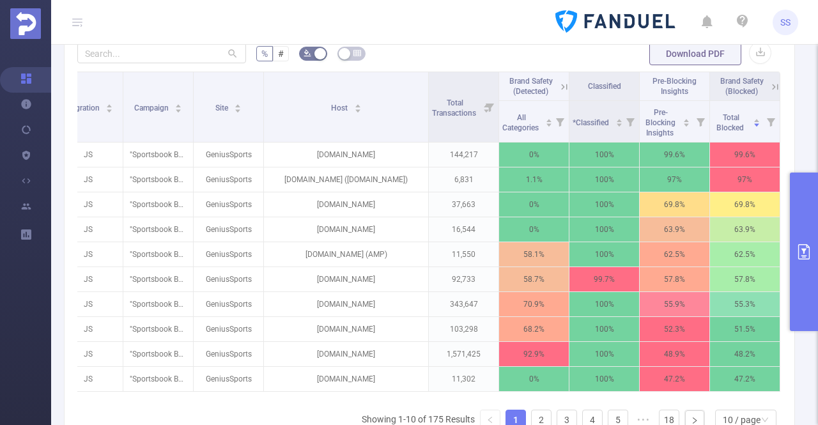
scroll to position [0, 36]
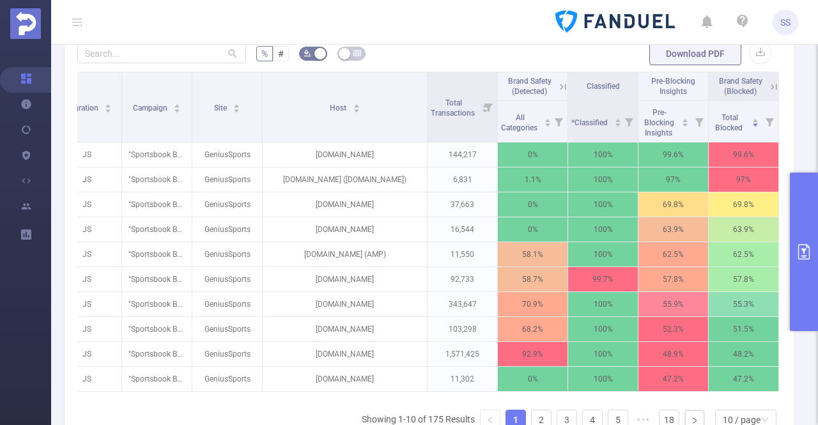
click at [768, 81] on icon at bounding box center [774, 87] width 12 height 12
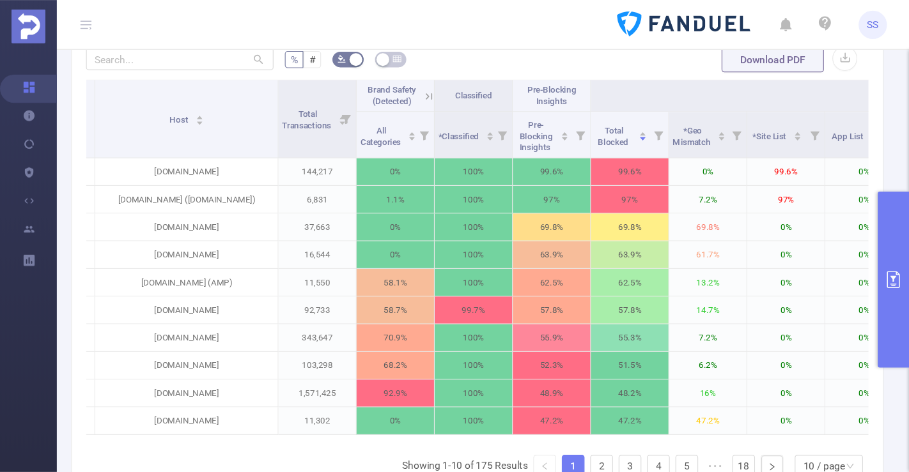
scroll to position [0, 202]
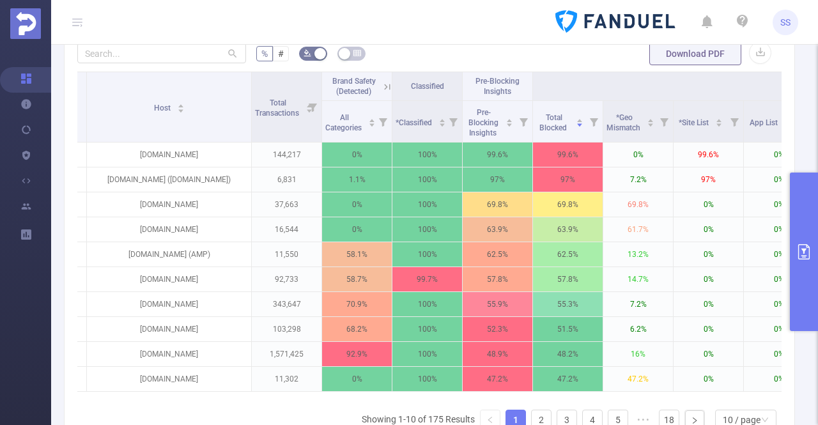
click at [817, 299] on button "primary" at bounding box center [804, 252] width 28 height 158
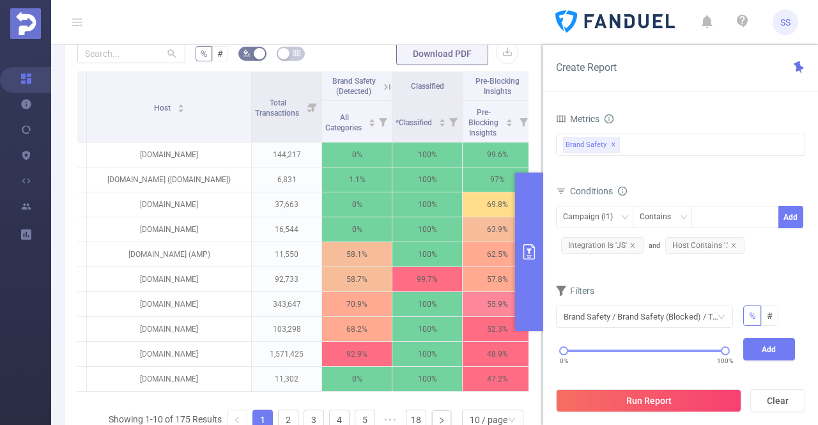
click at [533, 261] on button "primary" at bounding box center [529, 252] width 28 height 158
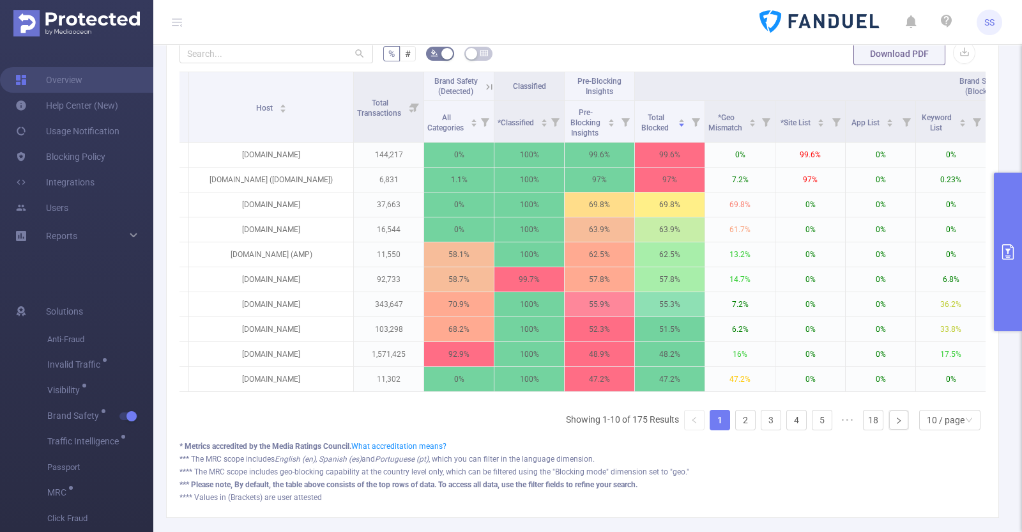
click at [181, 26] on icon at bounding box center [181, 25] width 2 height 3
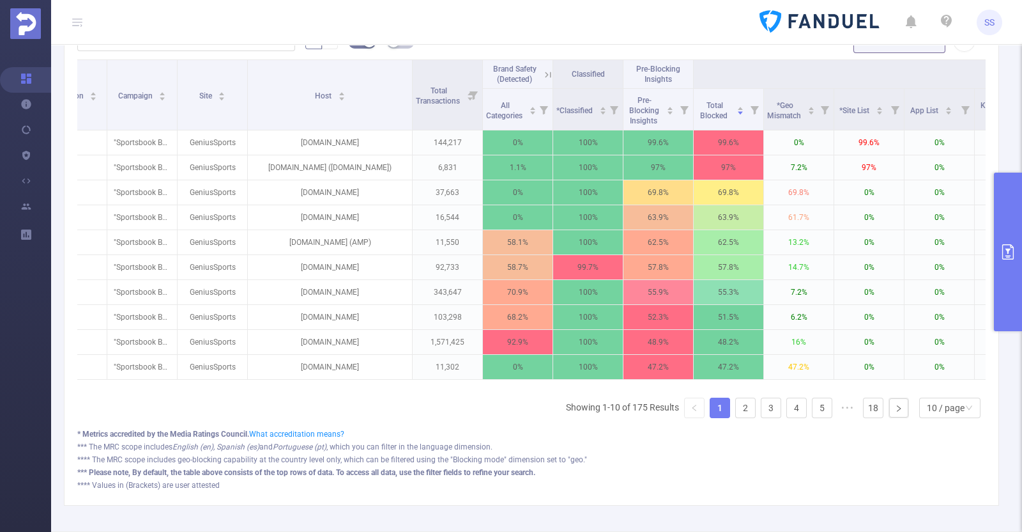
scroll to position [0, 0]
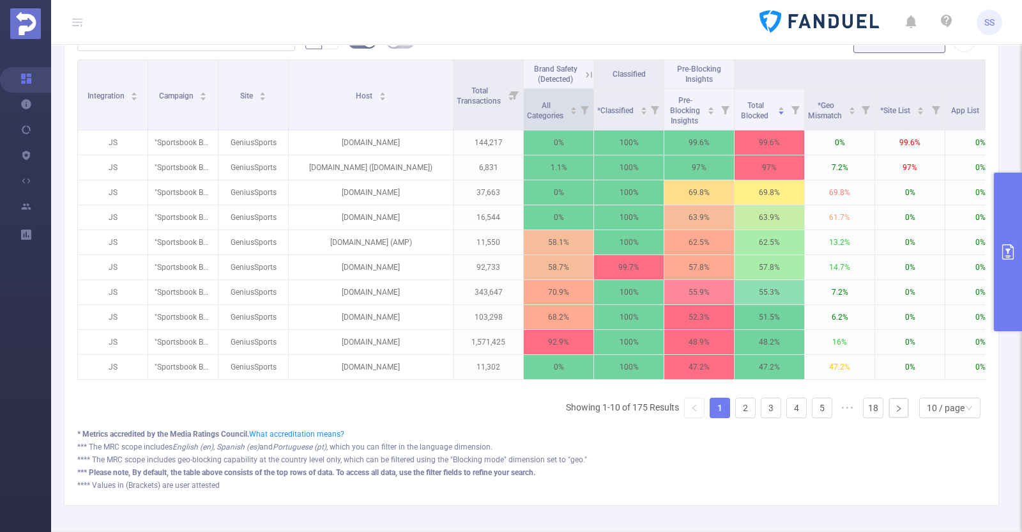
click at [578, 126] on icon at bounding box center [585, 109] width 18 height 41
click at [572, 116] on icon "icon: caret-down" at bounding box center [574, 112] width 7 height 7
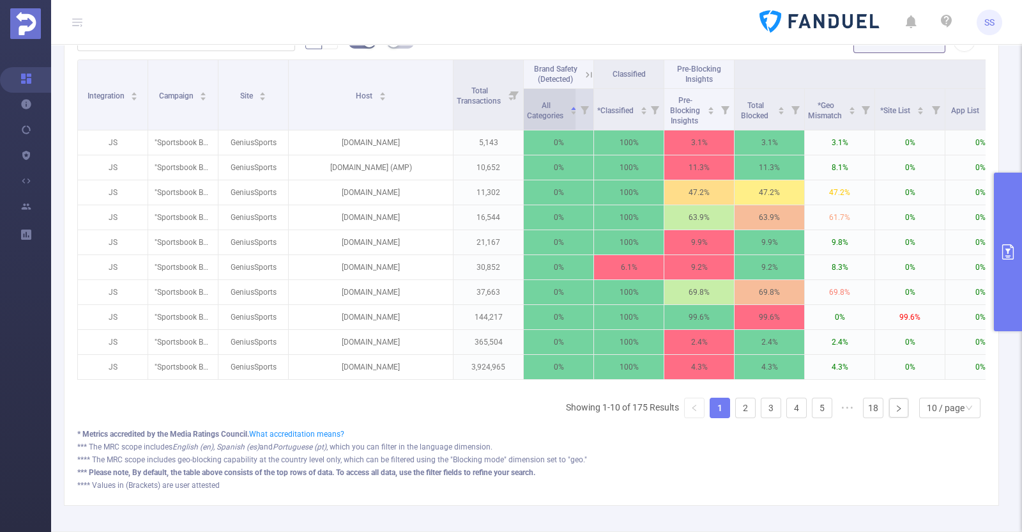
click at [573, 116] on icon "icon: caret-down" at bounding box center [574, 112] width 7 height 7
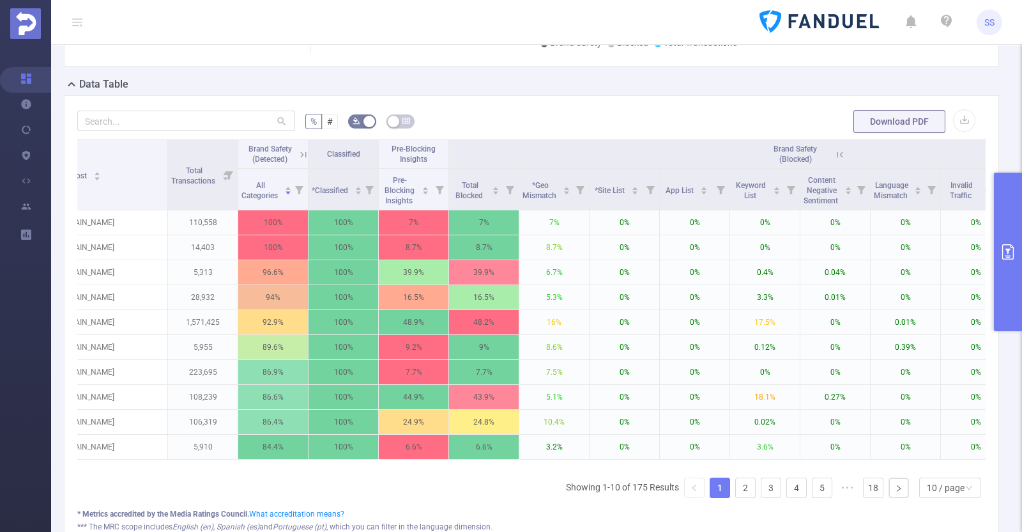
scroll to position [0, 466]
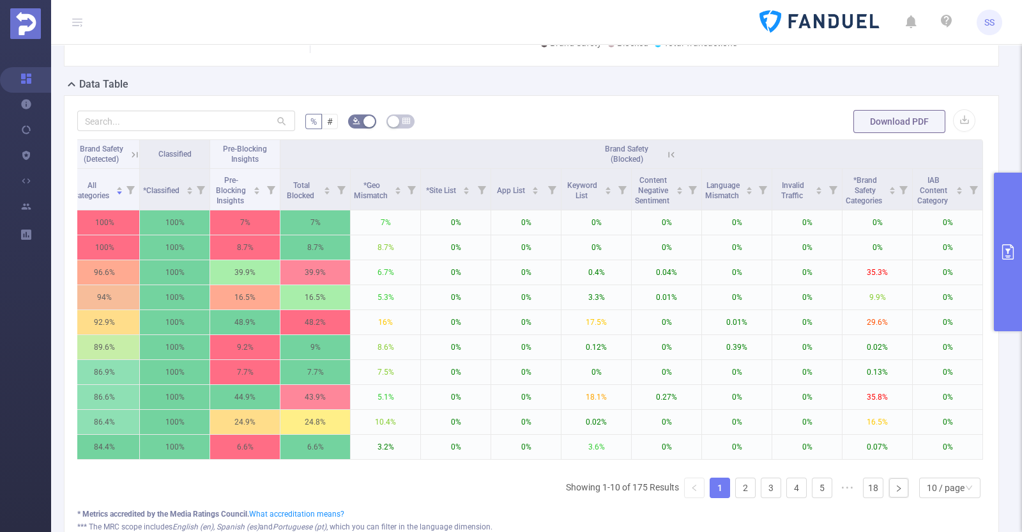
click at [666, 160] on icon at bounding box center [672, 155] width 12 height 12
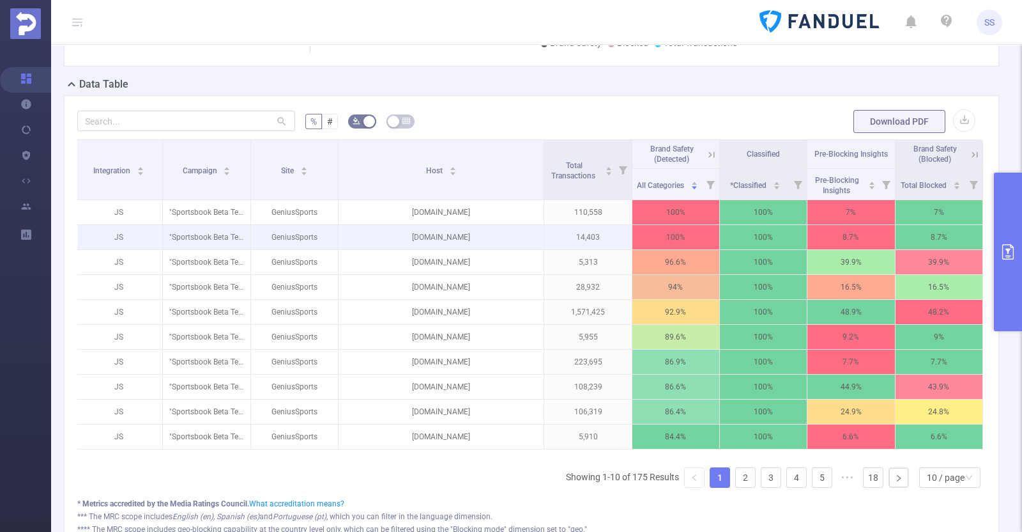
scroll to position [0, 3]
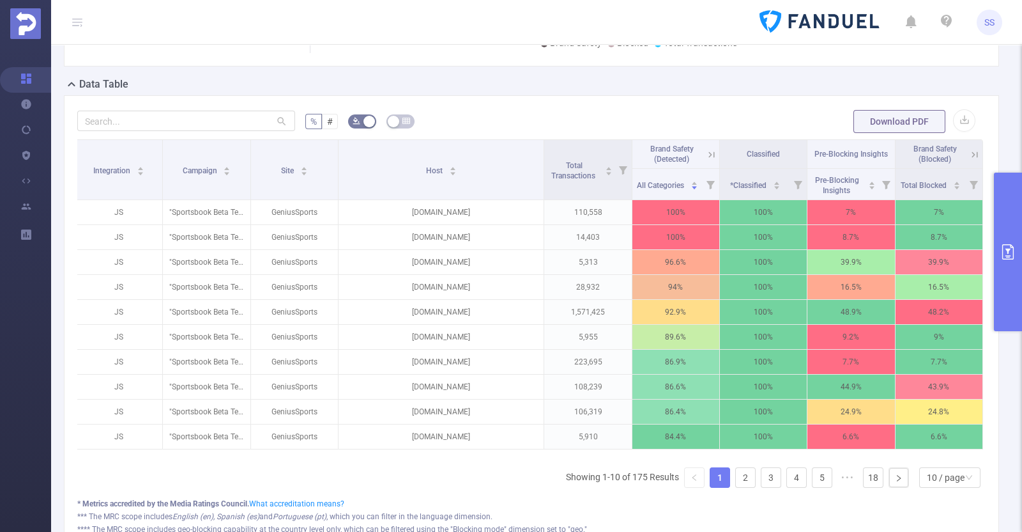
click at [706, 160] on icon at bounding box center [712, 155] width 12 height 12
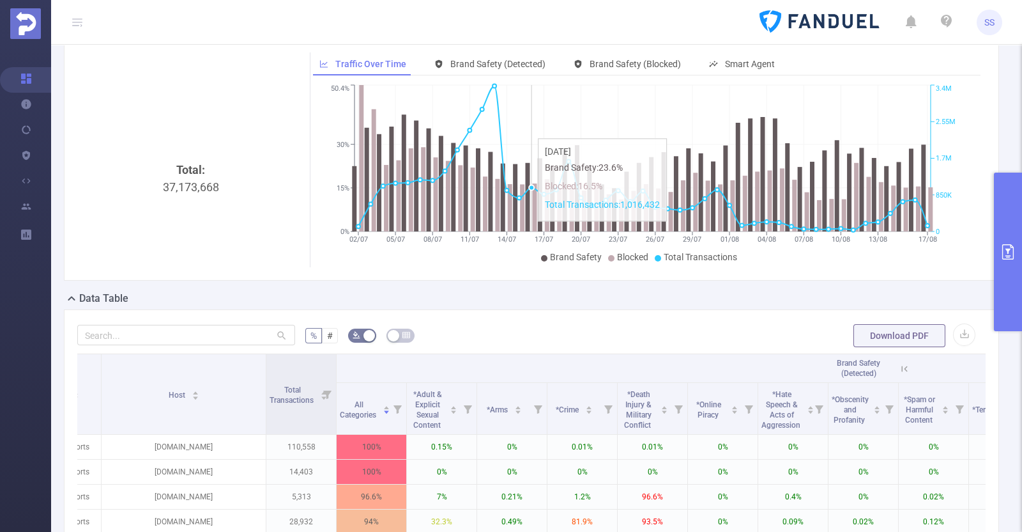
scroll to position [0, 0]
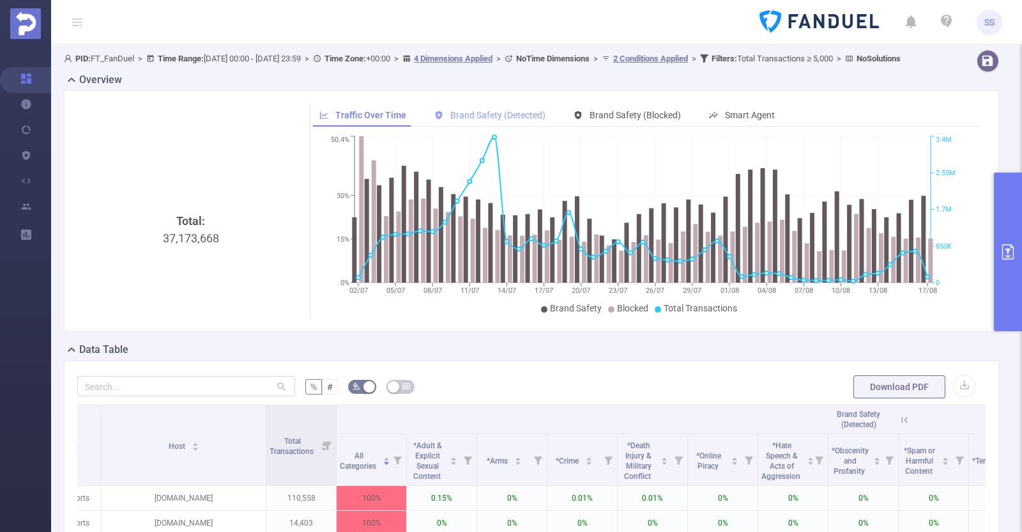
click at [516, 119] on div "Brand Safety (Detected)" at bounding box center [490, 116] width 124 height 24
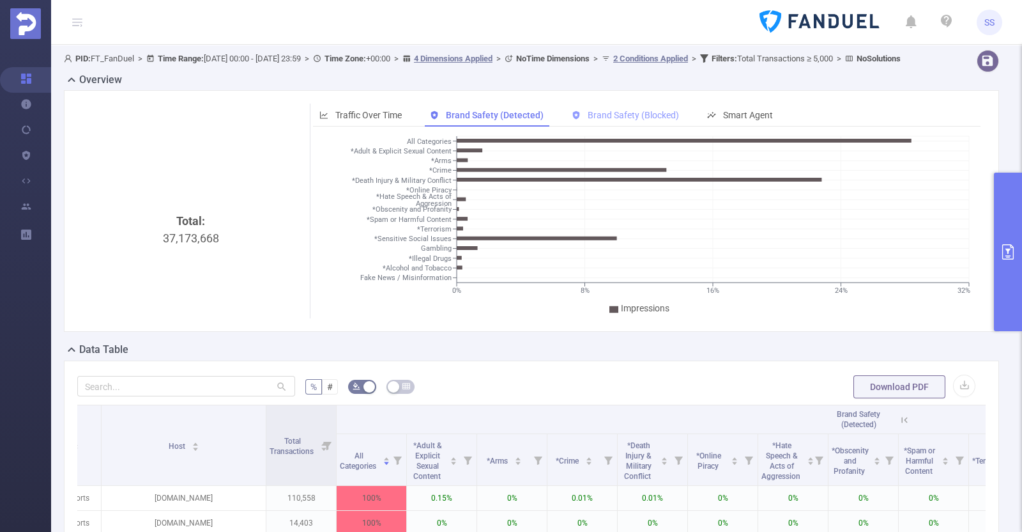
click at [635, 120] on span "Brand Safety (Blocked)" at bounding box center [633, 115] width 91 height 10
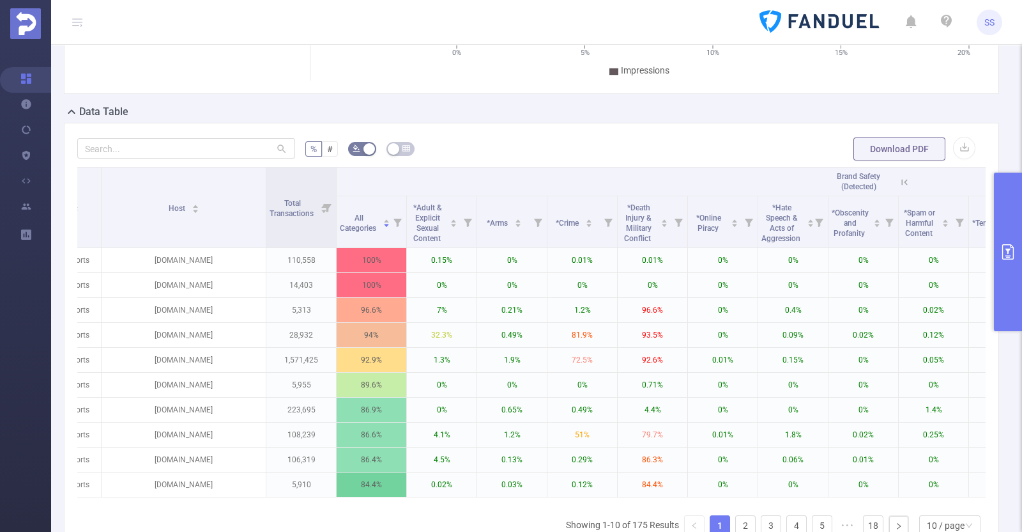
scroll to position [319, 0]
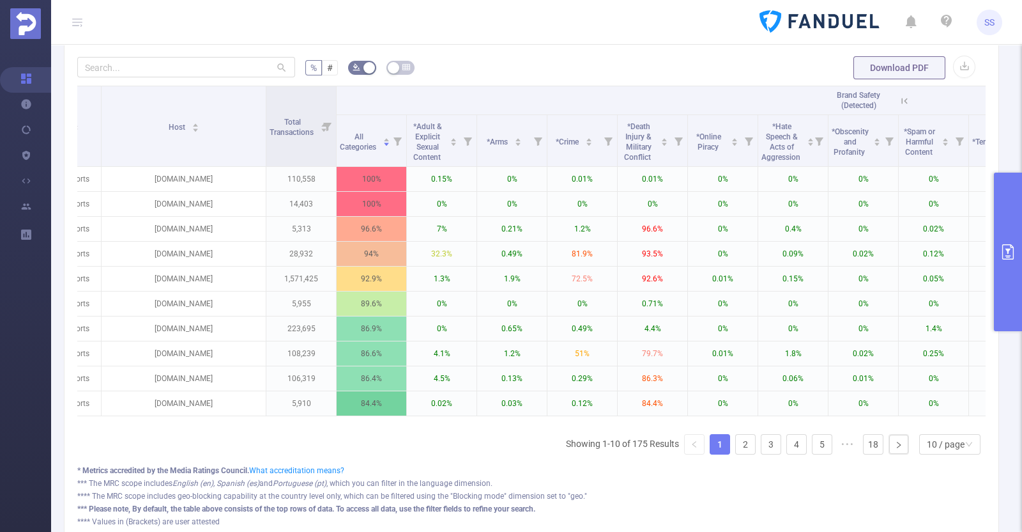
click at [817, 268] on button "primary" at bounding box center [1008, 252] width 28 height 158
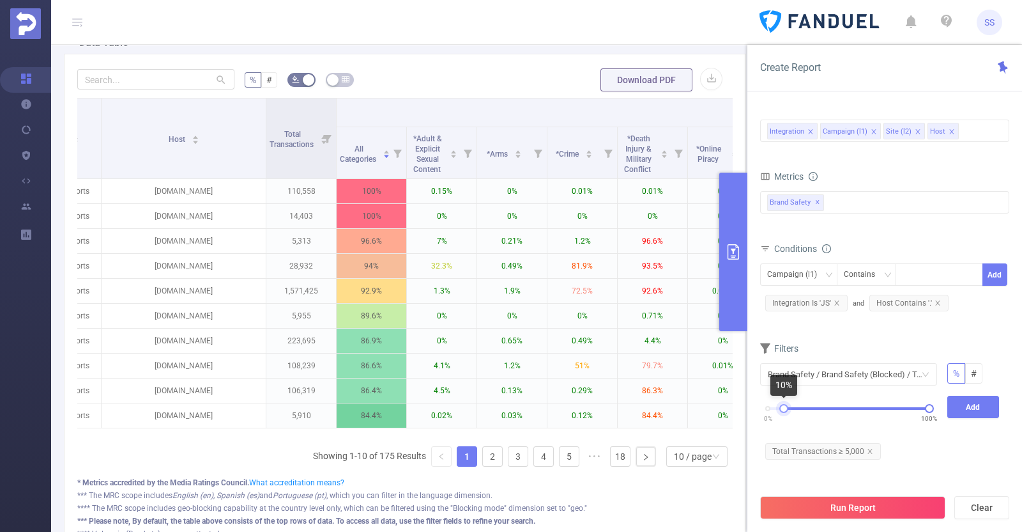
drag, startPoint x: 768, startPoint y: 405, endPoint x: 785, endPoint y: 409, distance: 17.0
click at [785, 409] on div at bounding box center [784, 408] width 9 height 9
click at [817, 404] on button "Add" at bounding box center [974, 407] width 52 height 22
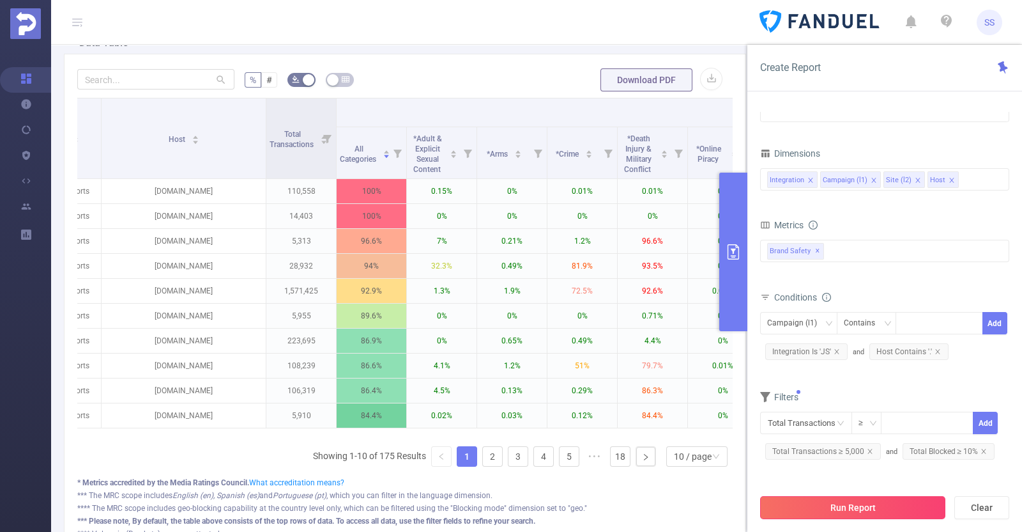
click at [817, 424] on button "Run Report" at bounding box center [852, 507] width 185 height 23
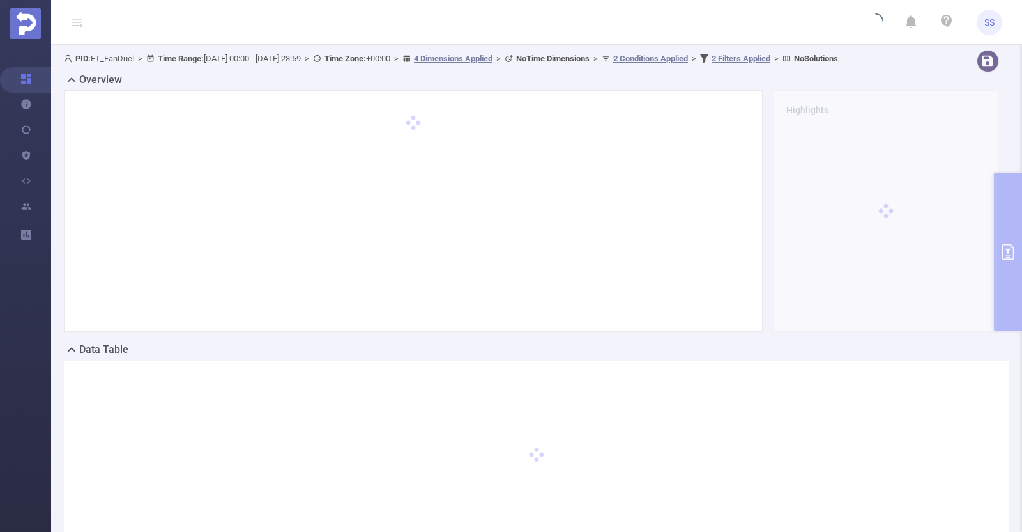
scroll to position [79, 0]
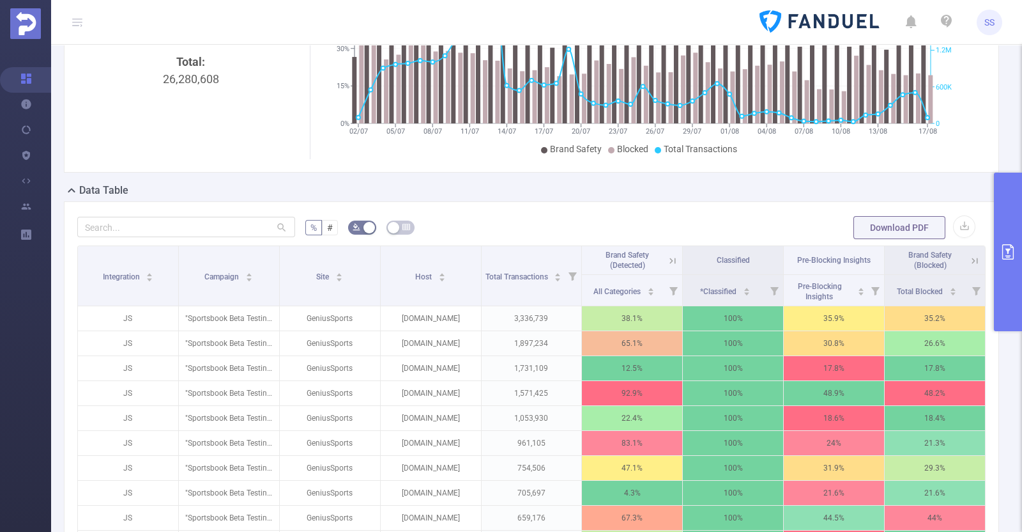
scroll to position [240, 0]
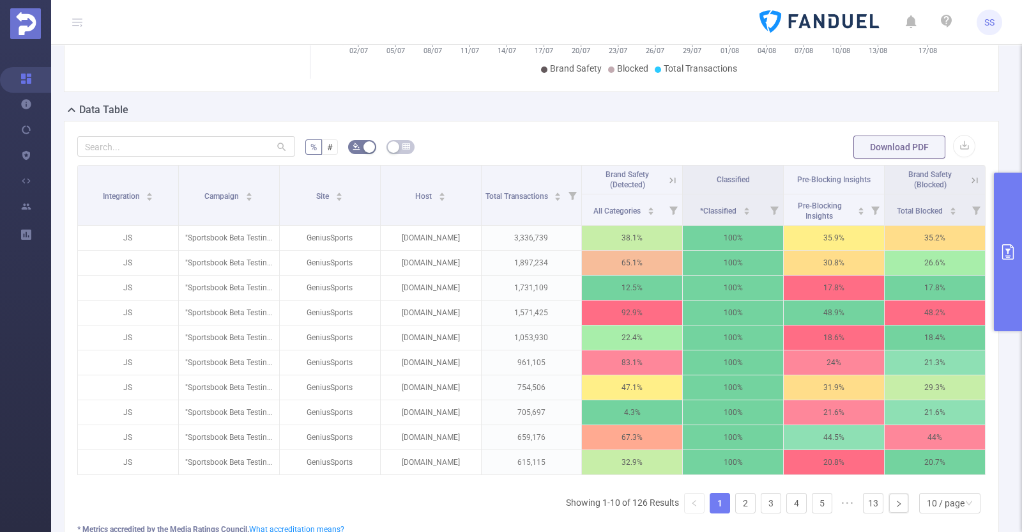
click at [817, 219] on button "primary" at bounding box center [1008, 252] width 28 height 158
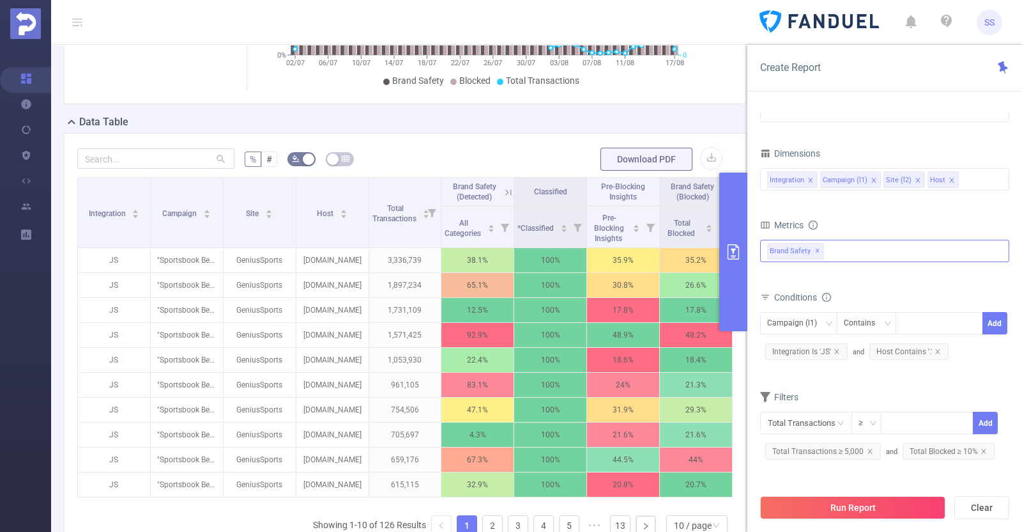
click at [787, 250] on span "Brand Safety ✕" at bounding box center [795, 251] width 57 height 17
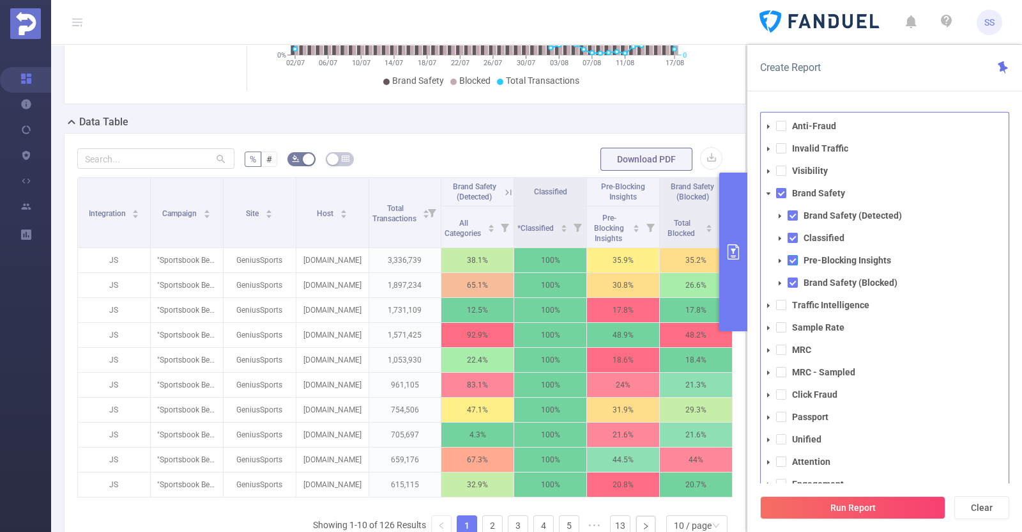
click at [791, 257] on span at bounding box center [793, 260] width 10 height 10
click at [793, 240] on span at bounding box center [793, 238] width 10 height 10
click at [794, 214] on span at bounding box center [793, 215] width 10 height 10
click at [794, 234] on span at bounding box center [793, 238] width 10 height 10
click at [791, 238] on span at bounding box center [793, 238] width 10 height 10
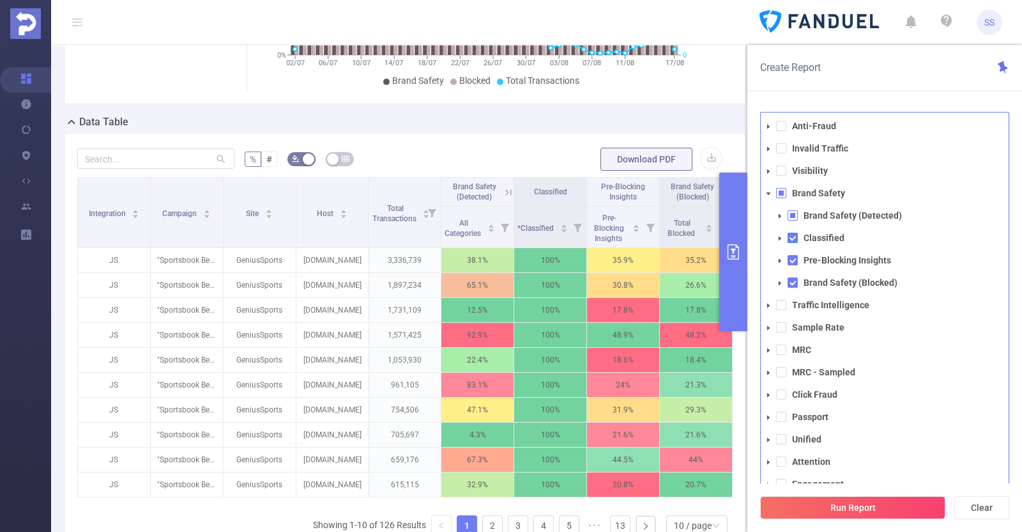
click at [793, 238] on span at bounding box center [793, 238] width 10 height 10
click at [794, 261] on span at bounding box center [793, 260] width 10 height 10
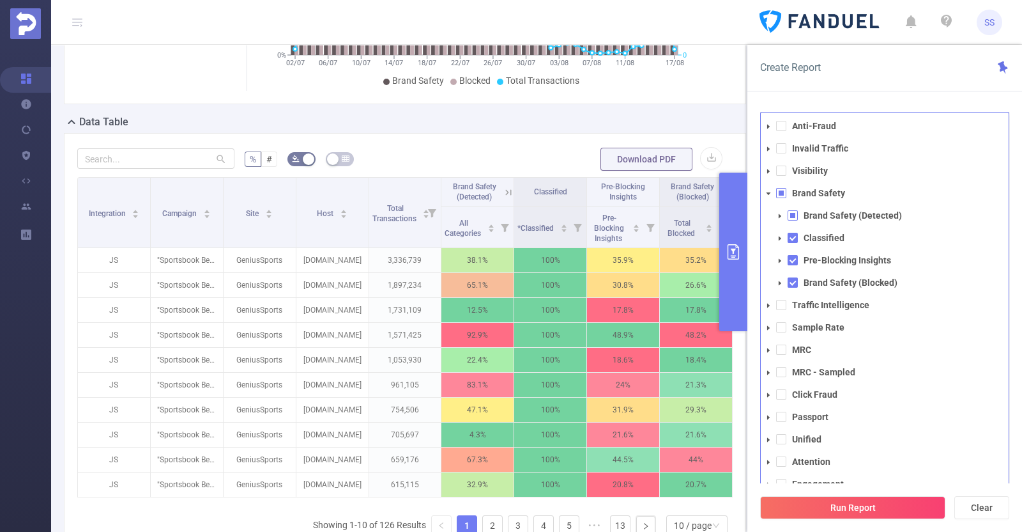
click at [780, 192] on span at bounding box center [781, 193] width 10 height 10
click at [797, 283] on span at bounding box center [793, 282] width 10 height 10
click at [792, 234] on span at bounding box center [793, 238] width 10 height 10
click at [792, 238] on span at bounding box center [793, 238] width 10 height 10
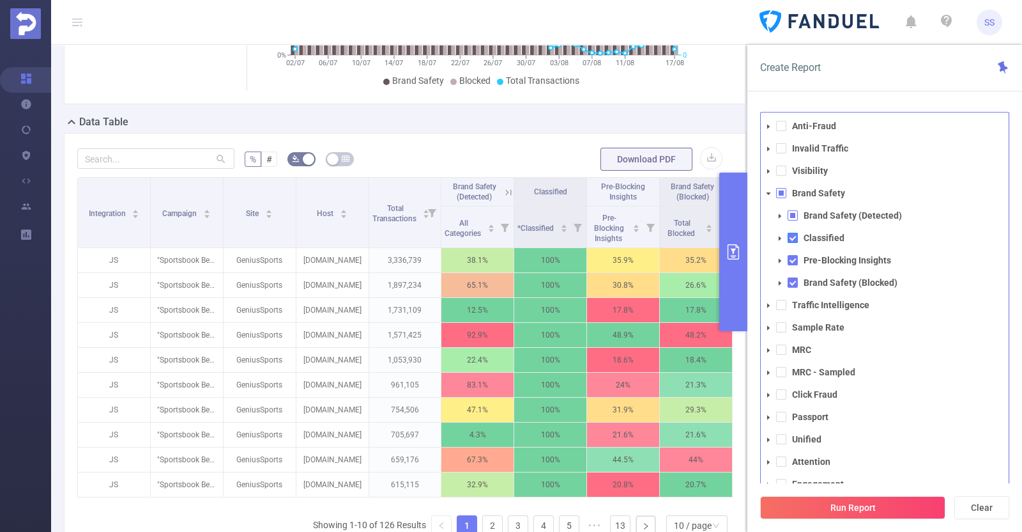
click at [792, 238] on span at bounding box center [793, 238] width 10 height 10
click at [792, 259] on span at bounding box center [793, 260] width 10 height 10
click at [780, 258] on icon "icon: caret-down" at bounding box center [780, 261] width 6 height 6
click at [778, 258] on icon "icon: caret-down" at bounding box center [780, 261] width 6 height 6
click at [796, 262] on span at bounding box center [793, 260] width 10 height 10
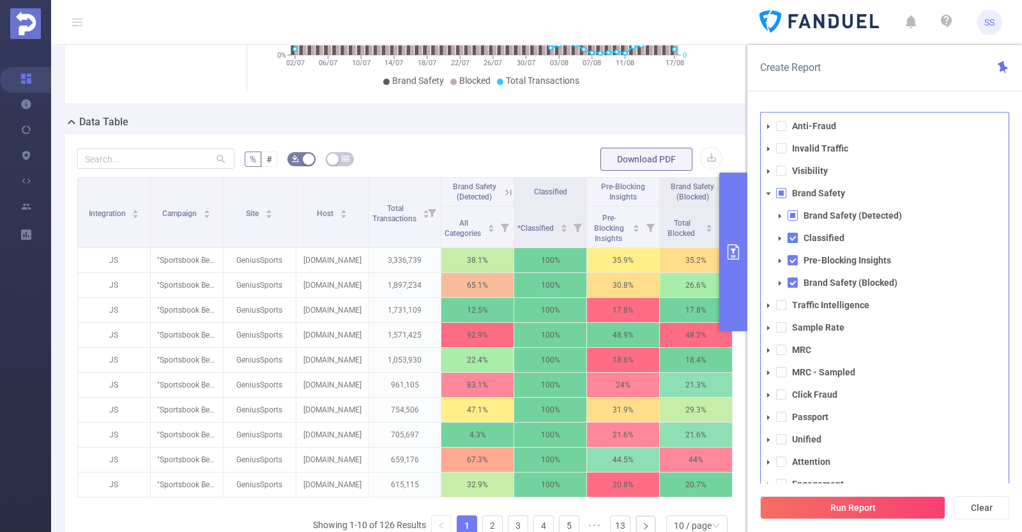
click at [796, 238] on span at bounding box center [793, 238] width 10 height 10
click at [741, 219] on button "primary" at bounding box center [733, 252] width 28 height 158
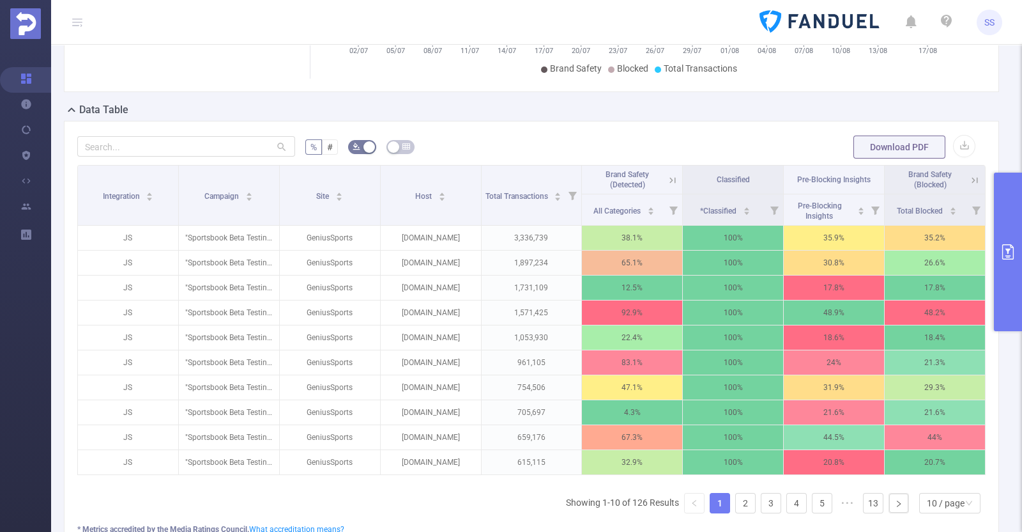
scroll to position [0, 3]
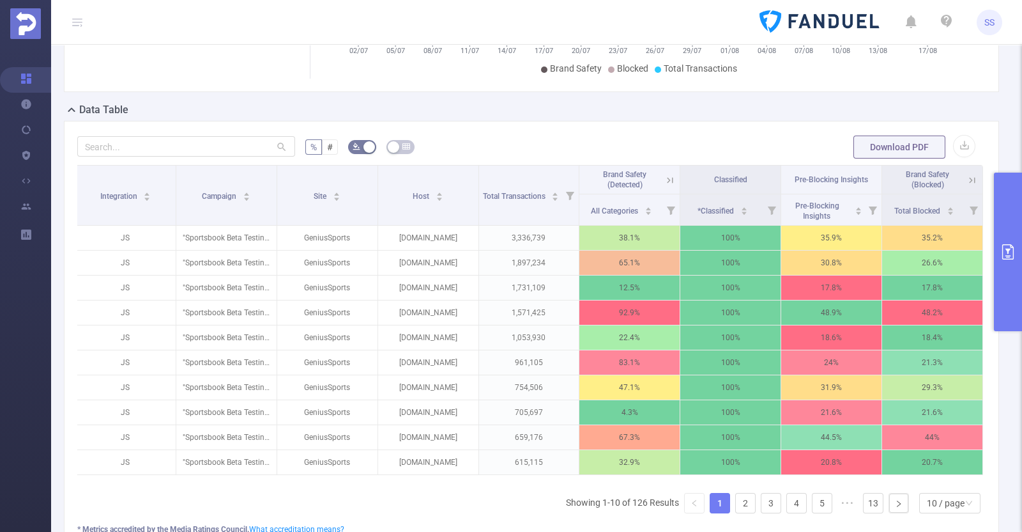
click at [817, 186] on icon at bounding box center [973, 180] width 12 height 12
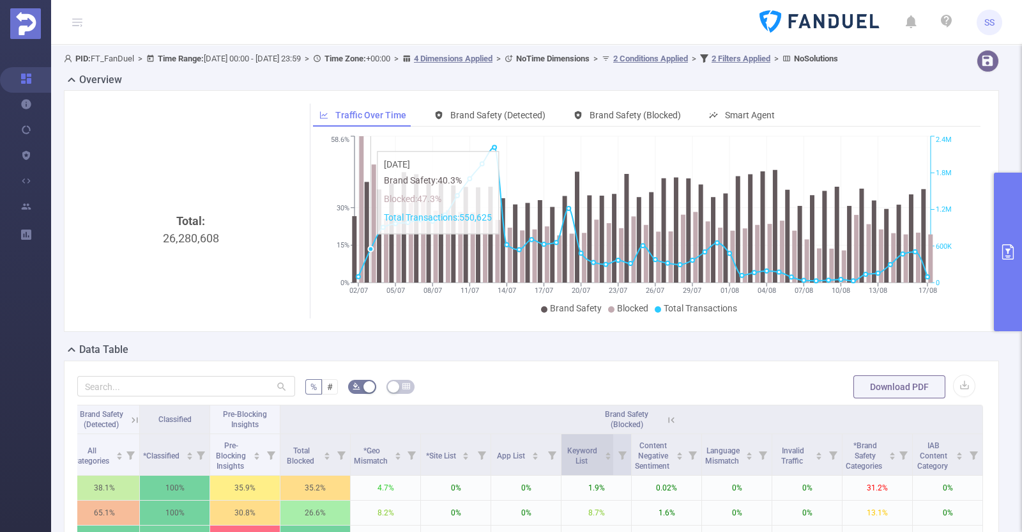
scroll to position [240, 0]
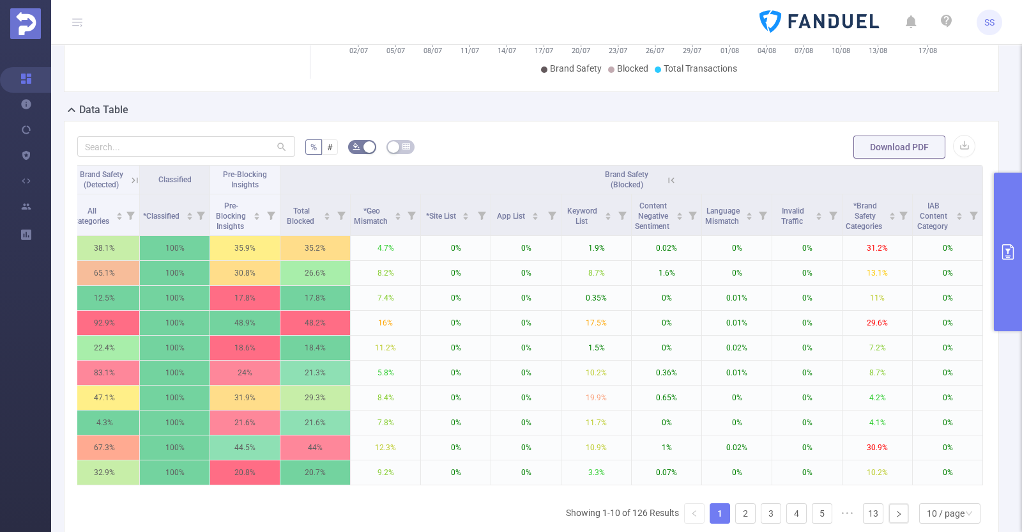
click at [817, 232] on button "primary" at bounding box center [1008, 252] width 28 height 158
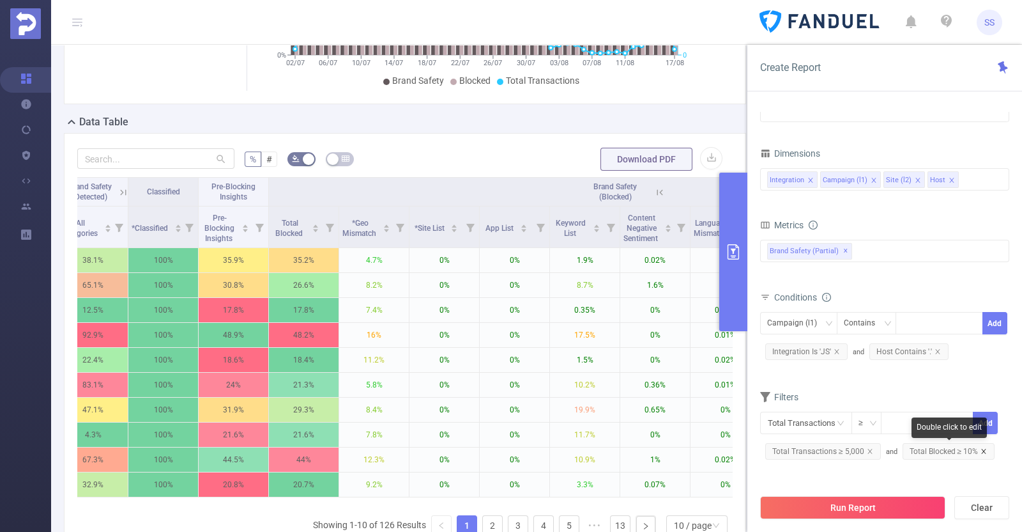
click at [817, 424] on icon "icon: close" at bounding box center [984, 451] width 4 height 4
click at [817, 180] on div "Integration Campaign (l1) Site (l2) Host" at bounding box center [884, 179] width 235 height 21
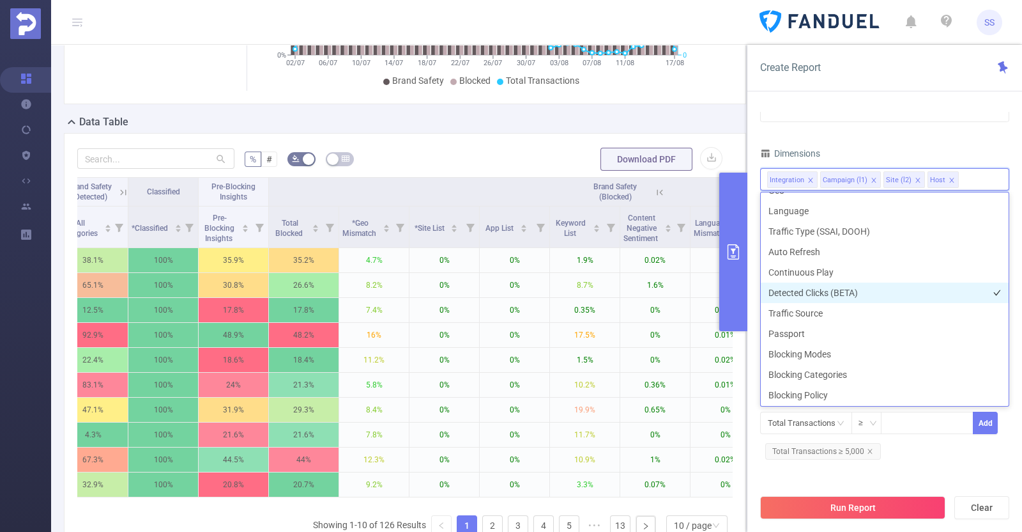
scroll to position [364, 0]
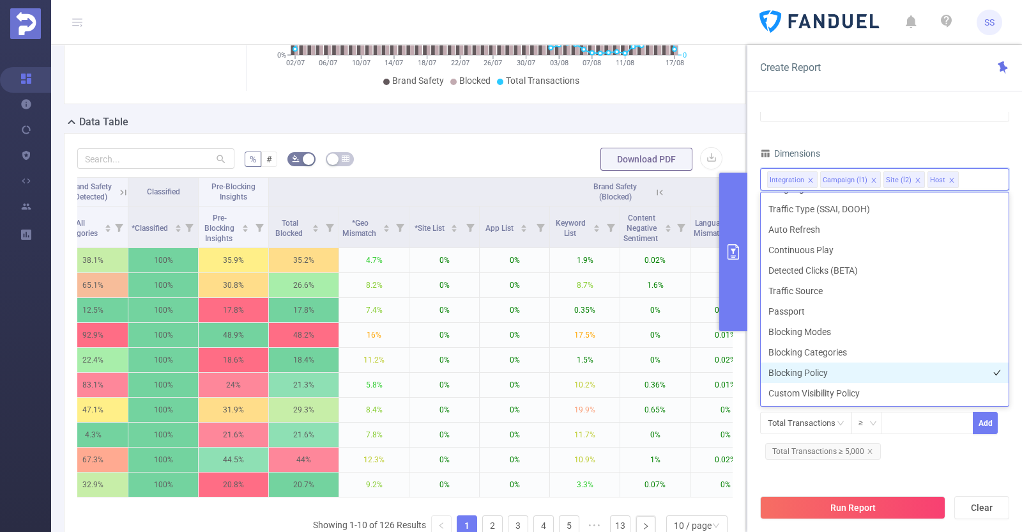
click at [817, 369] on li "Blocking Policy" at bounding box center [885, 372] width 248 height 20
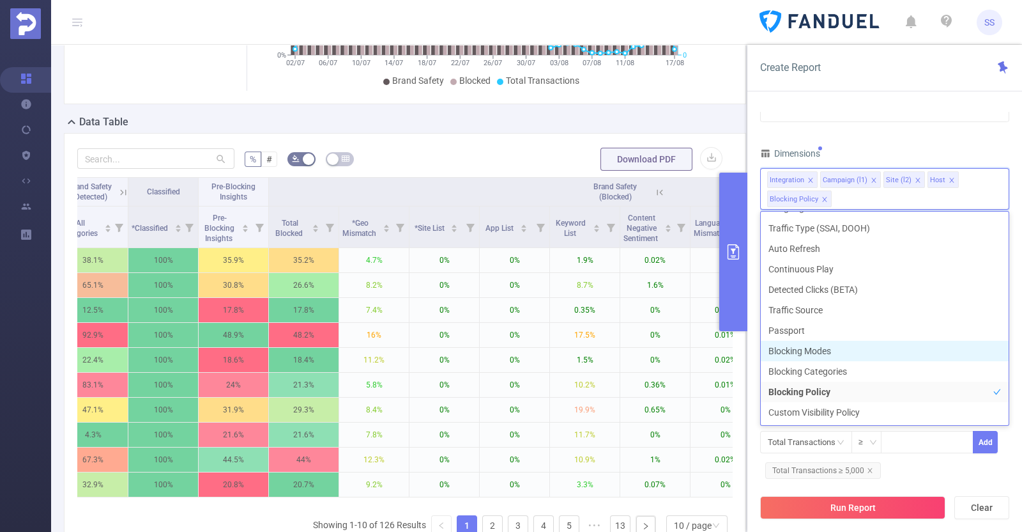
scroll to position [350, 0]
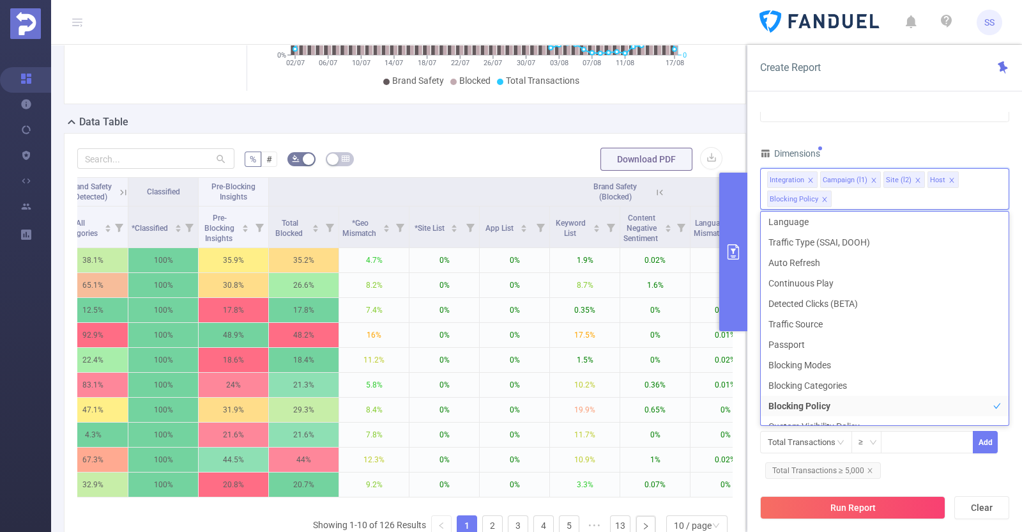
click at [817, 131] on div "PID 1000933 - FT_FanDuel 1000933 - FT_FanDuel Time Range [DATE] 00:00 _ [DATE] …" at bounding box center [884, 148] width 249 height 688
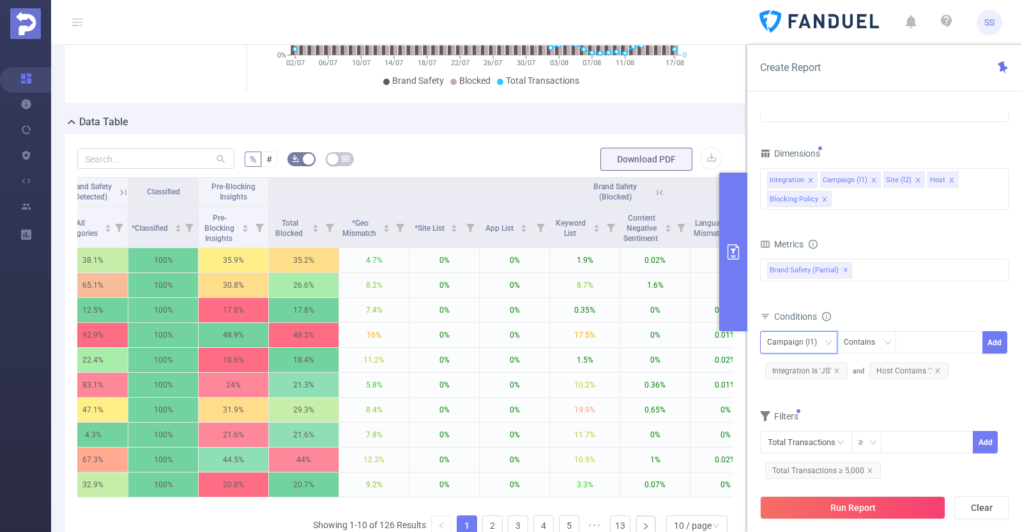
click at [774, 338] on div "Campaign (l1)" at bounding box center [796, 342] width 59 height 21
drag, startPoint x: 803, startPoint y: 451, endPoint x: 854, endPoint y: 390, distance: 79.4
click at [803, 424] on li "Blocking Policy" at bounding box center [798, 449] width 77 height 20
click at [817, 337] on div at bounding box center [939, 342] width 73 height 21
click at [817, 342] on div "Contains" at bounding box center [864, 342] width 40 height 21
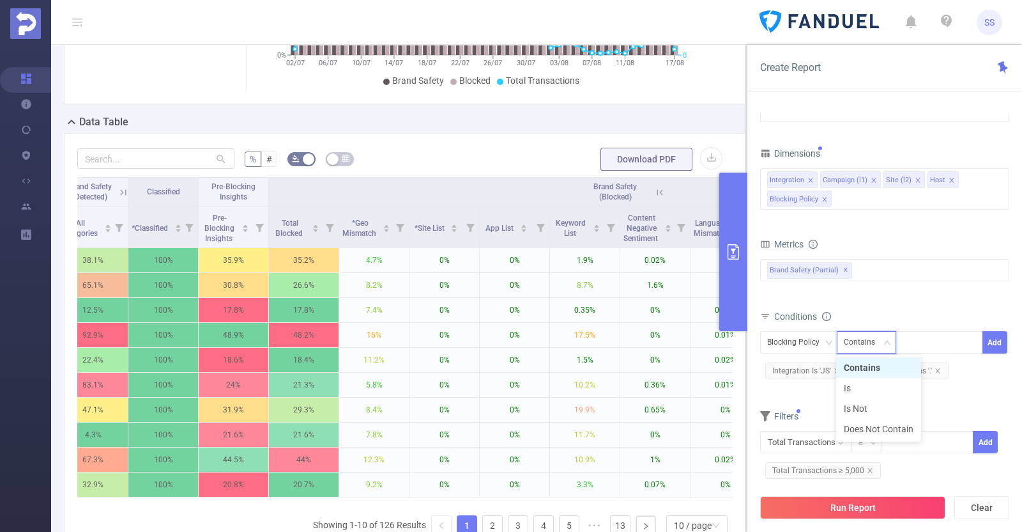
click at [817, 342] on div "Contains" at bounding box center [864, 342] width 40 height 21
click at [817, 342] on div at bounding box center [939, 342] width 73 height 21
type input "subdivision[US-"
drag, startPoint x: 955, startPoint y: 369, endPoint x: 966, endPoint y: 369, distance: 11.5
click at [817, 369] on li "subdivision[US-" at bounding box center [940, 367] width 89 height 20
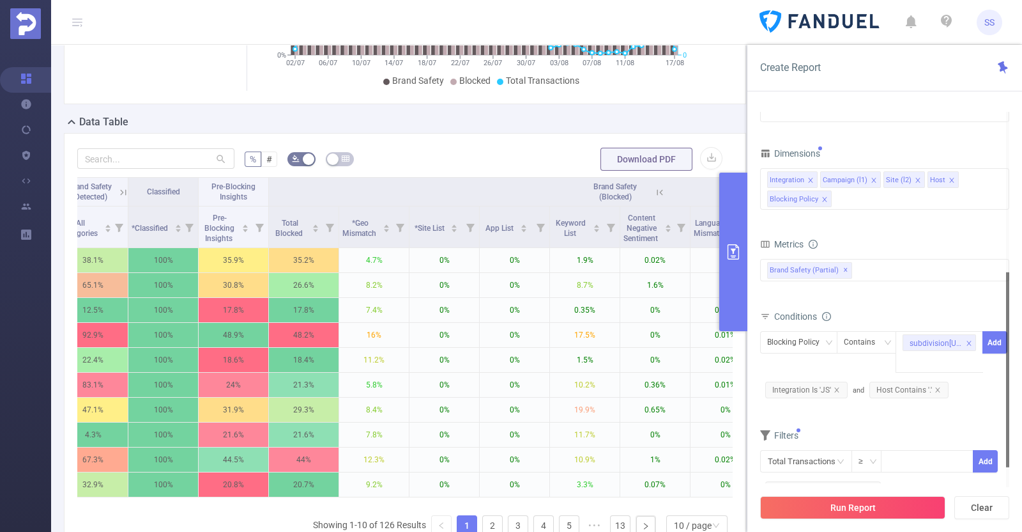
click at [817, 338] on div at bounding box center [1007, 369] width 3 height 195
click at [817, 338] on button "Add" at bounding box center [995, 342] width 25 height 22
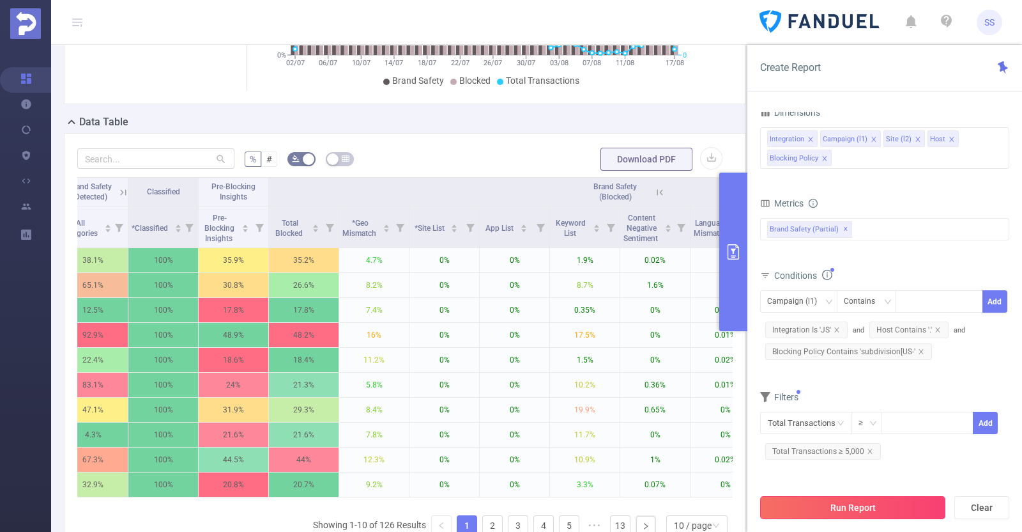
click at [817, 424] on button "Run Report" at bounding box center [852, 507] width 185 height 23
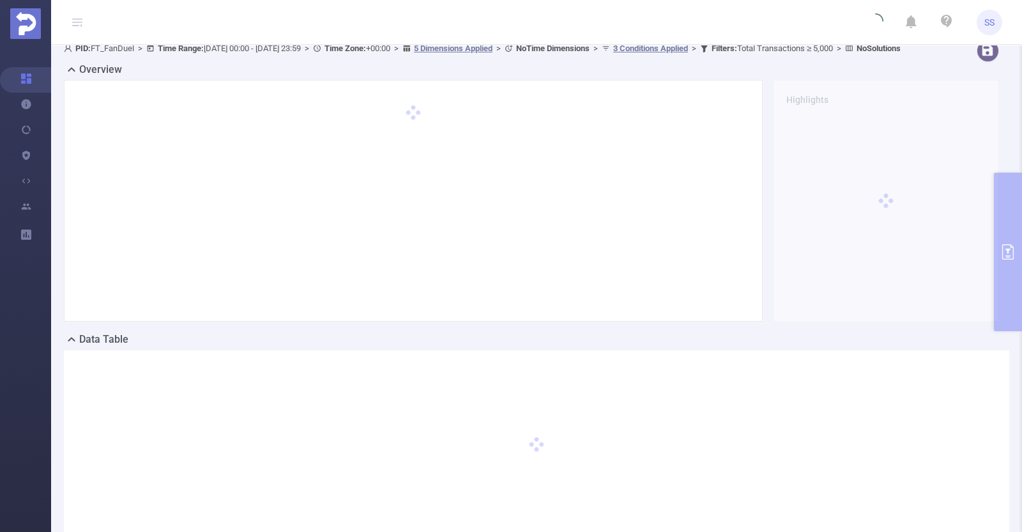
scroll to position [0, 0]
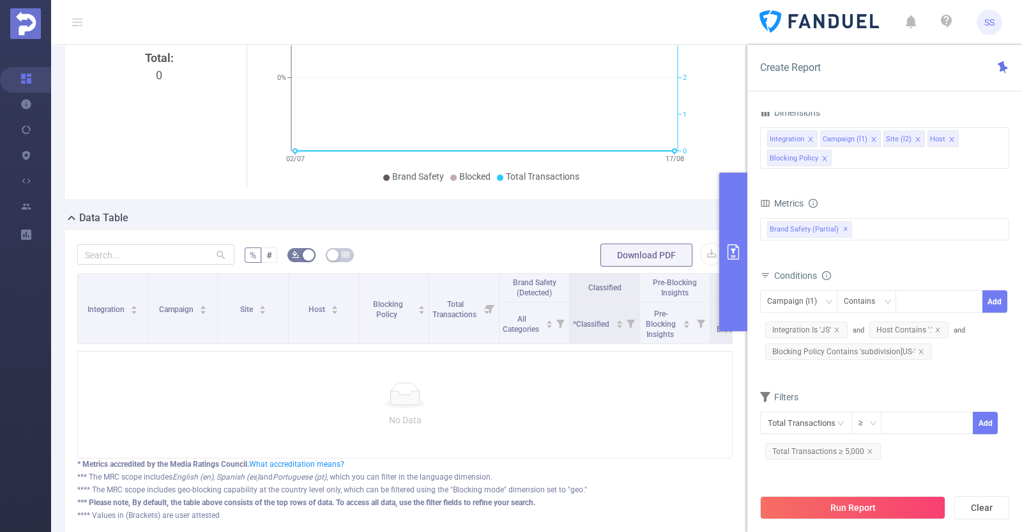
scroll to position [159, 0]
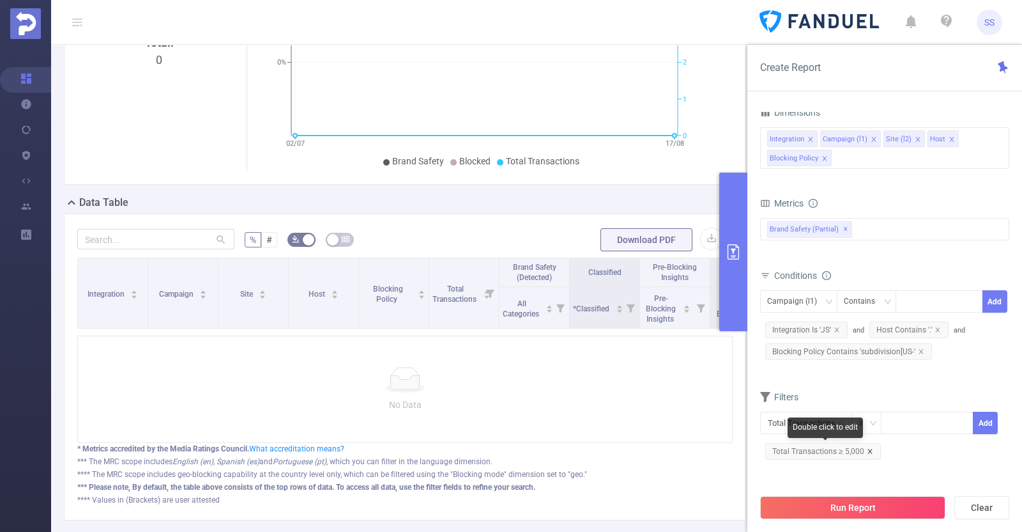
click at [817, 424] on icon "icon: close" at bounding box center [870, 451] width 6 height 6
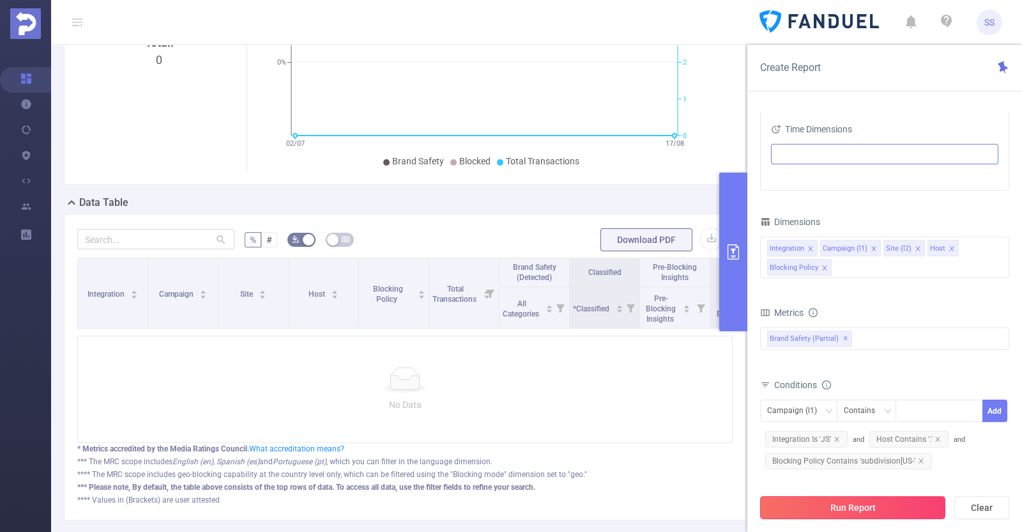
click at [817, 424] on button "Run Report" at bounding box center [852, 507] width 185 height 23
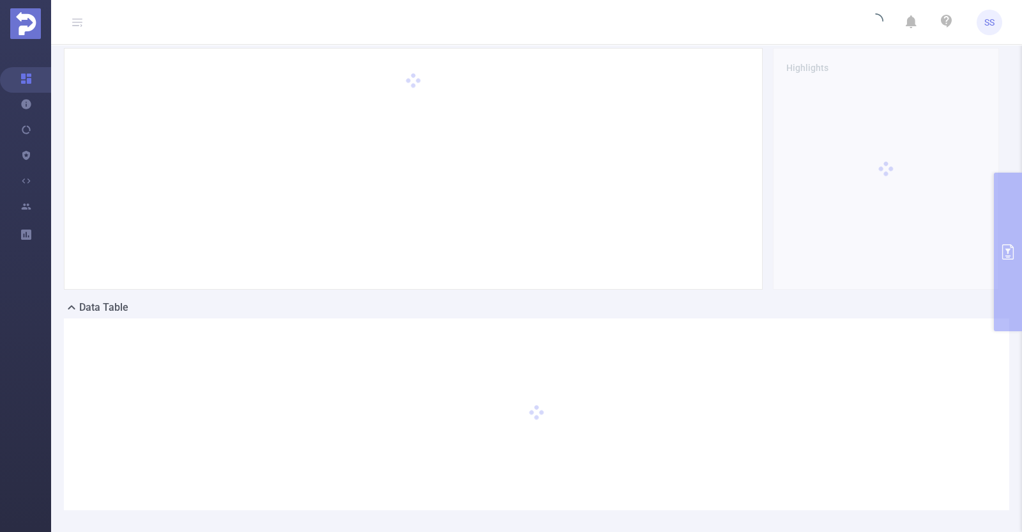
scroll to position [0, 0]
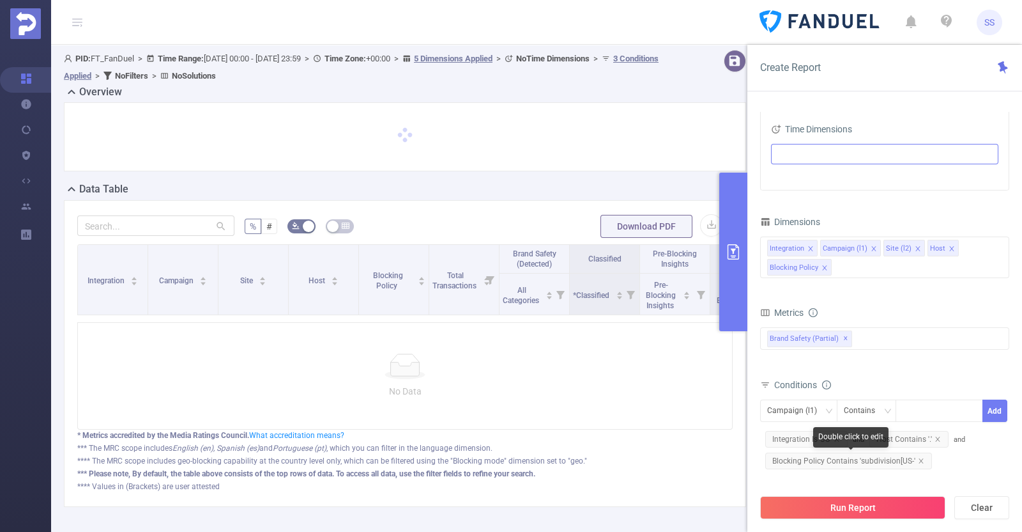
click at [817, 424] on span "Blocking Policy Contains 'subdivision[US-'" at bounding box center [848, 460] width 167 height 17
click at [817, 407] on div "subdivision[US-" at bounding box center [936, 411] width 52 height 17
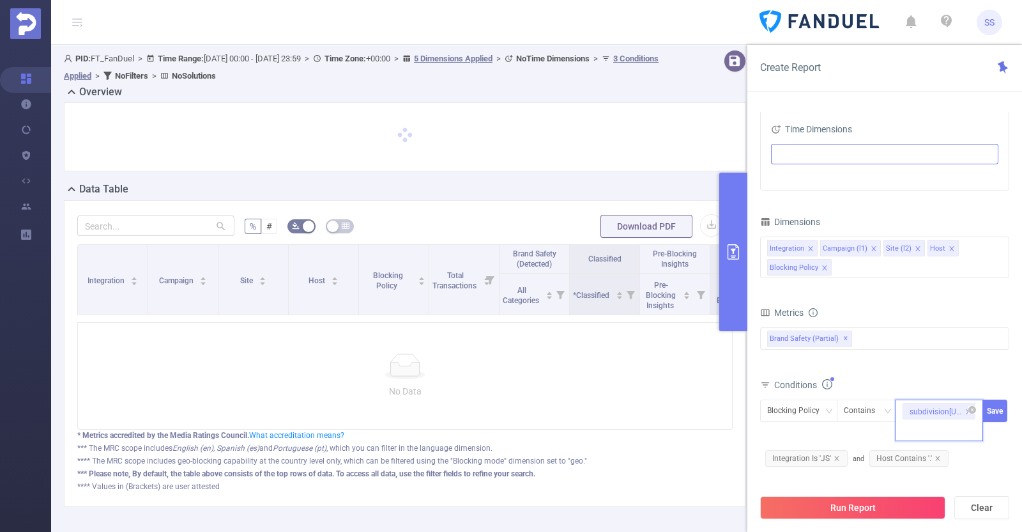
click at [817, 407] on div "subdivision[US-" at bounding box center [936, 411] width 52 height 17
click at [817, 410] on icon "icon: close-circle" at bounding box center [973, 410] width 8 height 8
type input "subdivision["
click at [817, 424] on li "subdivision[" at bounding box center [939, 435] width 87 height 20
click at [817, 408] on button "Save" at bounding box center [995, 410] width 25 height 22
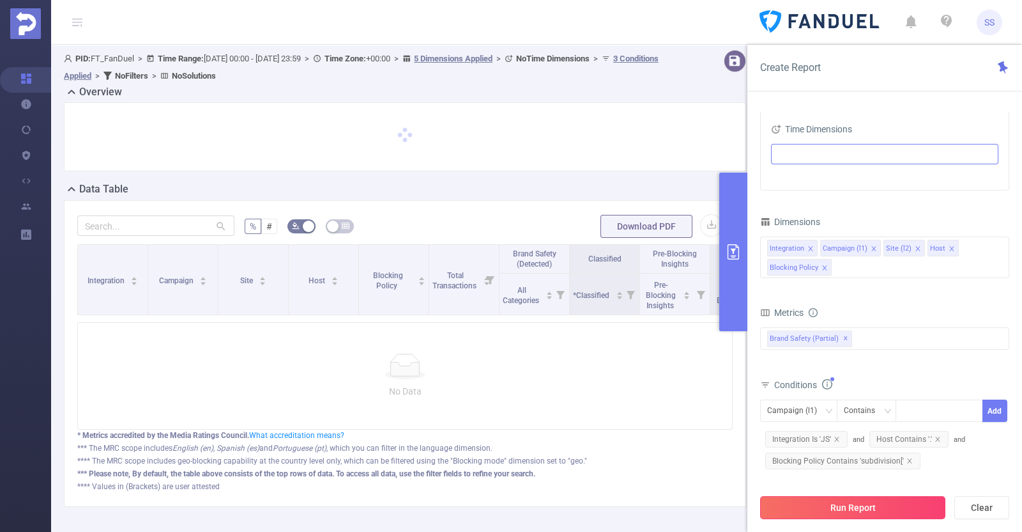
click at [817, 424] on button "Run Report" at bounding box center [852, 507] width 185 height 23
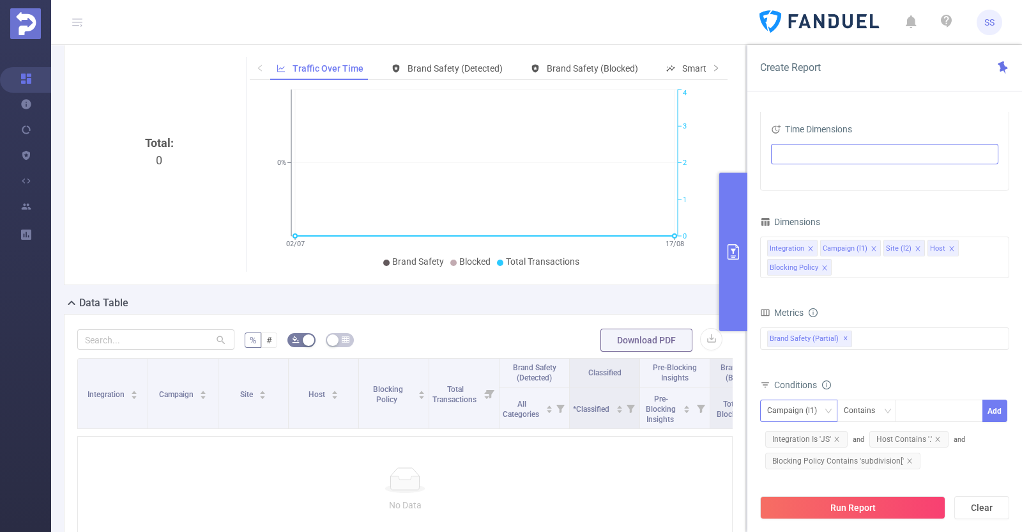
scroll to position [79, 0]
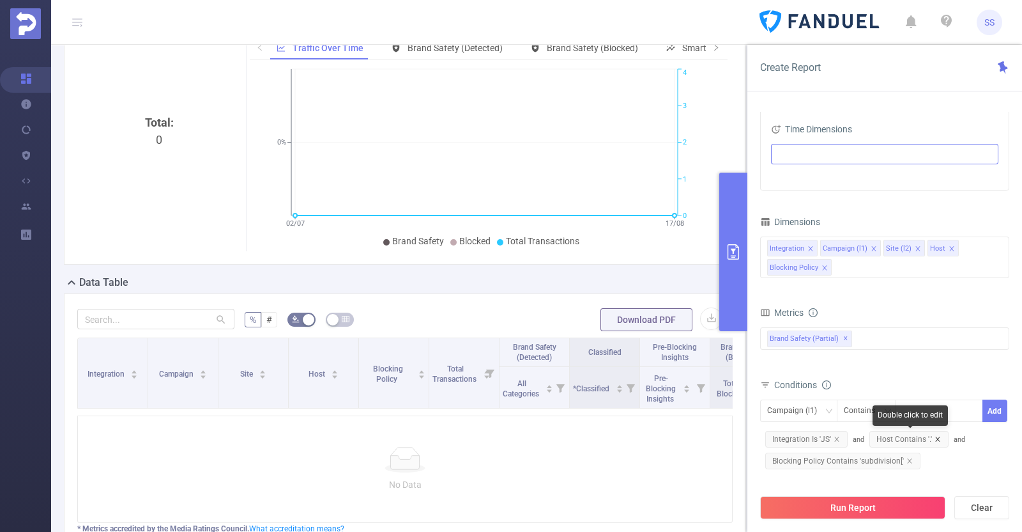
click at [817, 424] on icon "icon: close" at bounding box center [938, 439] width 6 height 6
click at [817, 424] on icon "icon: close" at bounding box center [910, 460] width 6 height 6
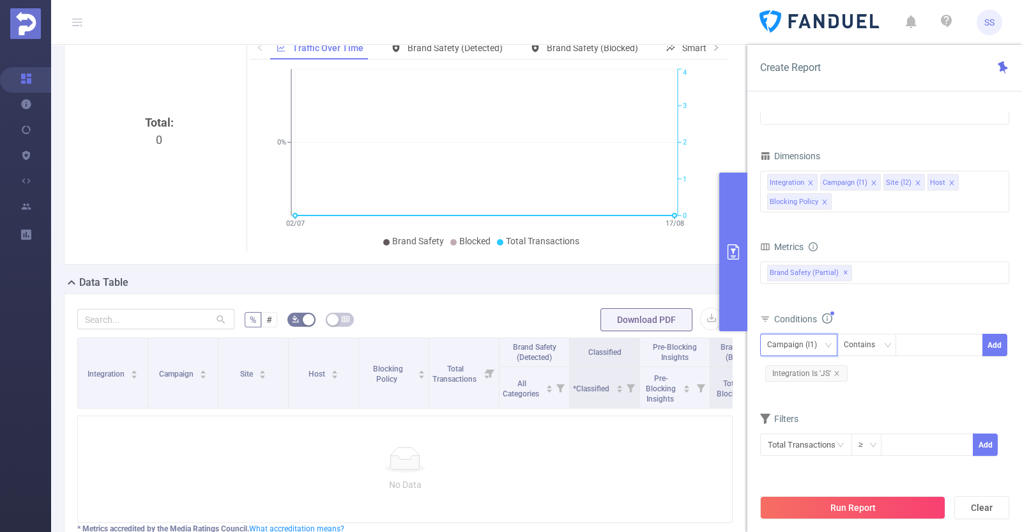
click at [817, 344] on div "Campaign (l1)" at bounding box center [796, 344] width 59 height 21
click at [813, 424] on li "Blocking Policy" at bounding box center [798, 452] width 77 height 20
click at [817, 339] on div at bounding box center [939, 344] width 73 height 21
type input "subdivison"
click at [817, 367] on li "subdivison" at bounding box center [939, 369] width 87 height 20
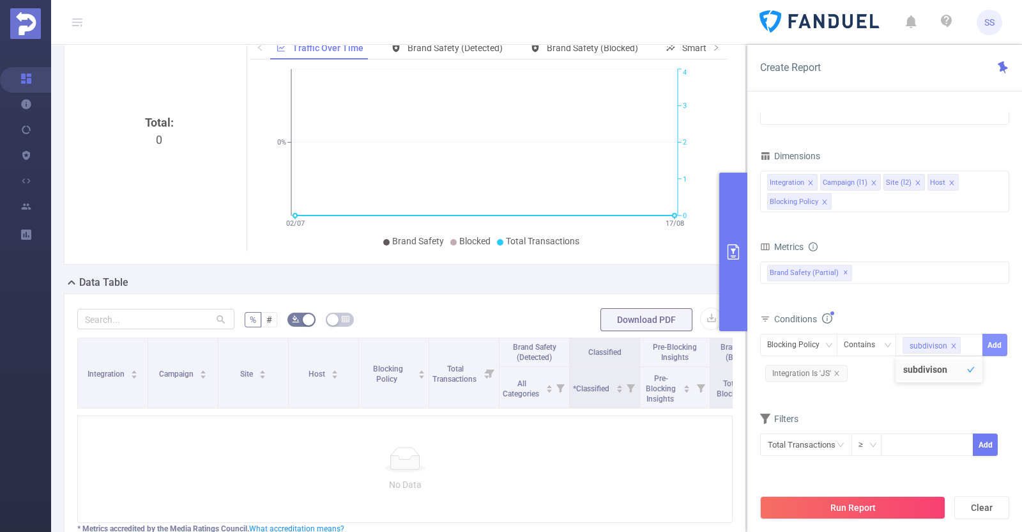
click at [817, 346] on button "Add" at bounding box center [995, 345] width 25 height 22
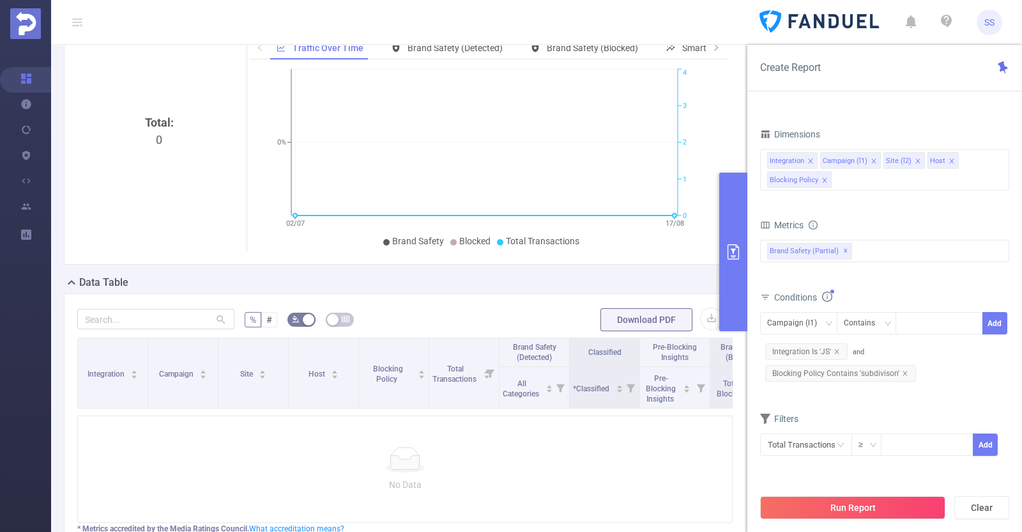
click at [817, 424] on button "Run Report" at bounding box center [852, 507] width 185 height 23
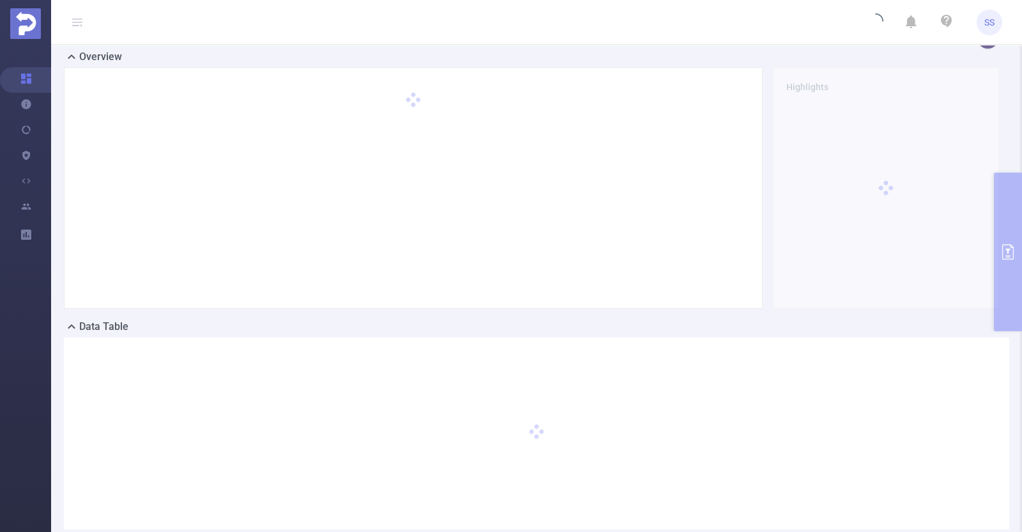
scroll to position [0, 0]
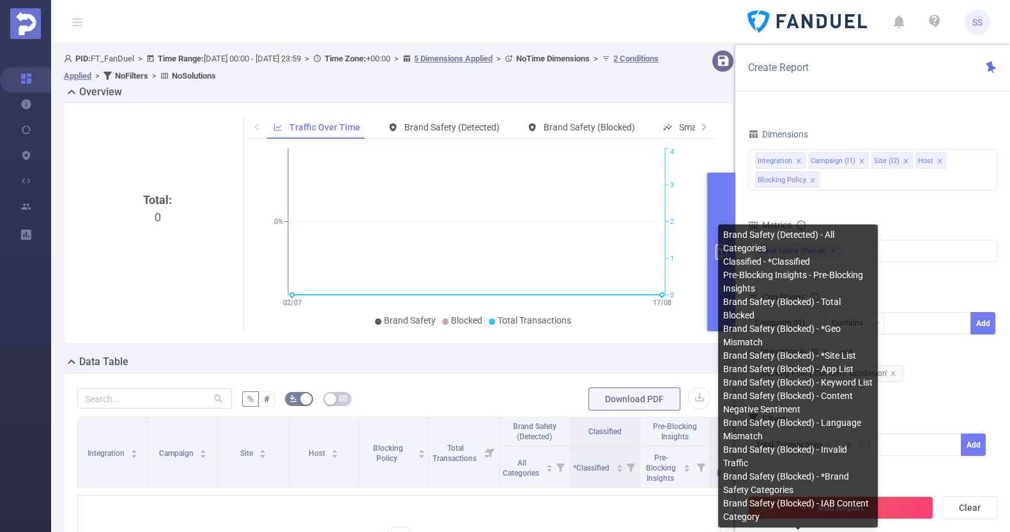
click at [808, 252] on div "Brand Safety (Detected) - All Categories Classified - *Classified Pre-Blocking …" at bounding box center [798, 375] width 150 height 295
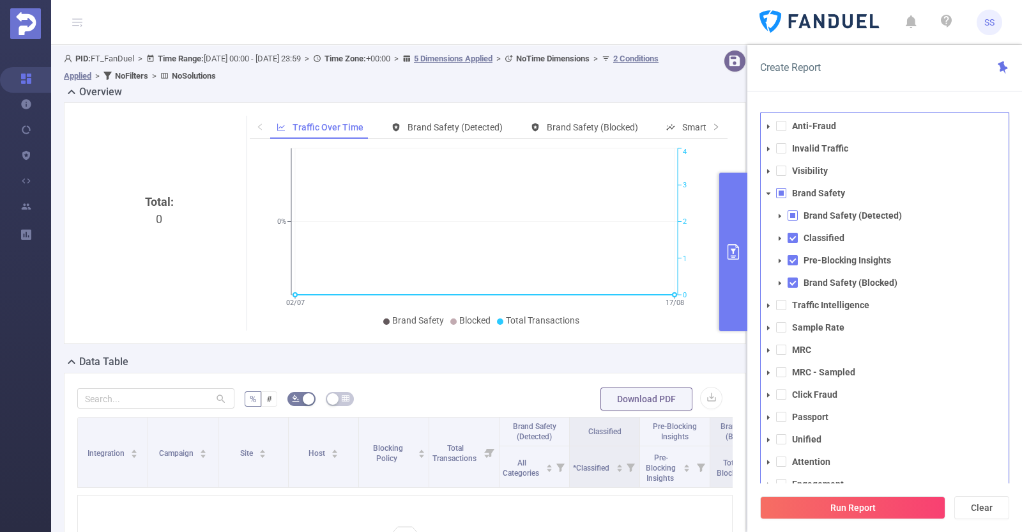
click at [779, 192] on span at bounding box center [781, 193] width 10 height 10
click at [817, 424] on button "Run Report" at bounding box center [852, 507] width 185 height 23
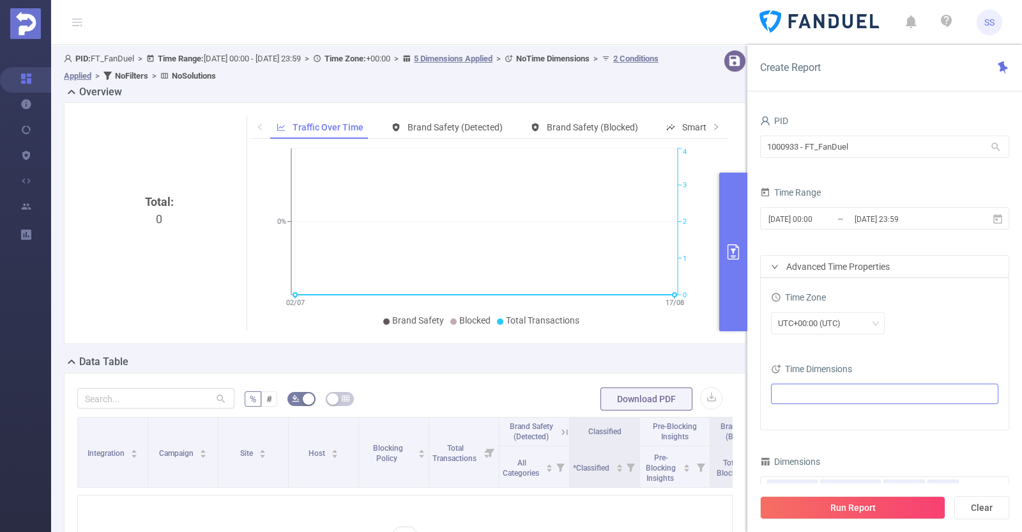
click at [817, 266] on div "Advanced Time Properties" at bounding box center [885, 267] width 248 height 22
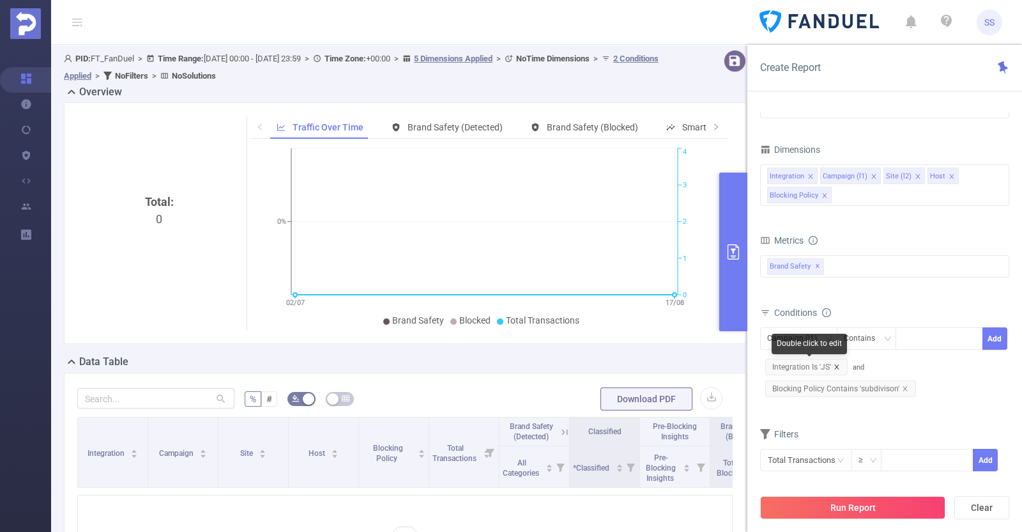
click at [817, 368] on icon "icon: close" at bounding box center [837, 367] width 6 height 6
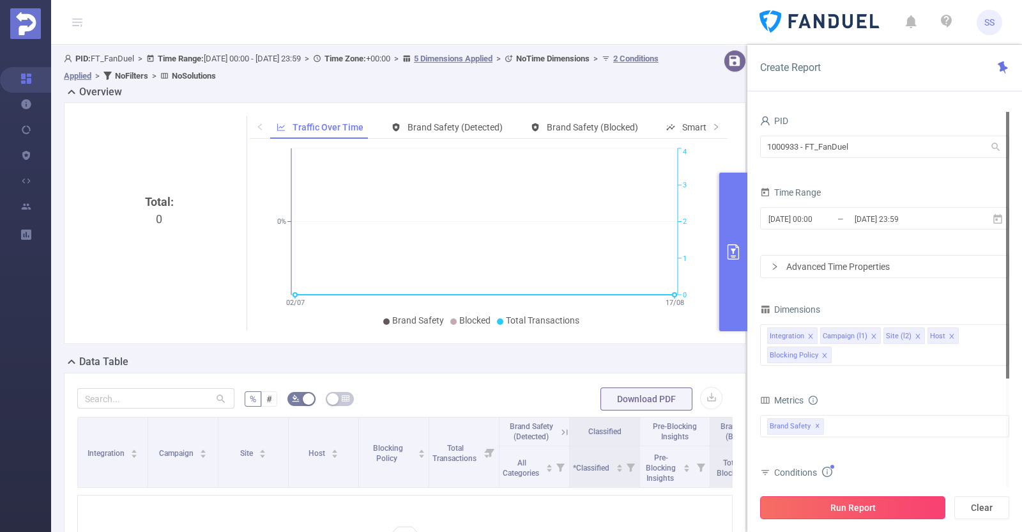
click at [817, 424] on button "Run Report" at bounding box center [852, 507] width 185 height 23
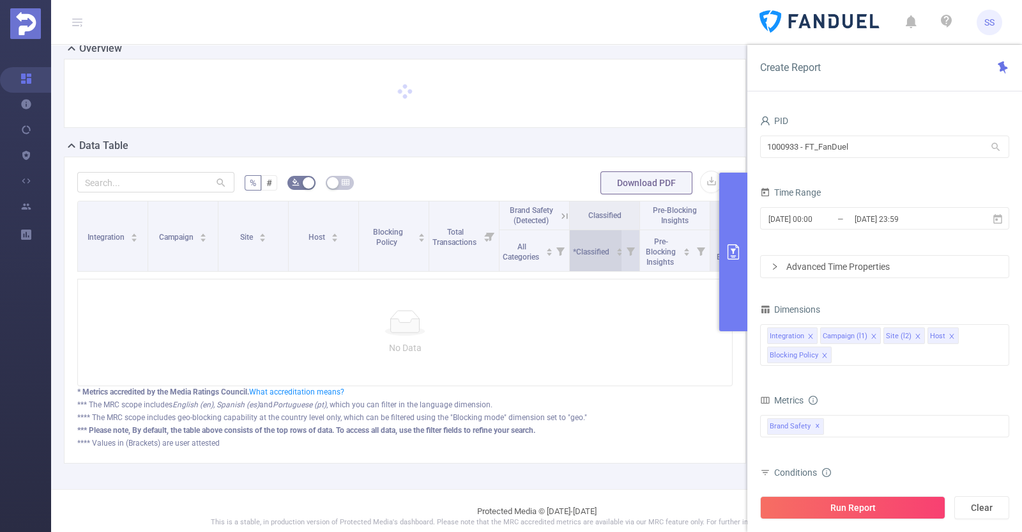
scroll to position [66, 0]
